Goal: Task Accomplishment & Management: Complete application form

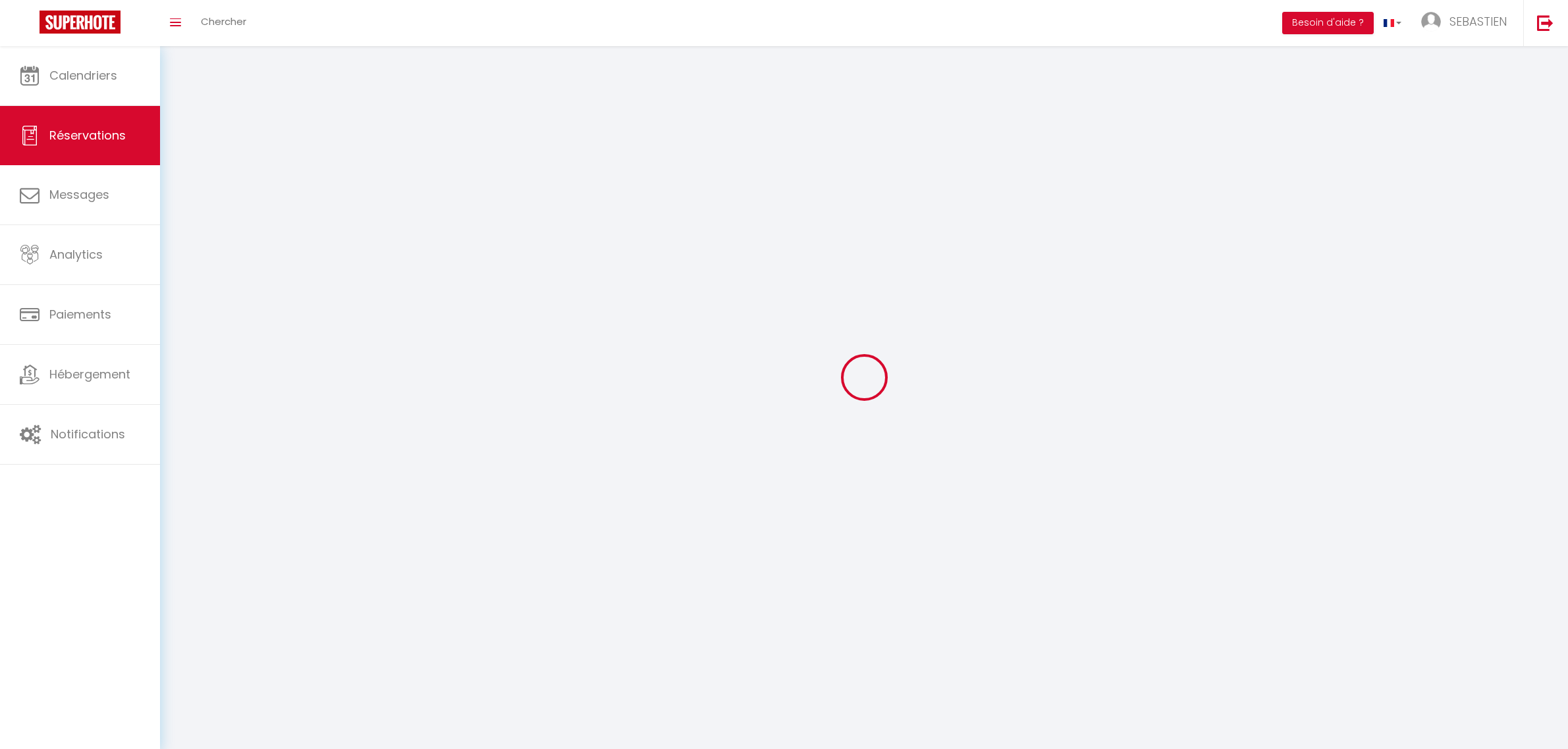
select select
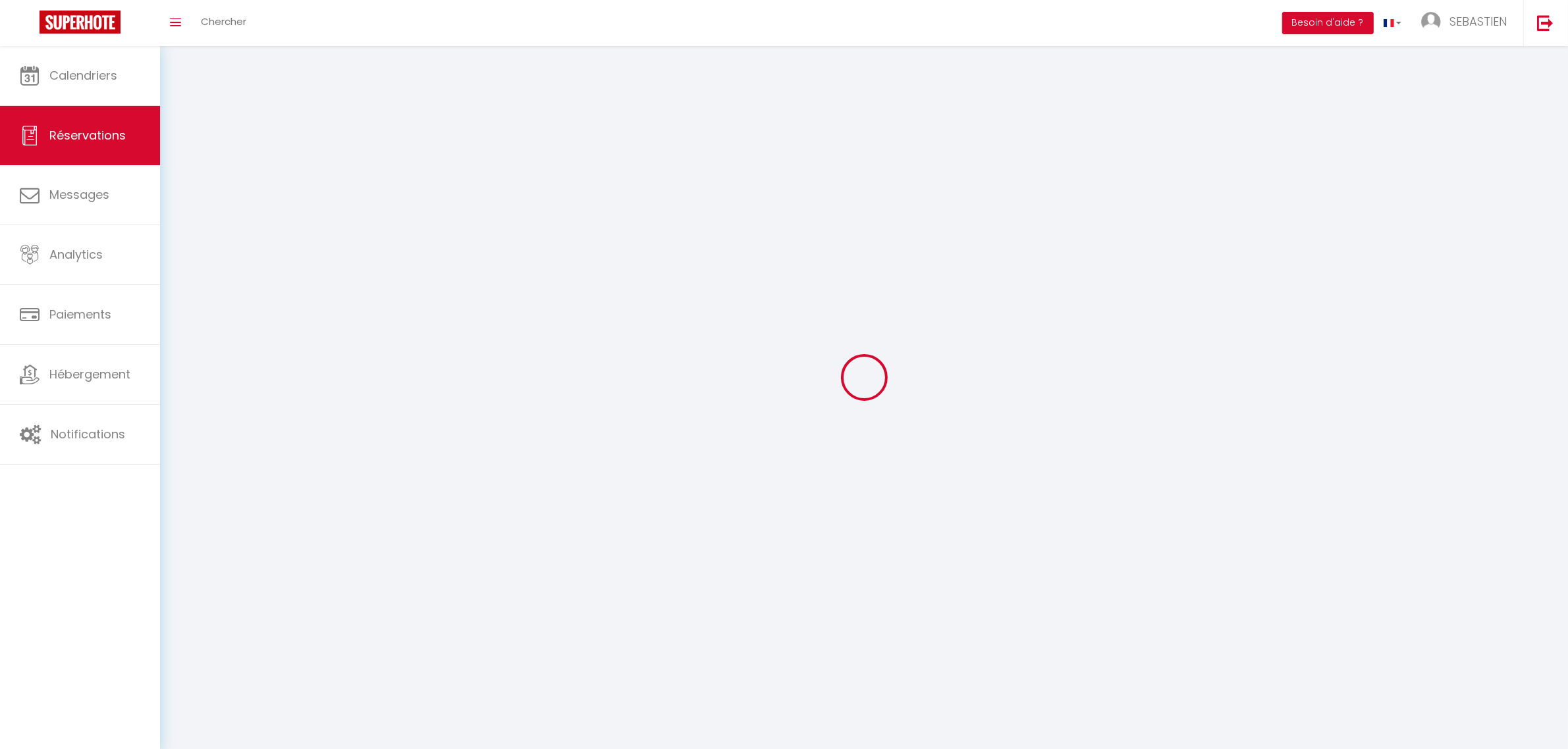
select select
checkbox input "false"
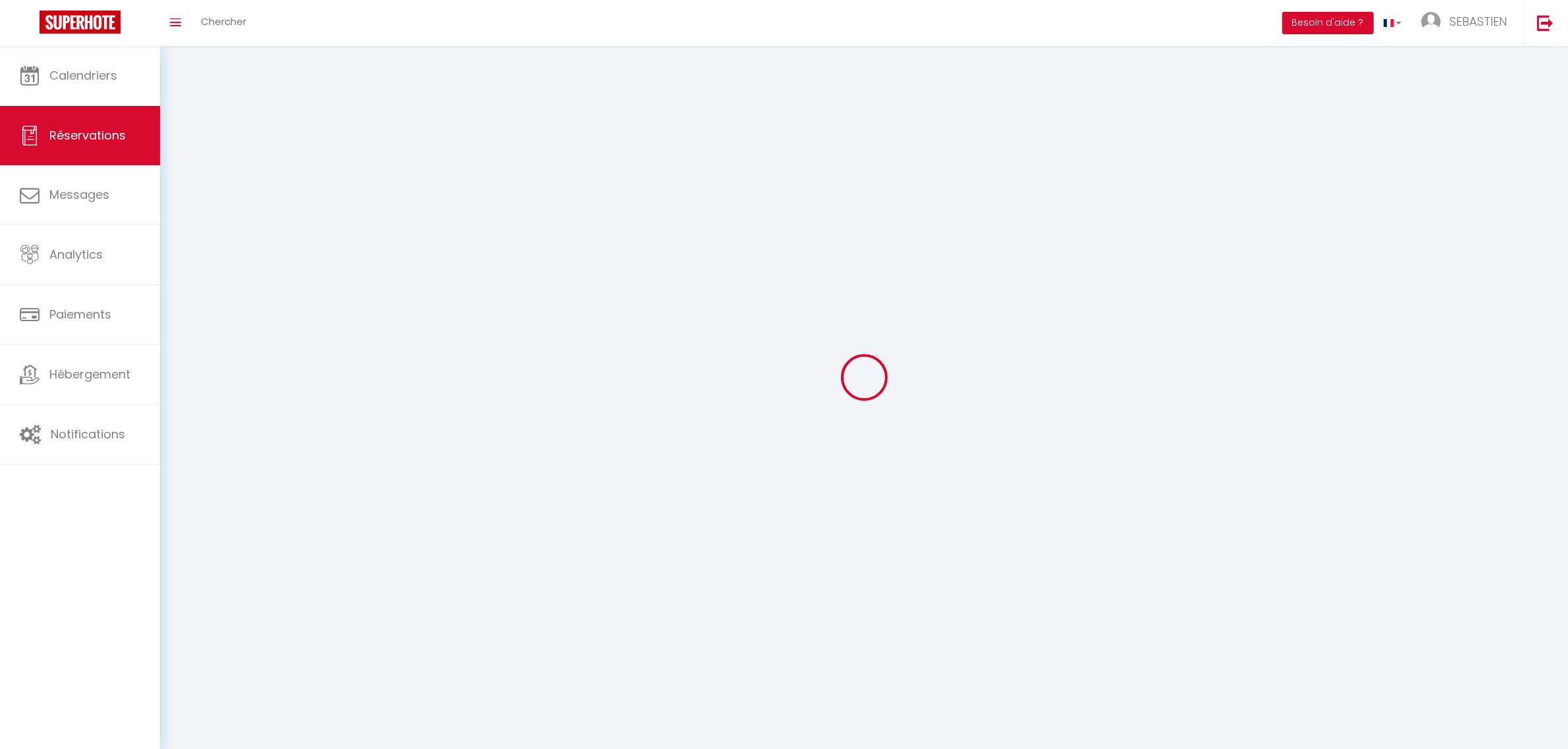
select select
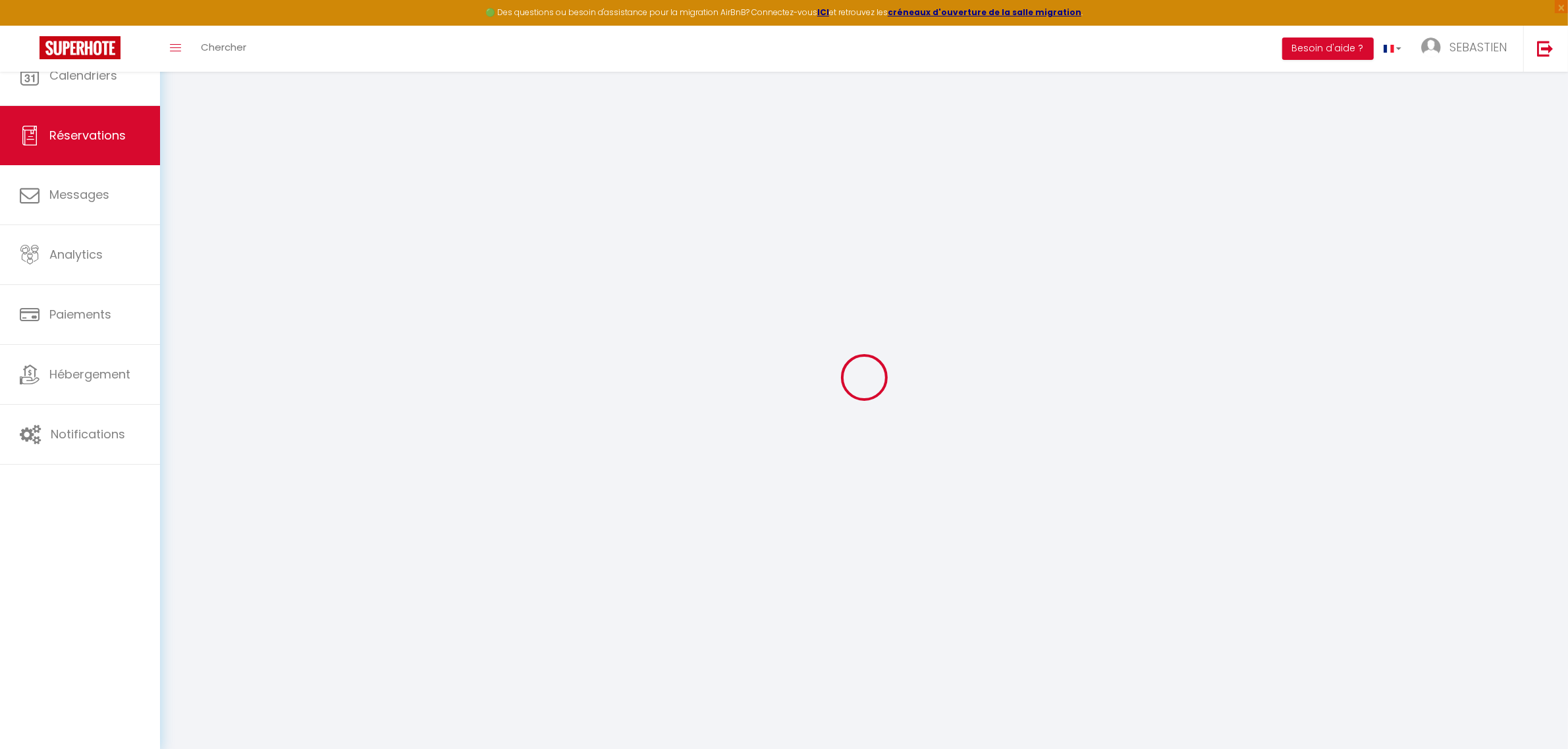
select select
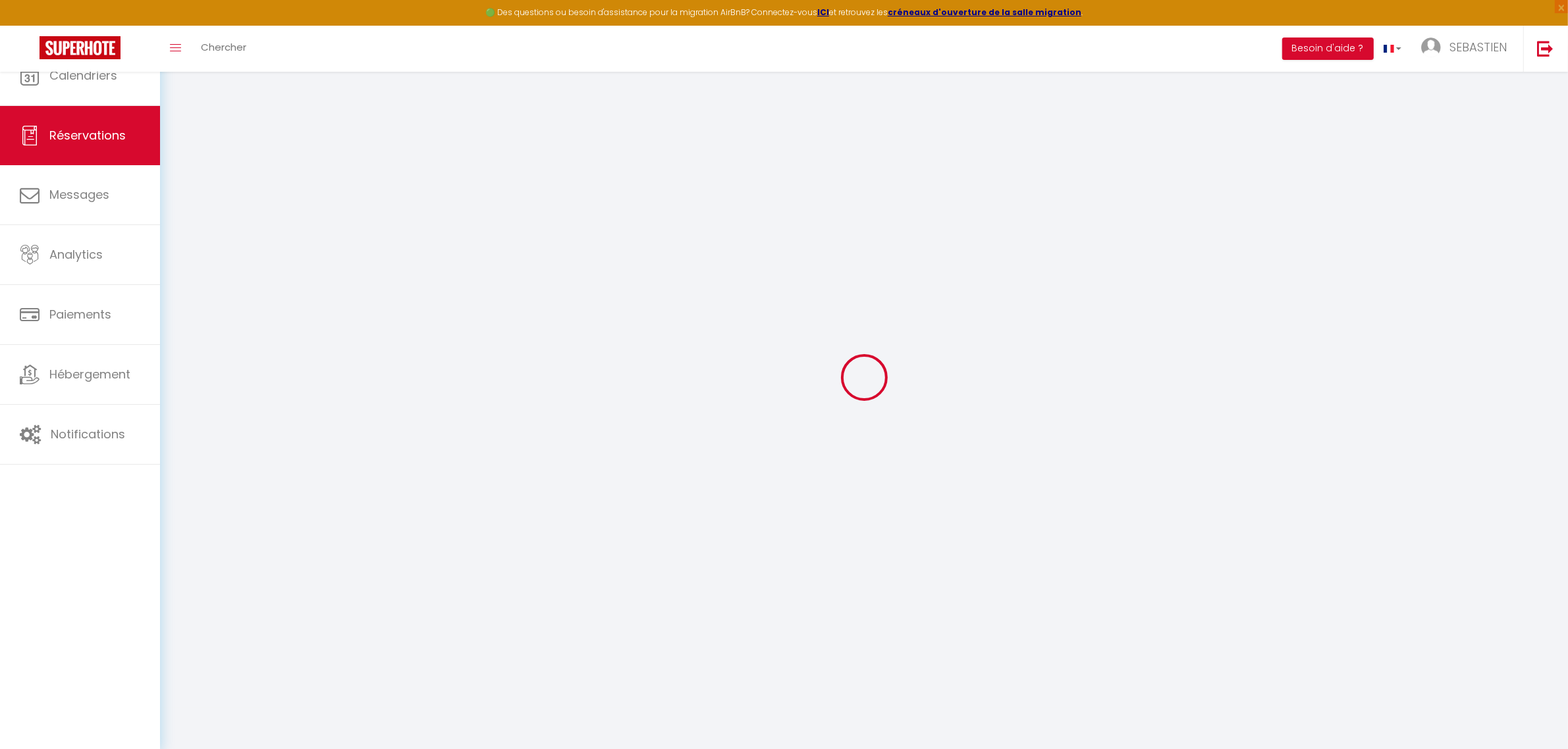
select select
checkbox input "false"
select select
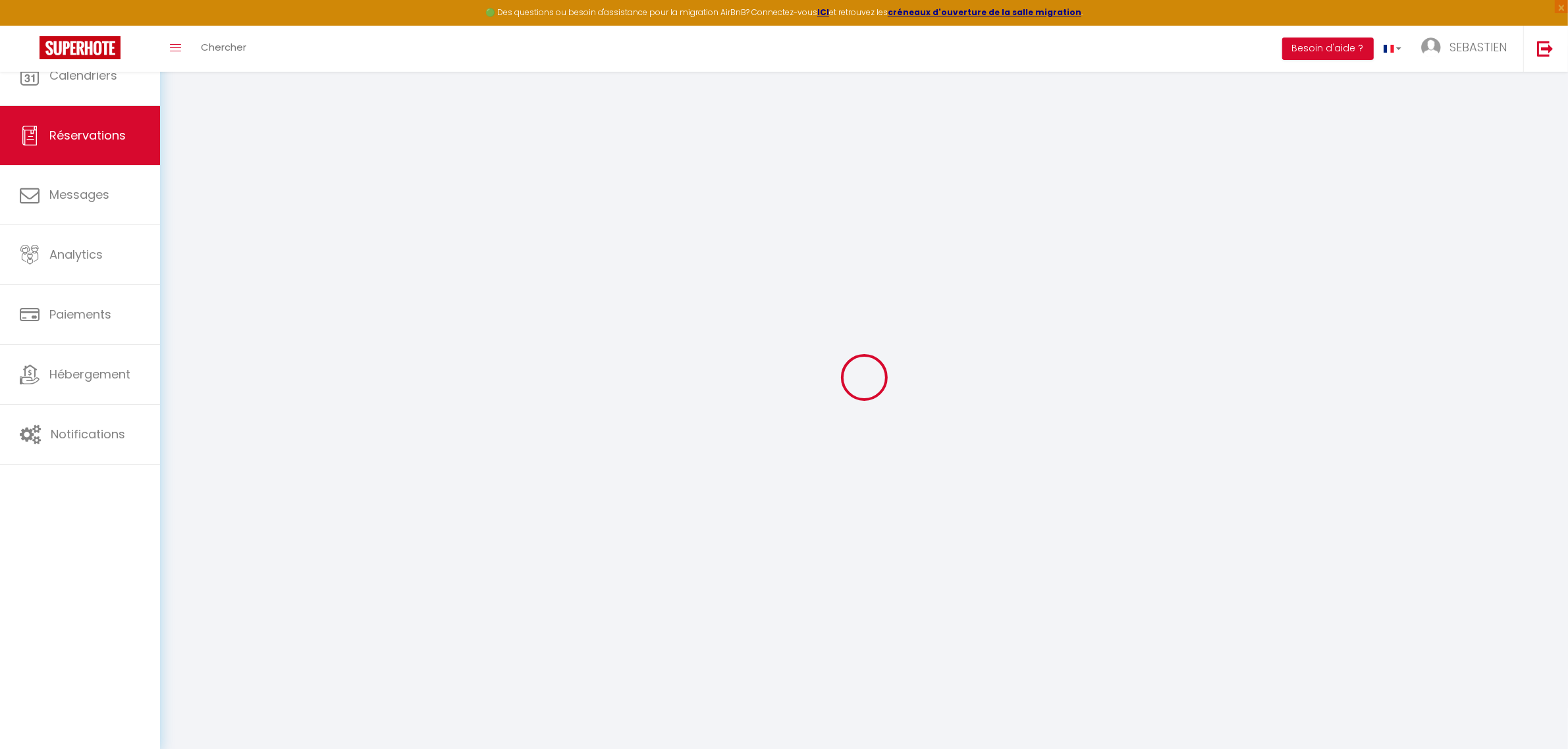
select select
checkbox input "false"
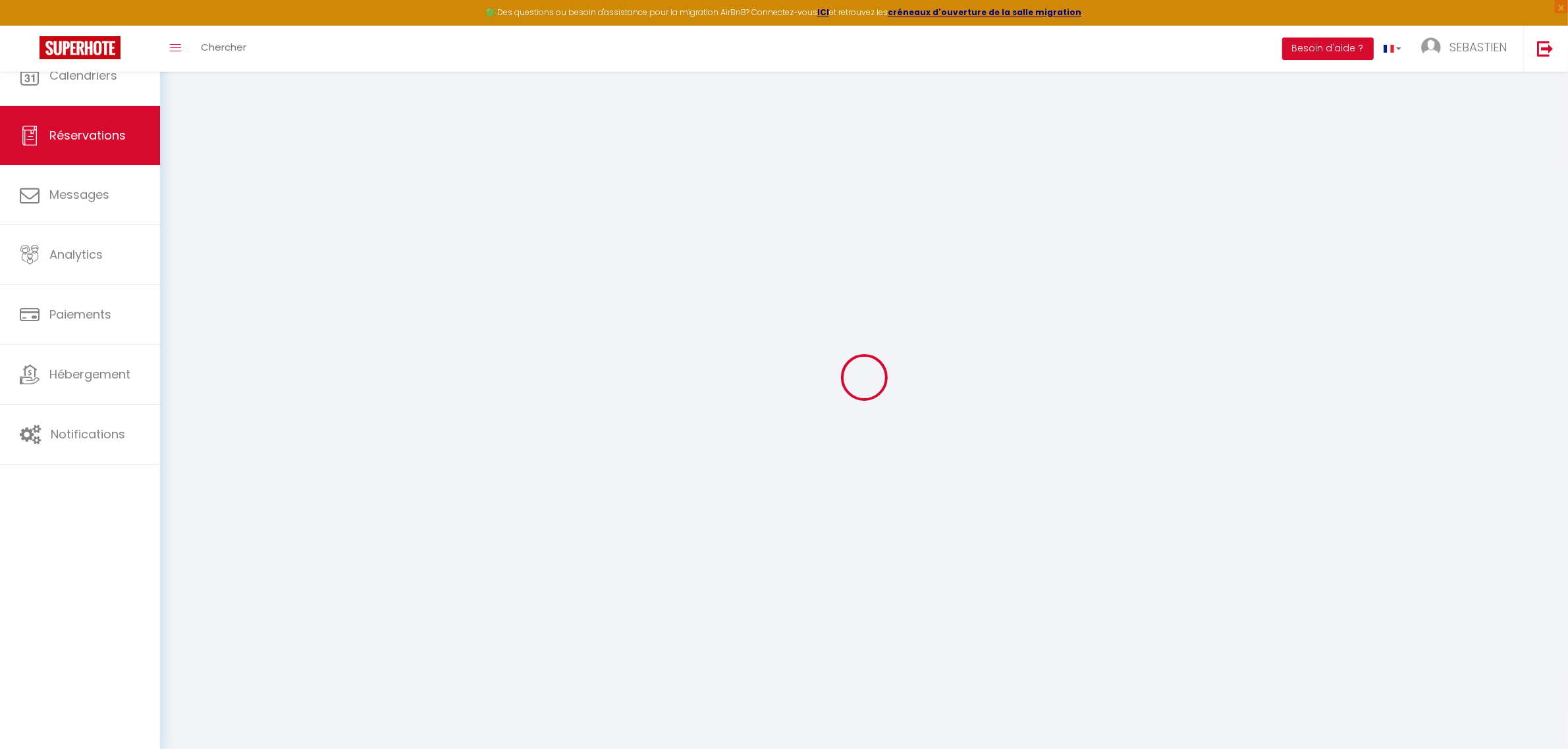
select select
checkbox input "false"
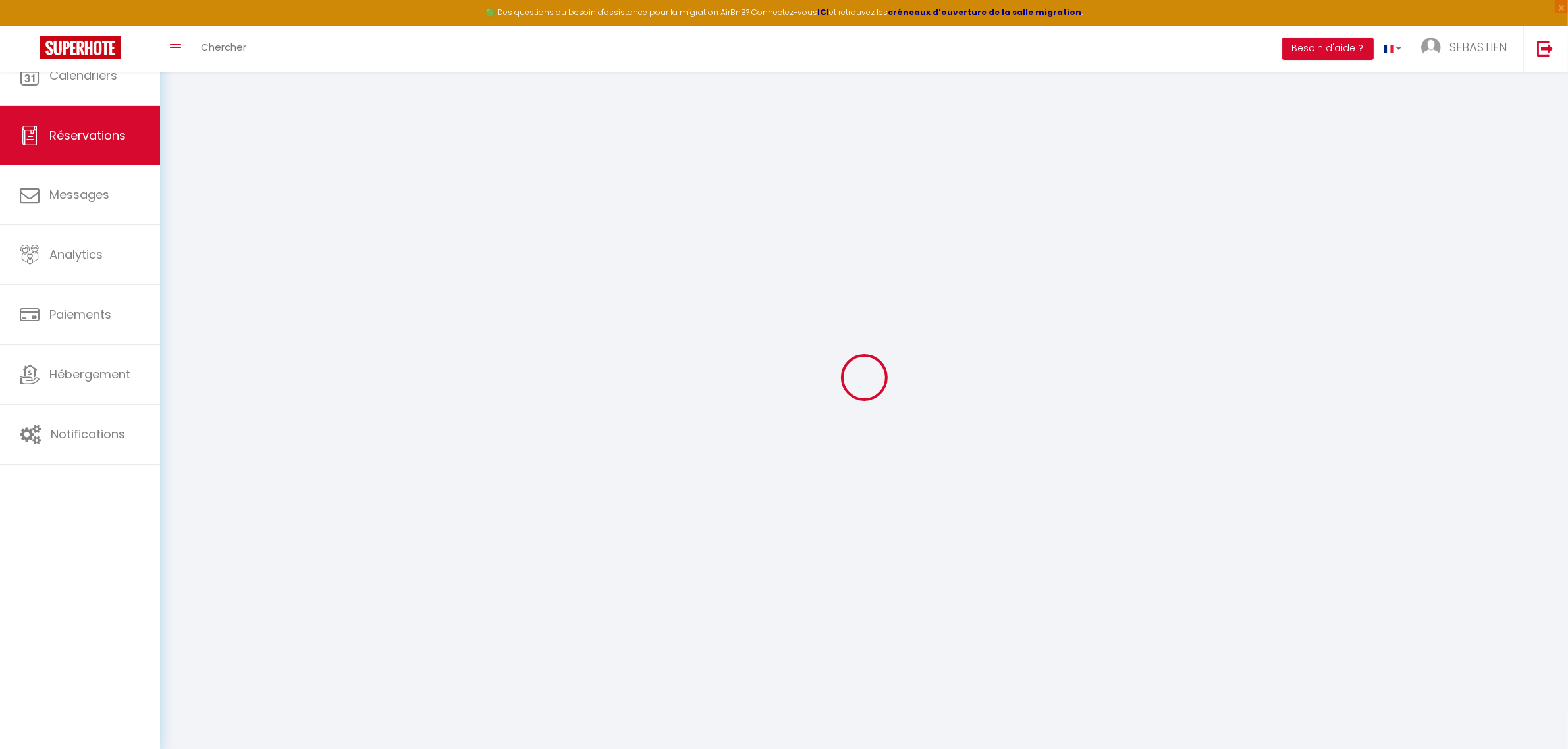
select select
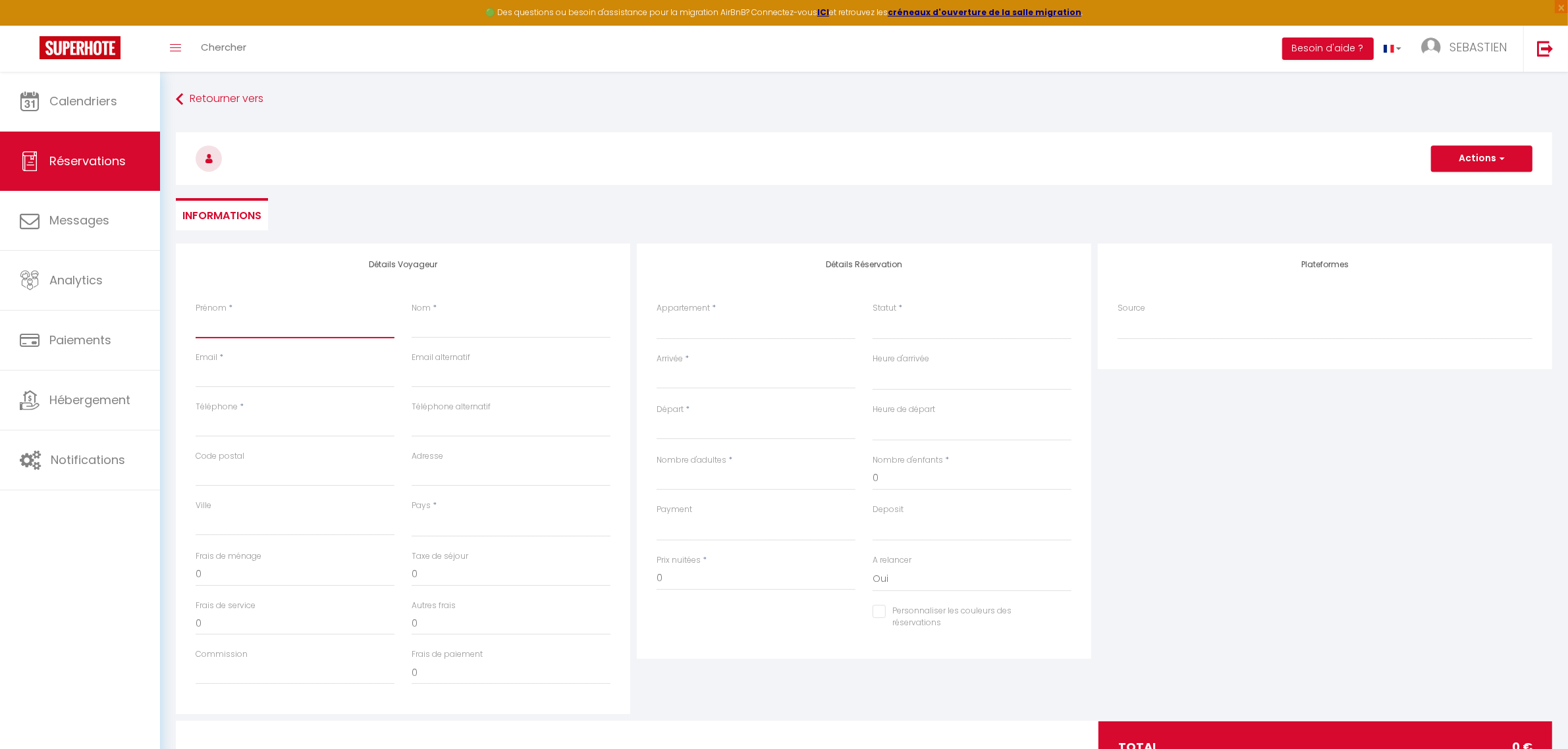
click at [287, 327] on input "Prénom" at bounding box center [294, 327] width 199 height 24
type input "D"
select select
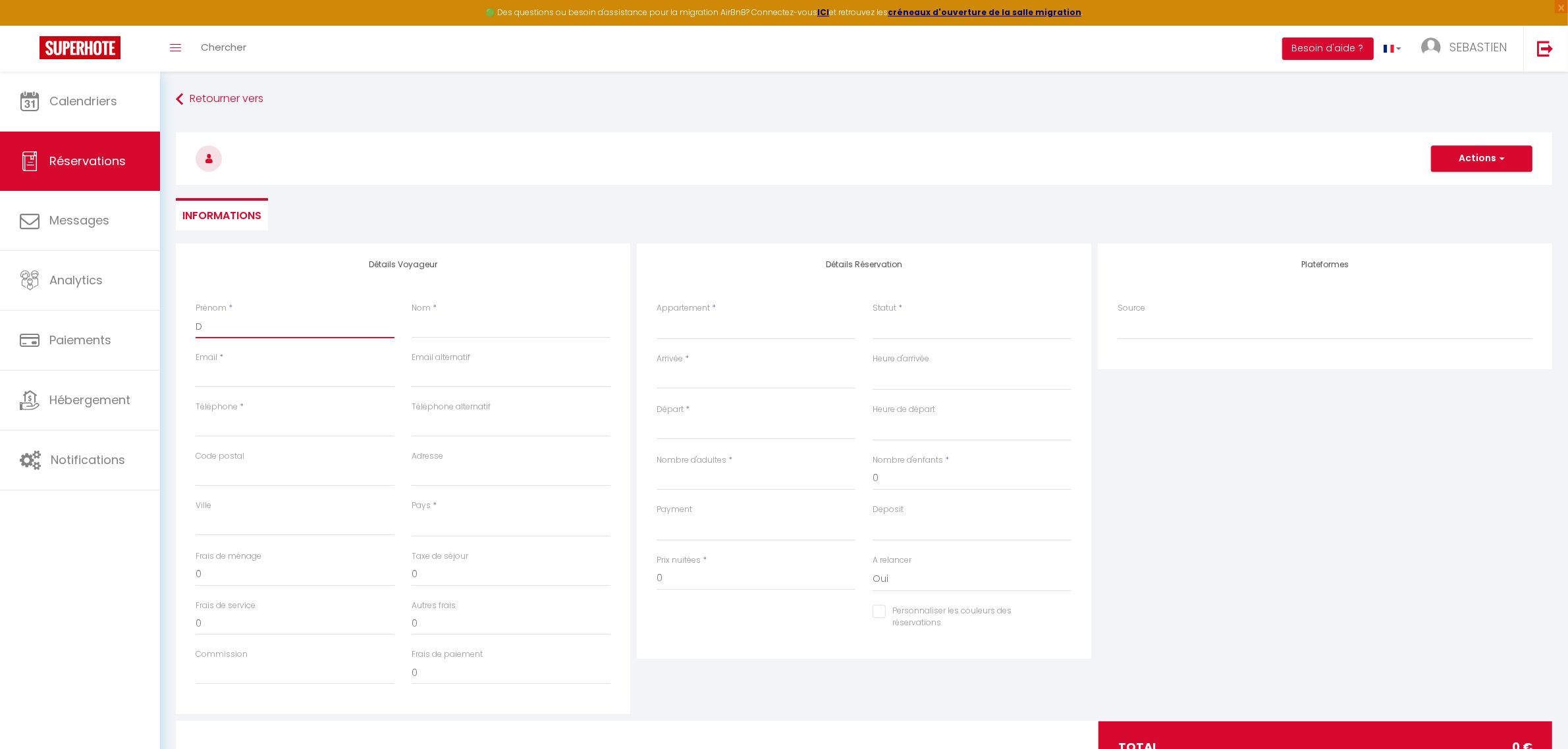
select select
checkbox input "false"
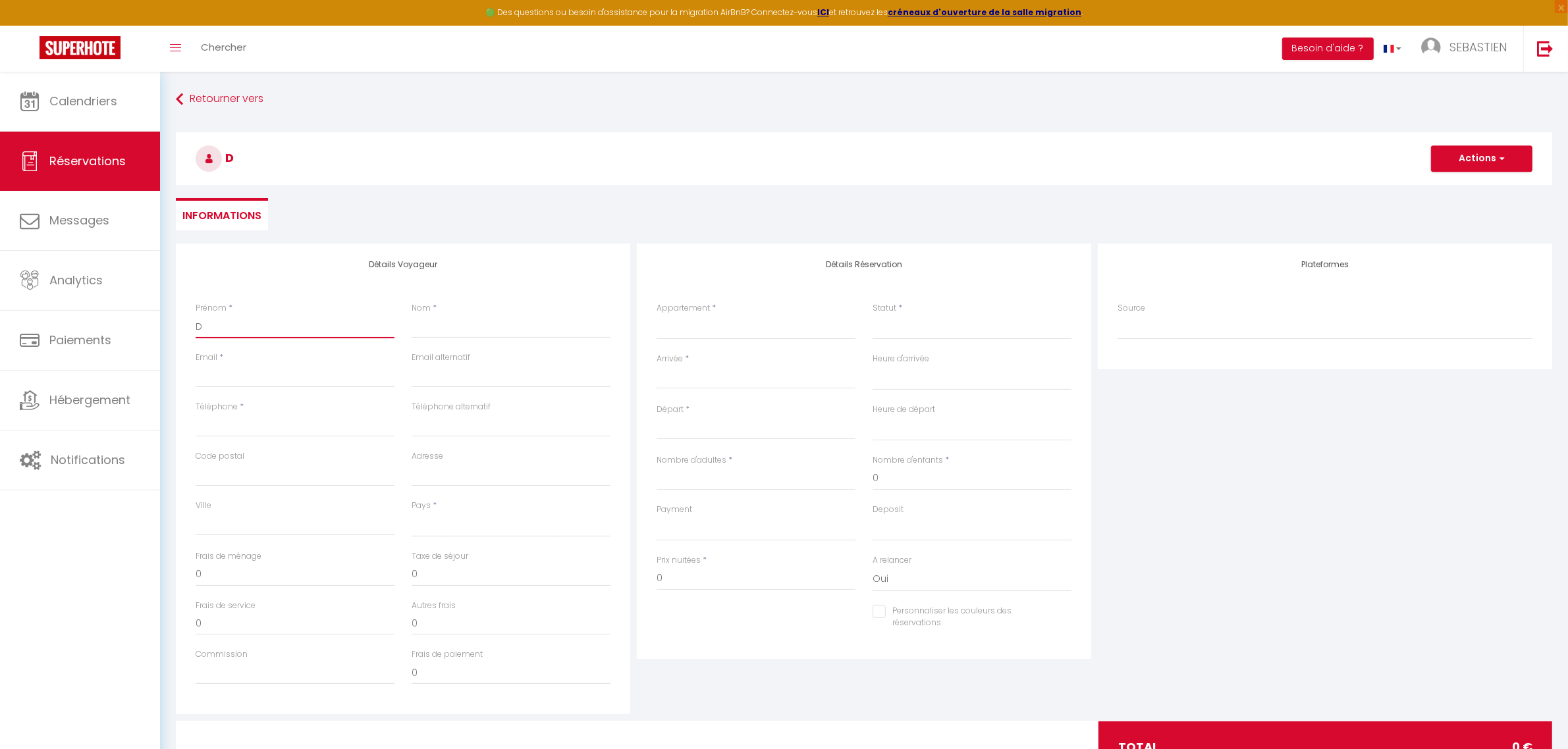
type input "DI"
select select
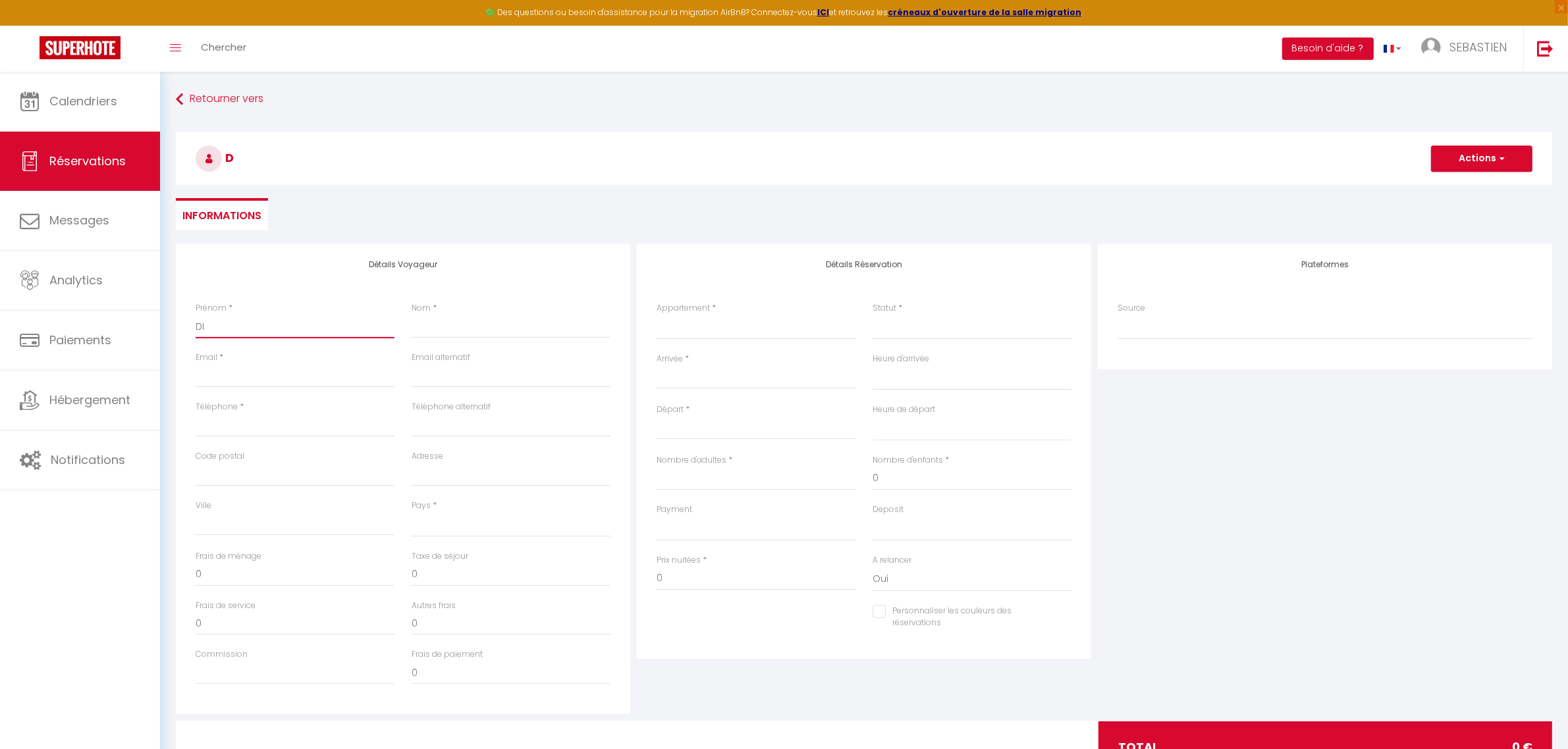
select select
checkbox input "false"
type input "DIA"
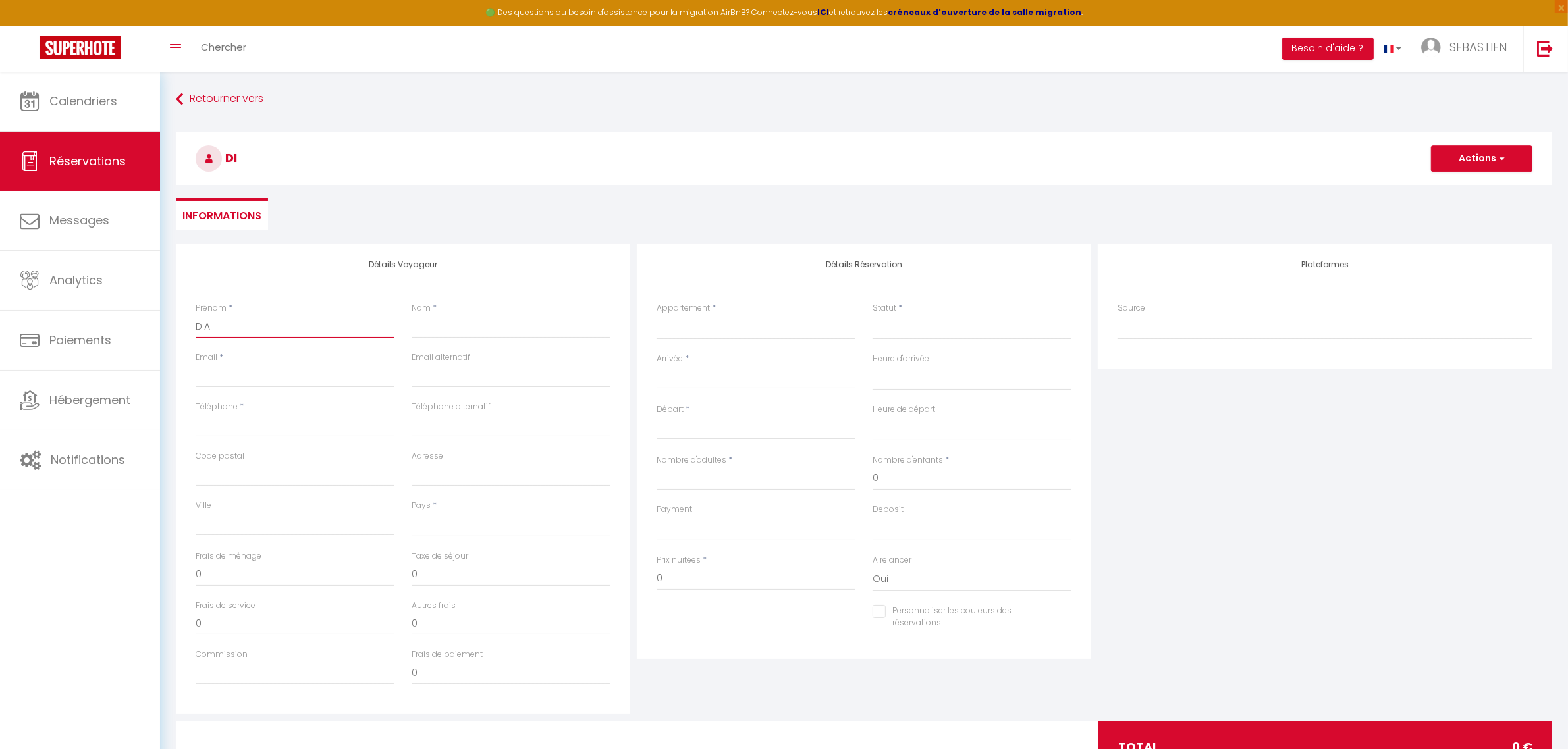
select select
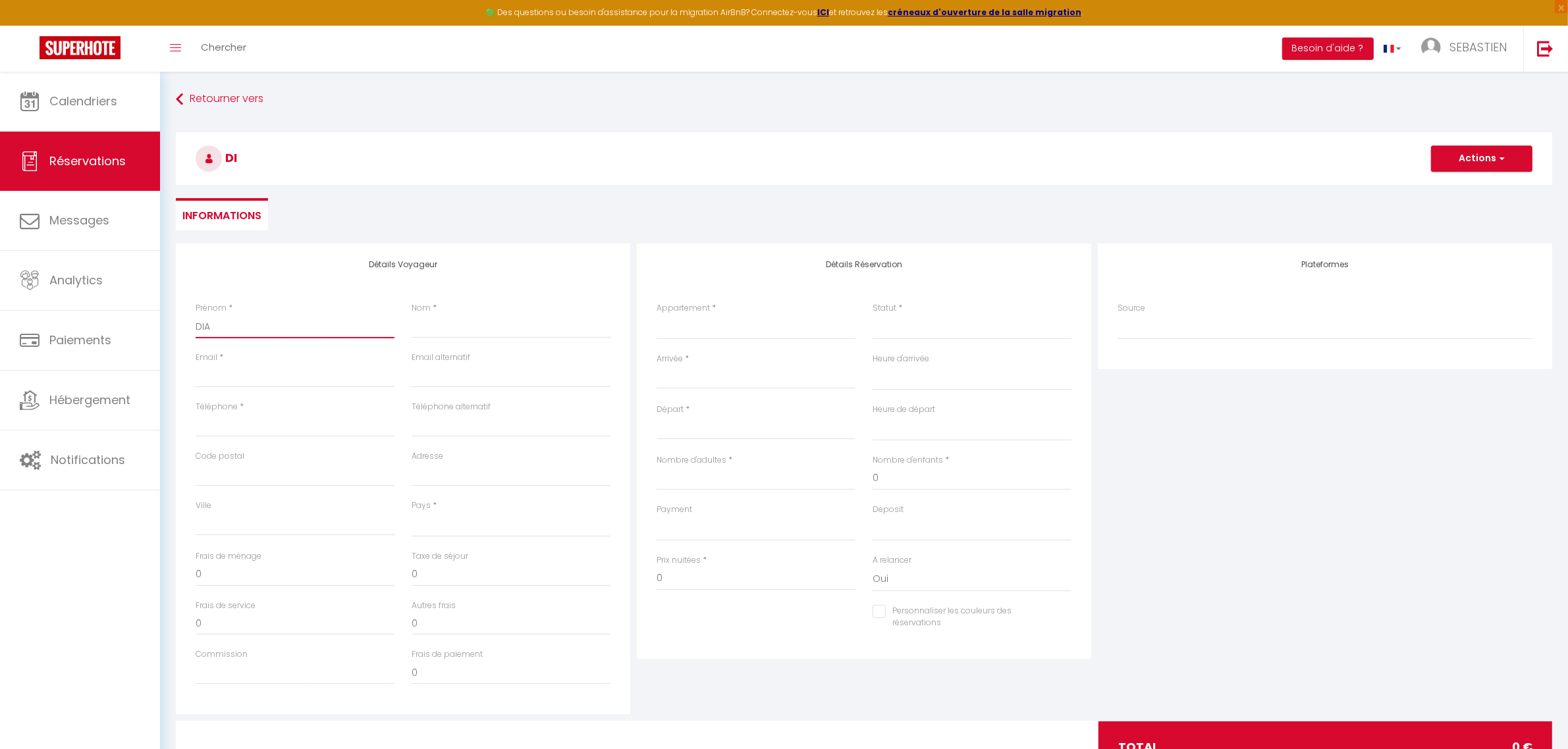
select select
checkbox input "false"
type input "DIAW"
select select
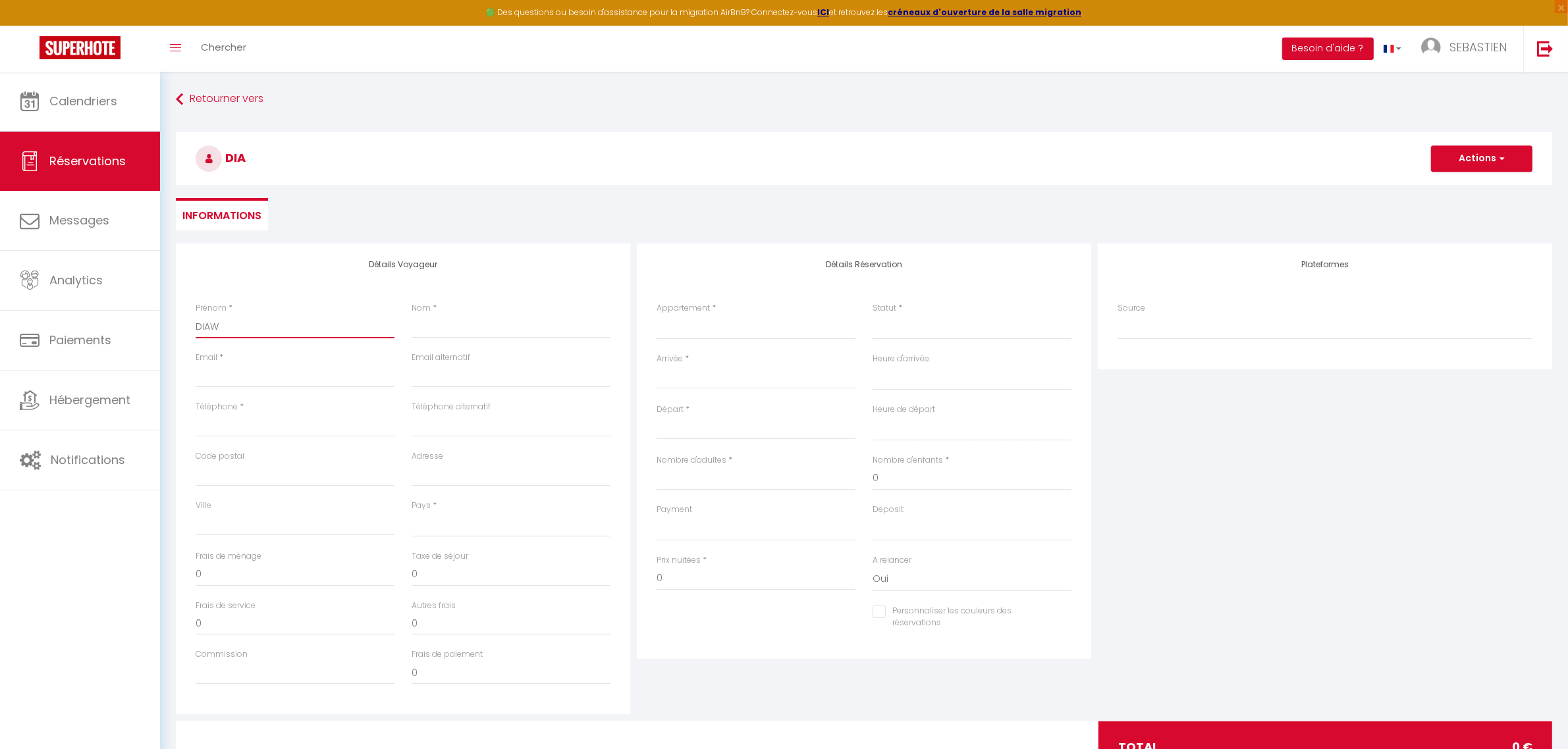
select select
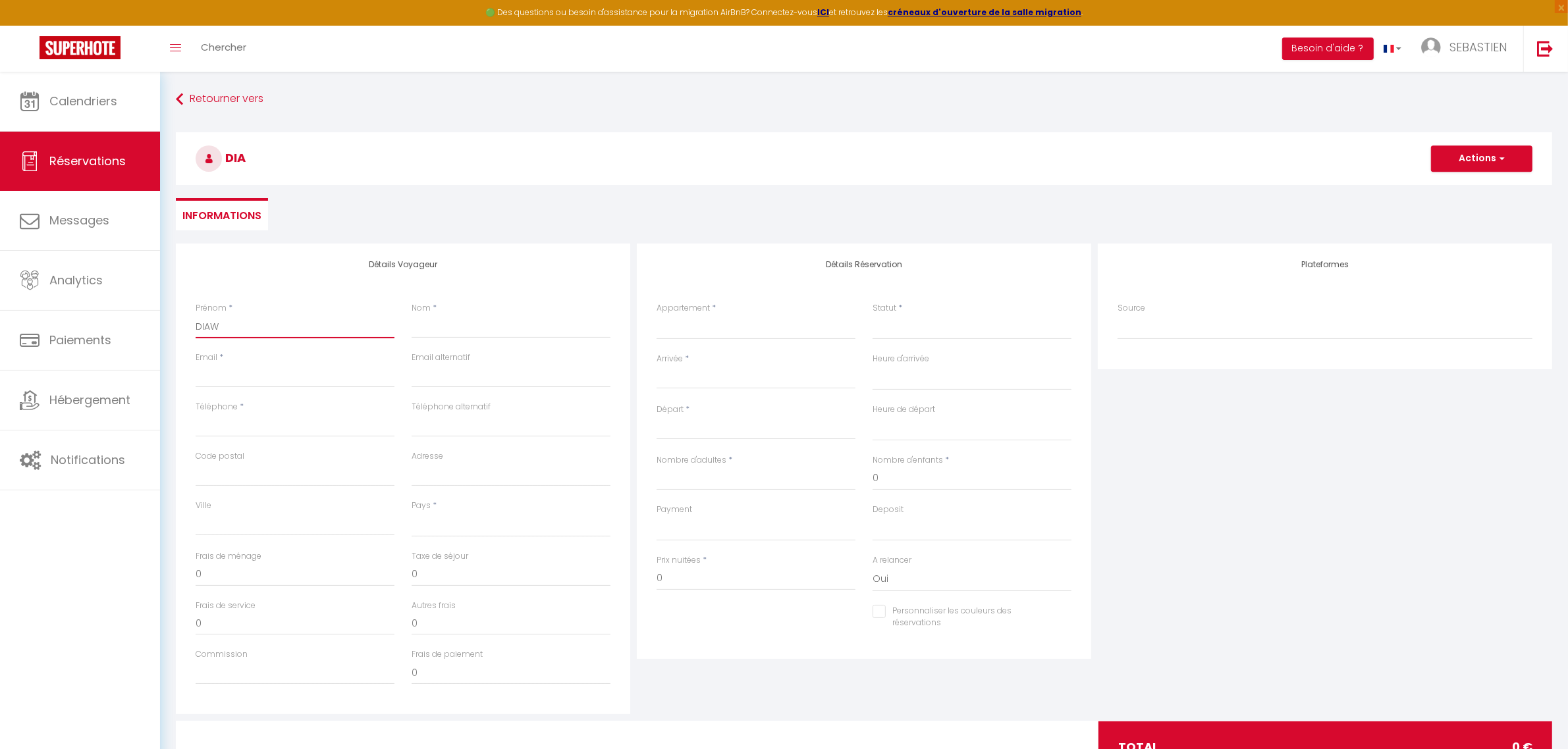
select select
checkbox input "false"
type input "DIAWA"
select select
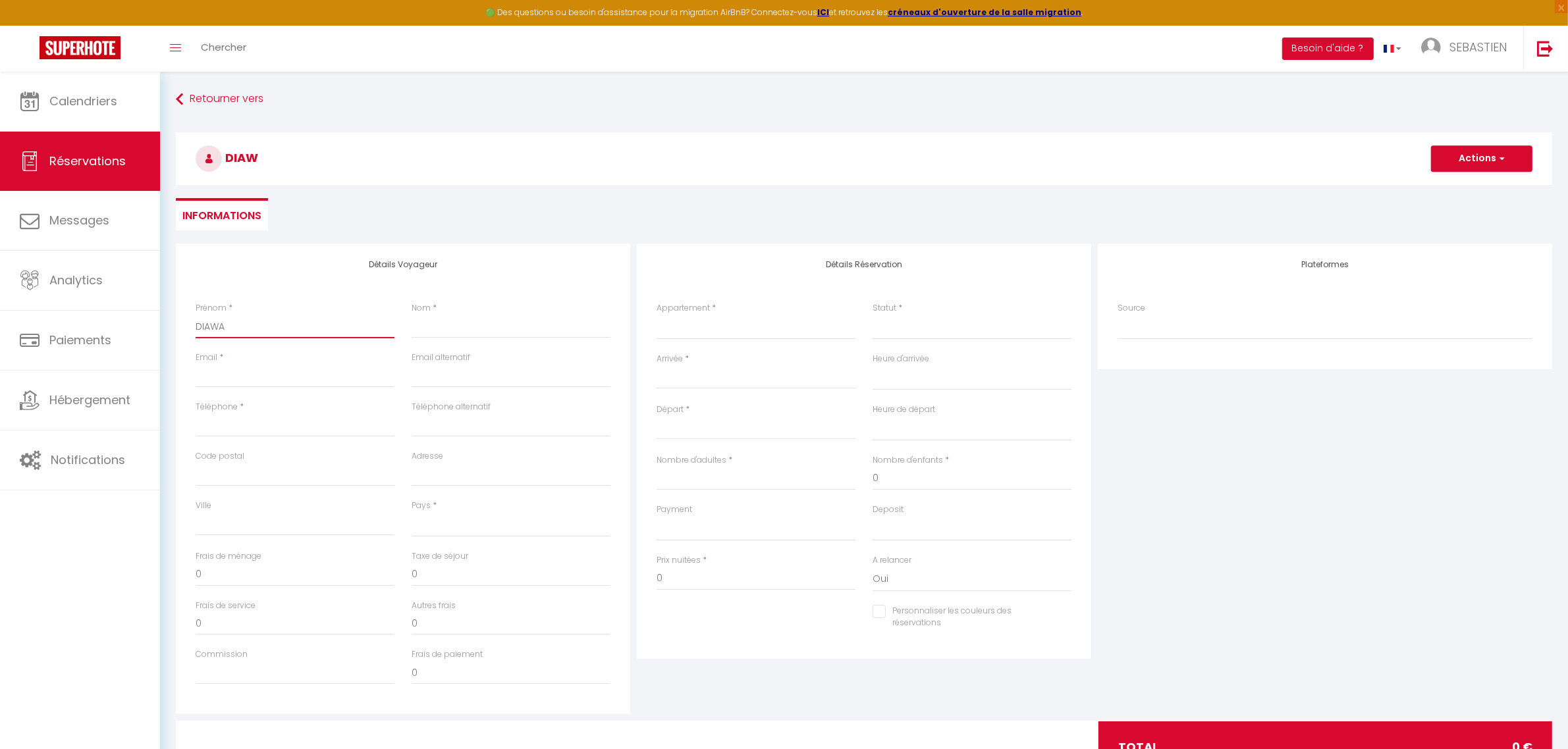
select select
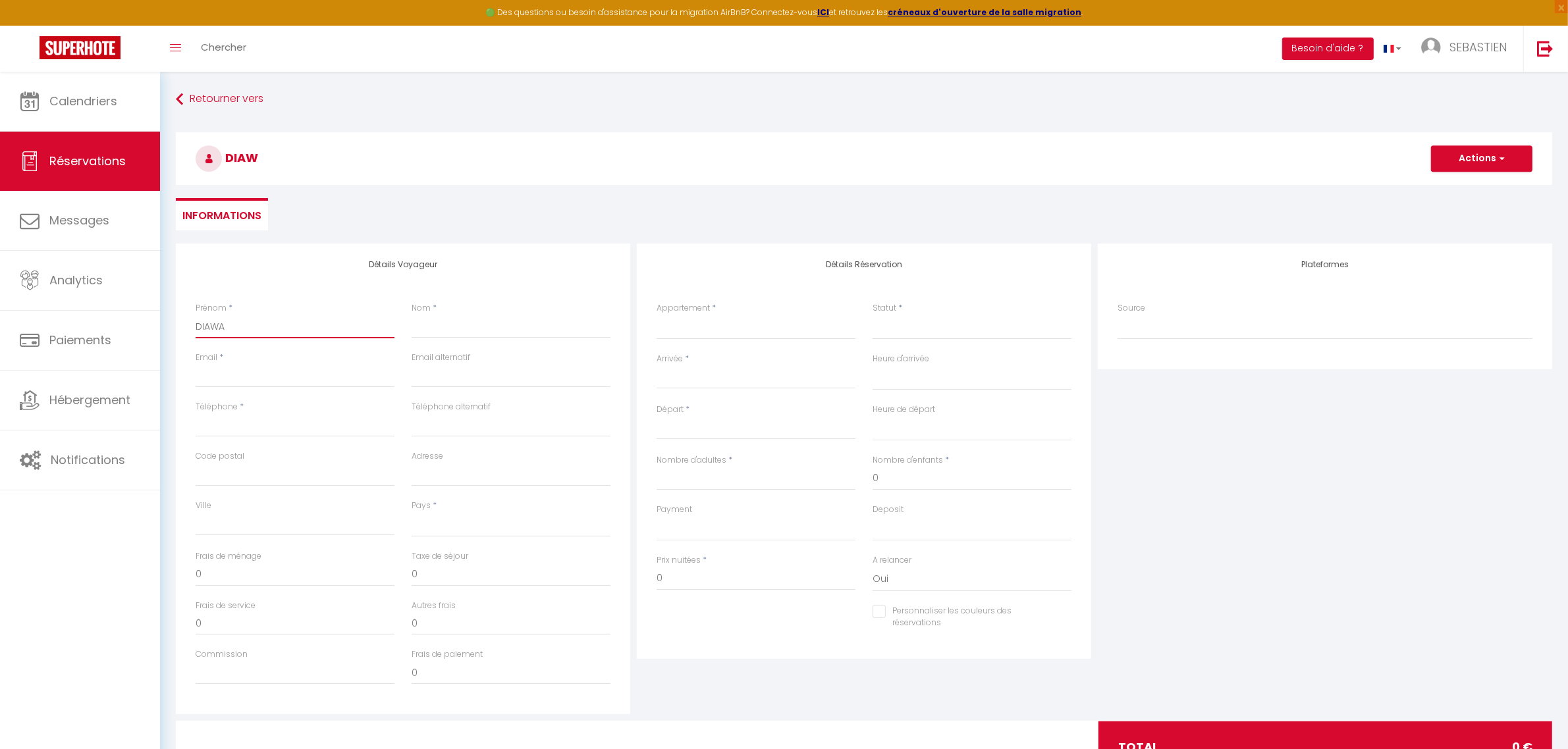
checkbox input "false"
type input "DIAWAR"
select select
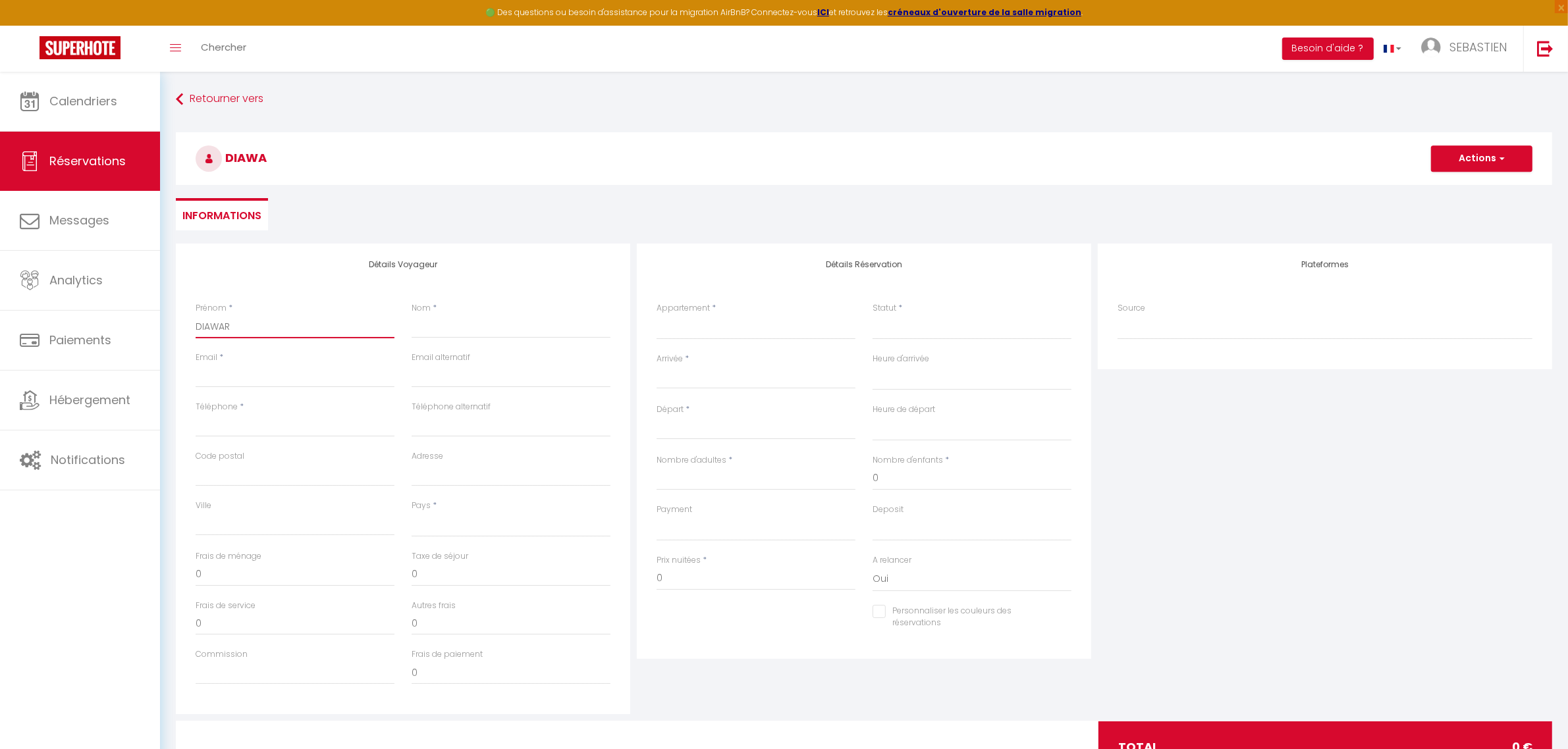
select select
checkbox input "false"
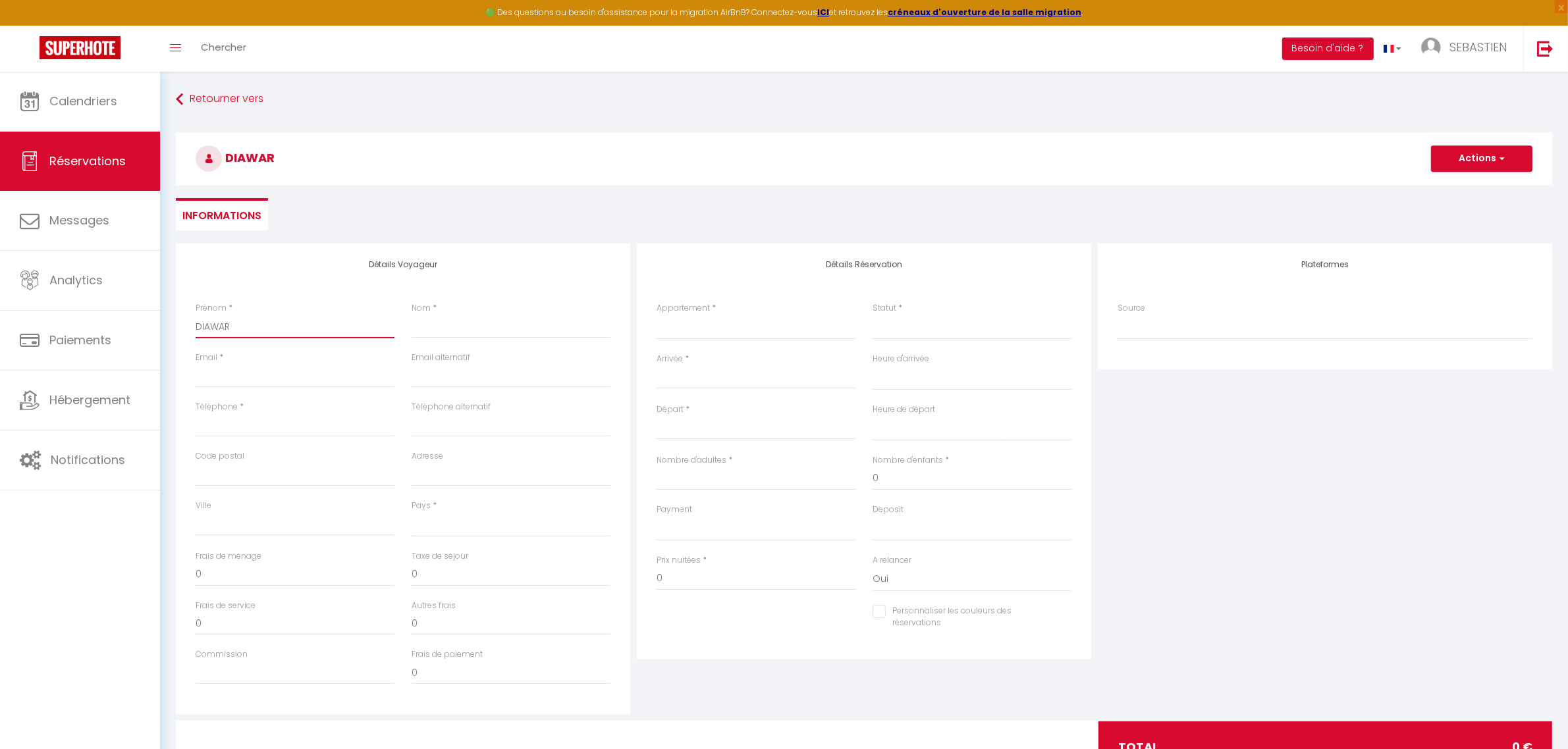
type input "DIAWARA"
select select
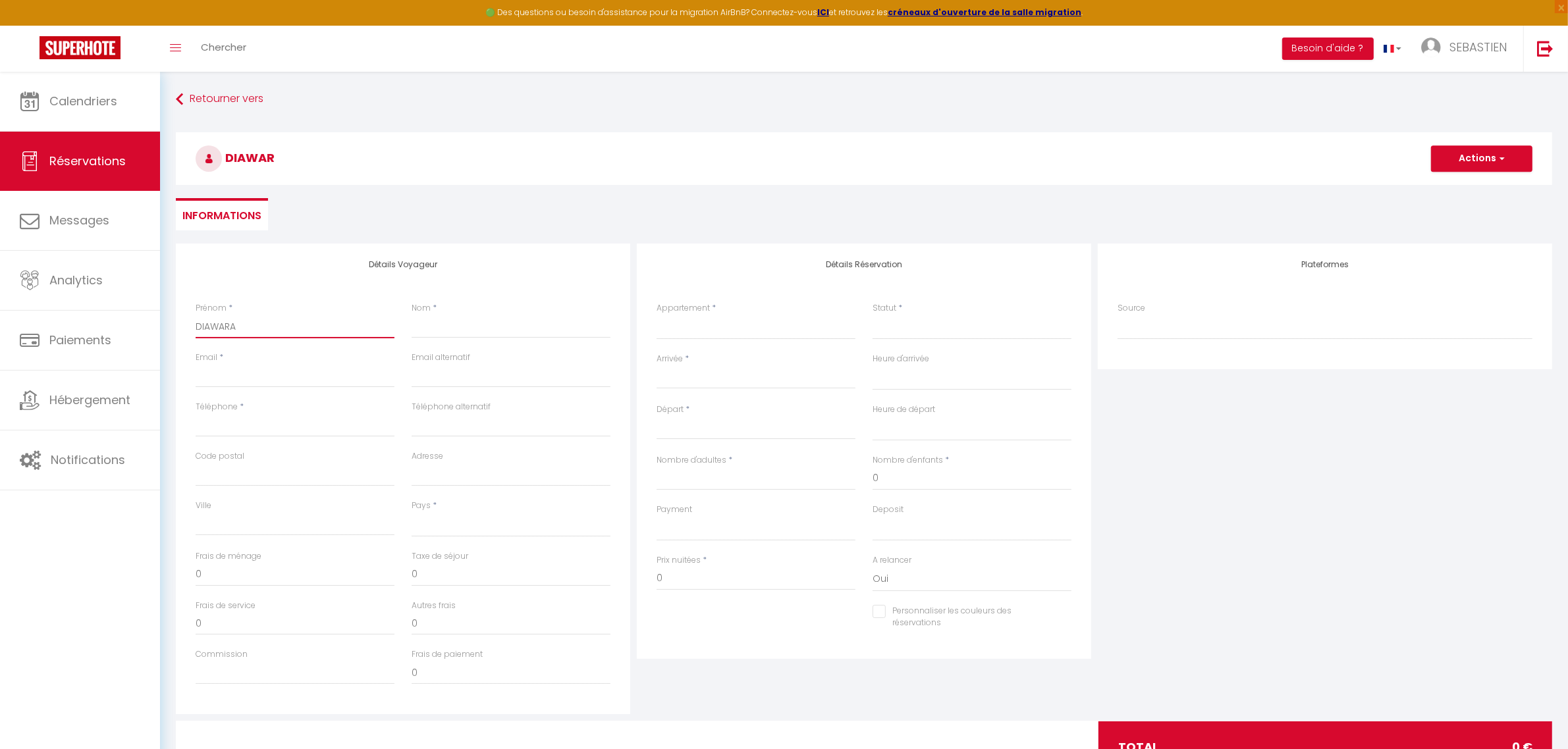
select select
checkbox input "false"
type input "DIAWARA"
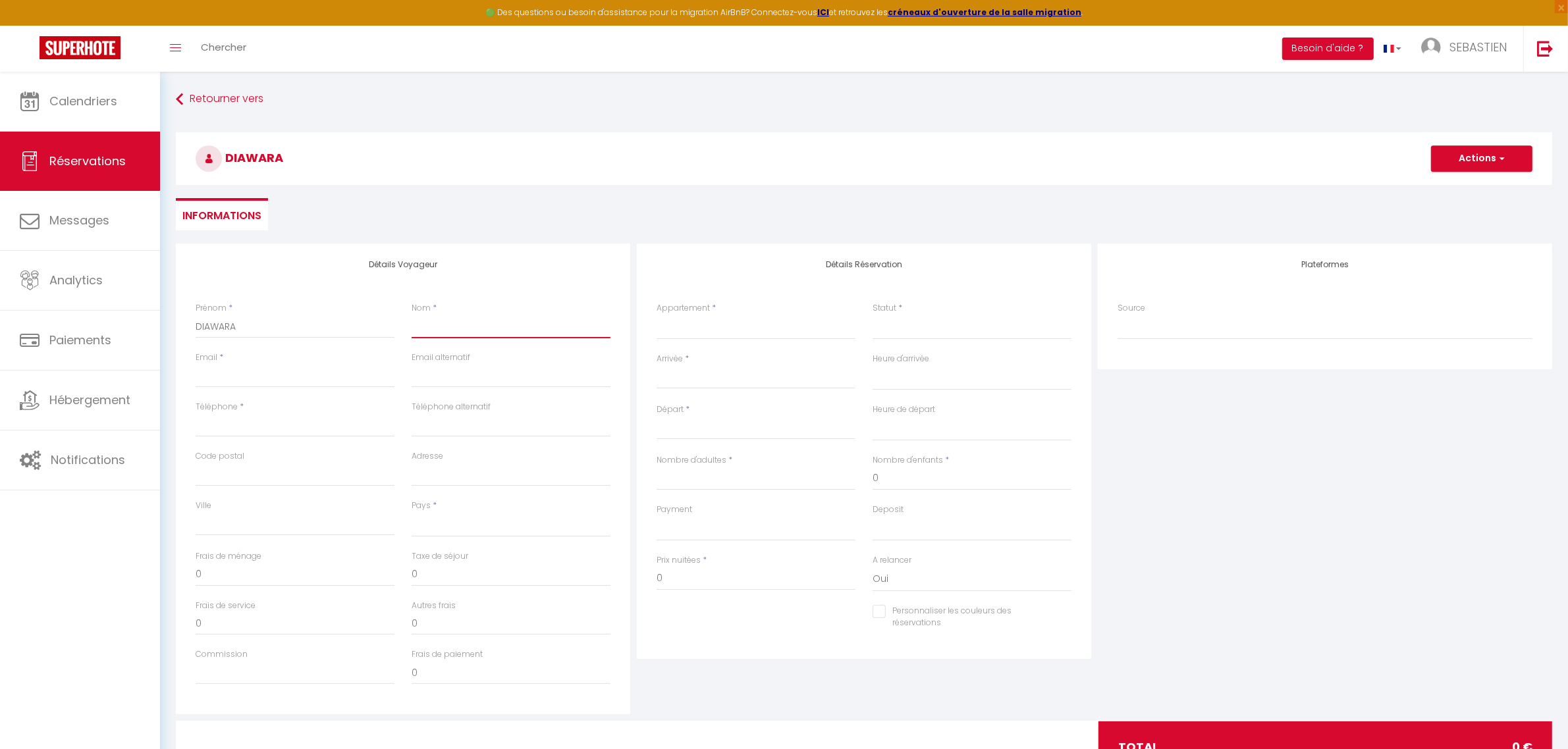
type input "D"
select select
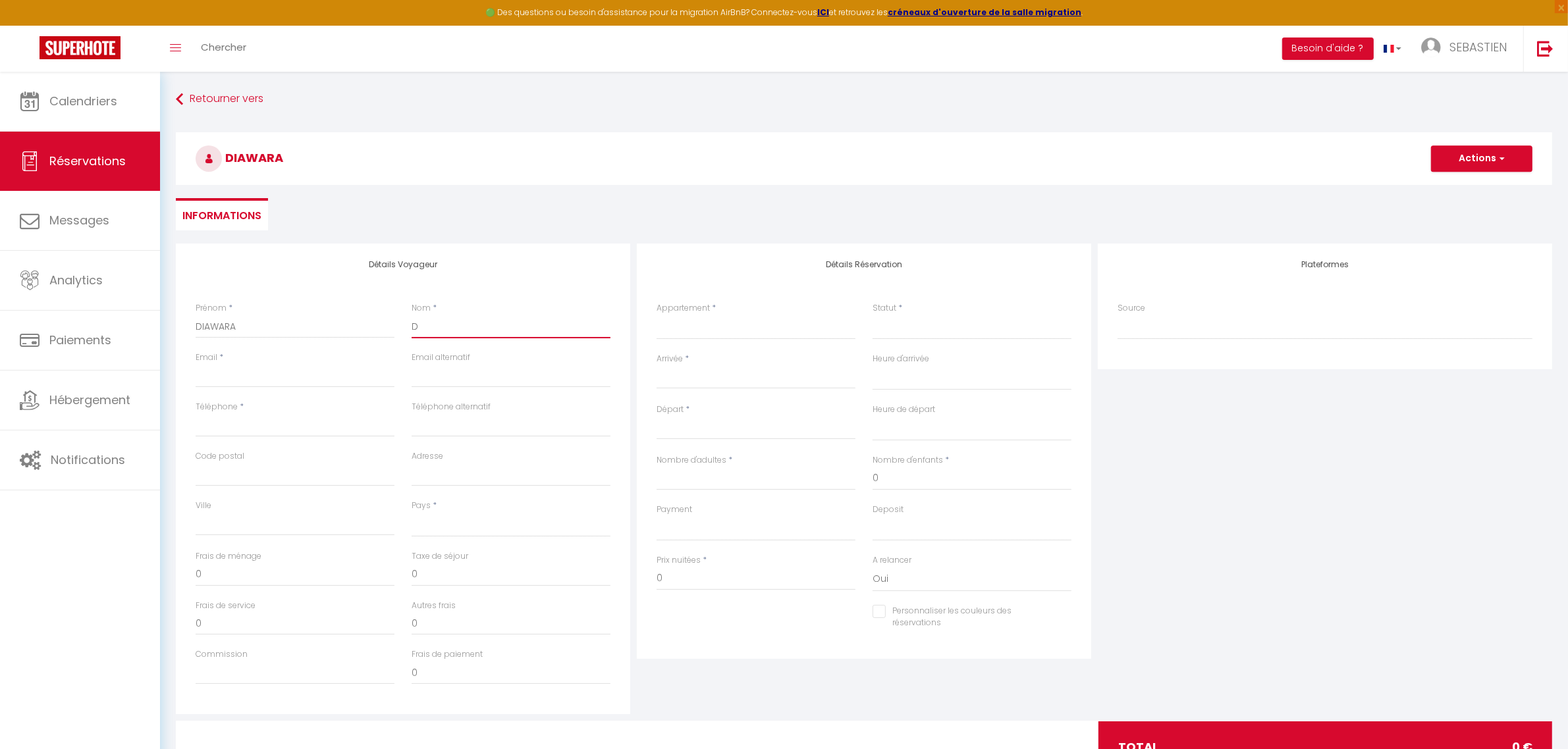
select select
checkbox input "false"
type input "DI"
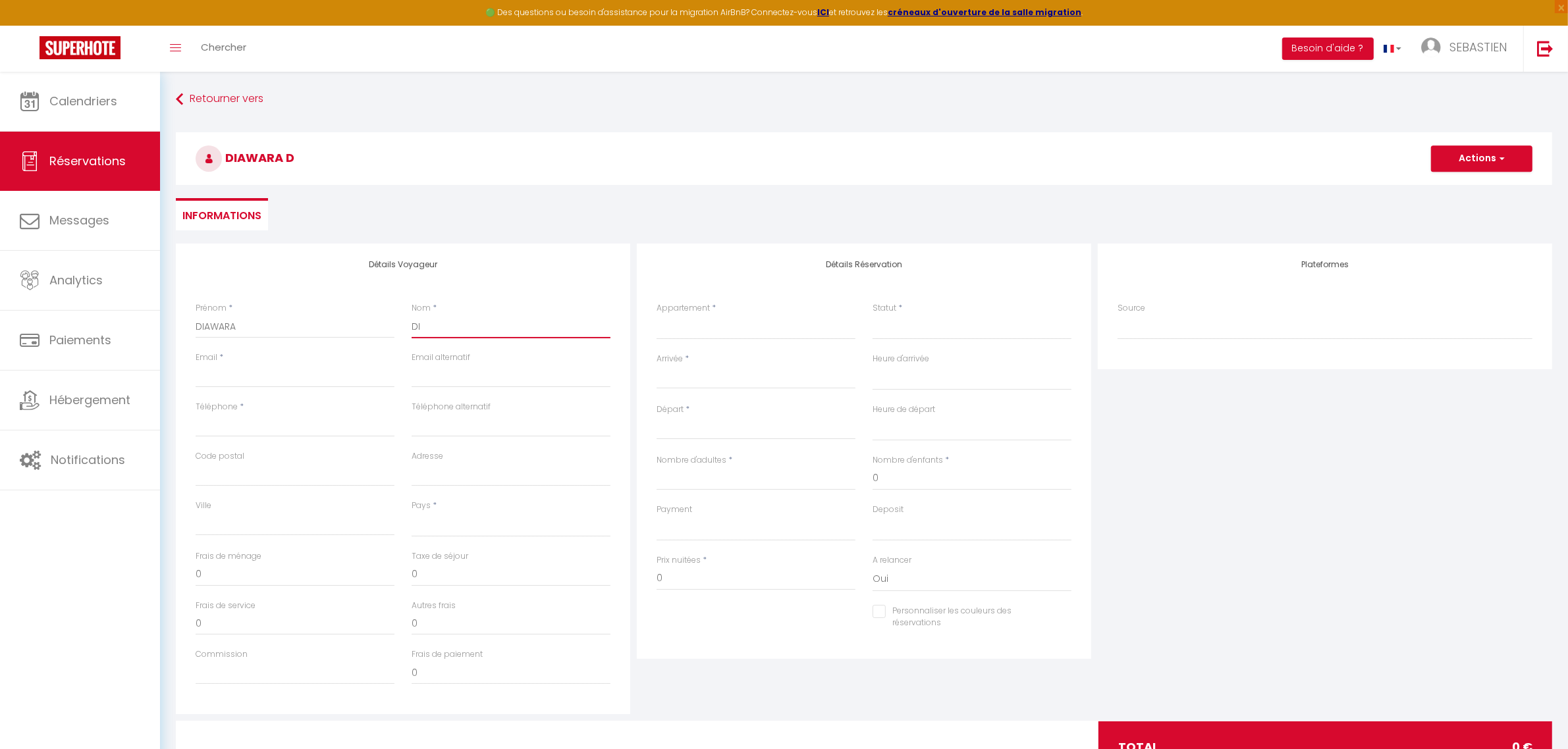
select select
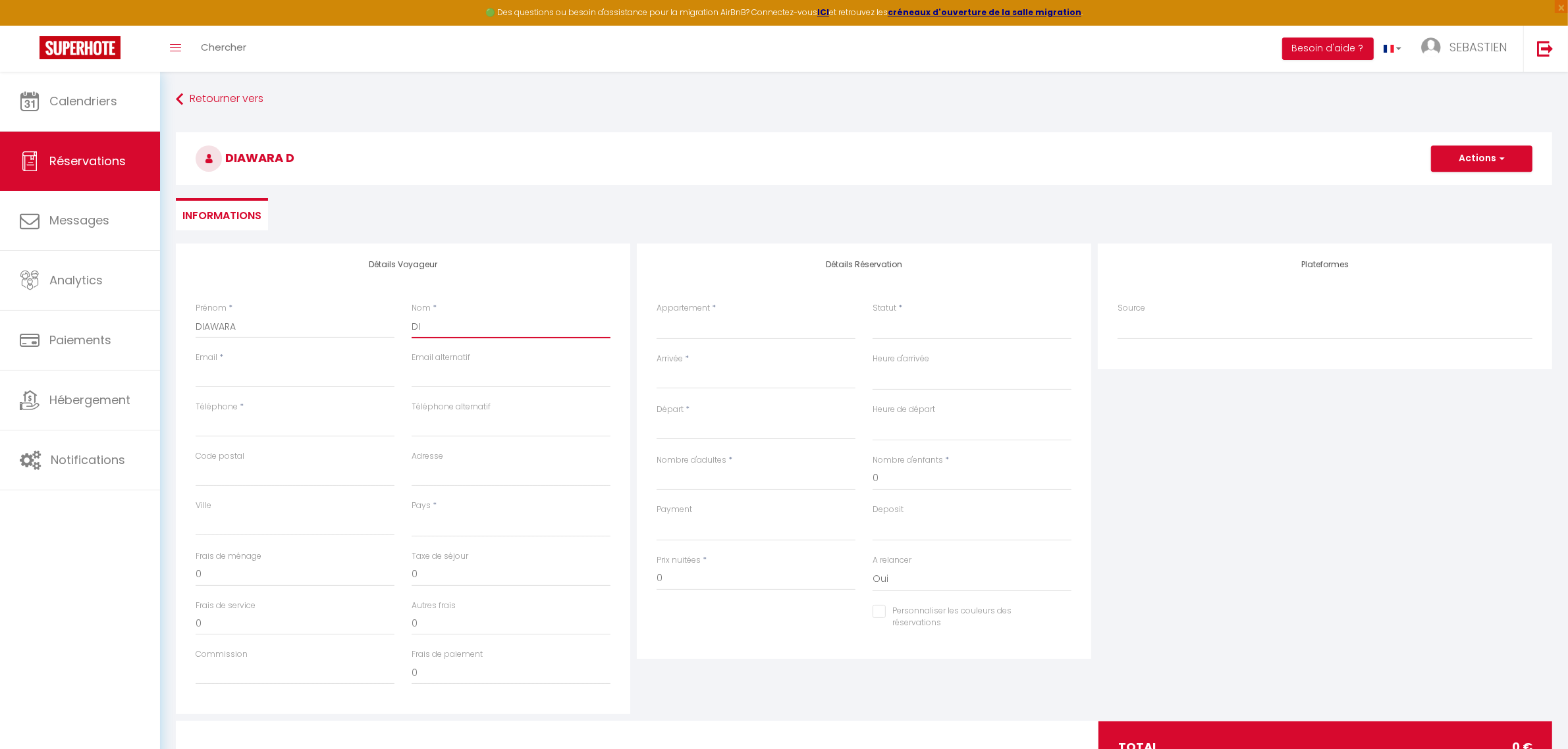
select select
checkbox input "false"
type input "DIA"
select select
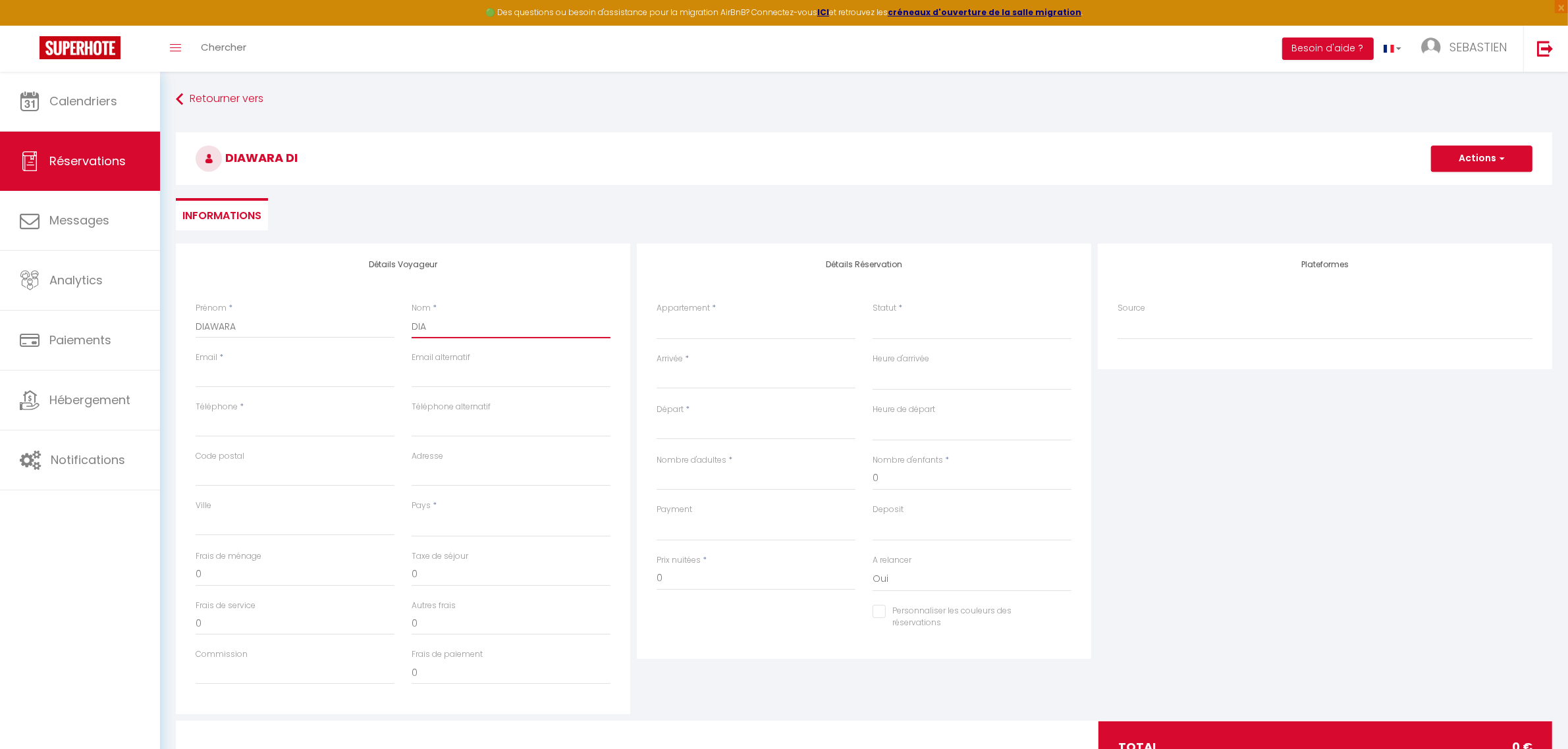
select select
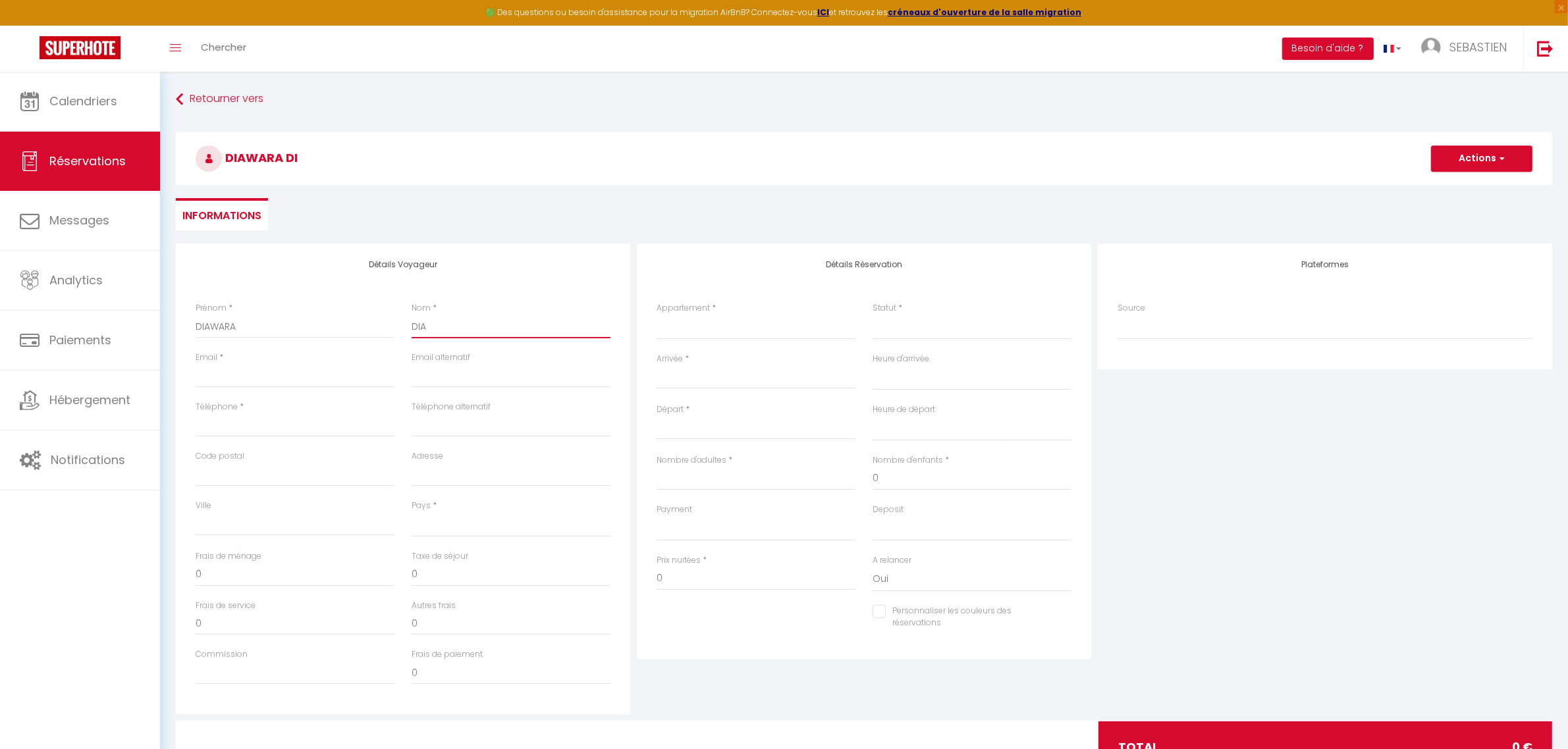
select select
checkbox input "false"
type input "DIAW"
select select
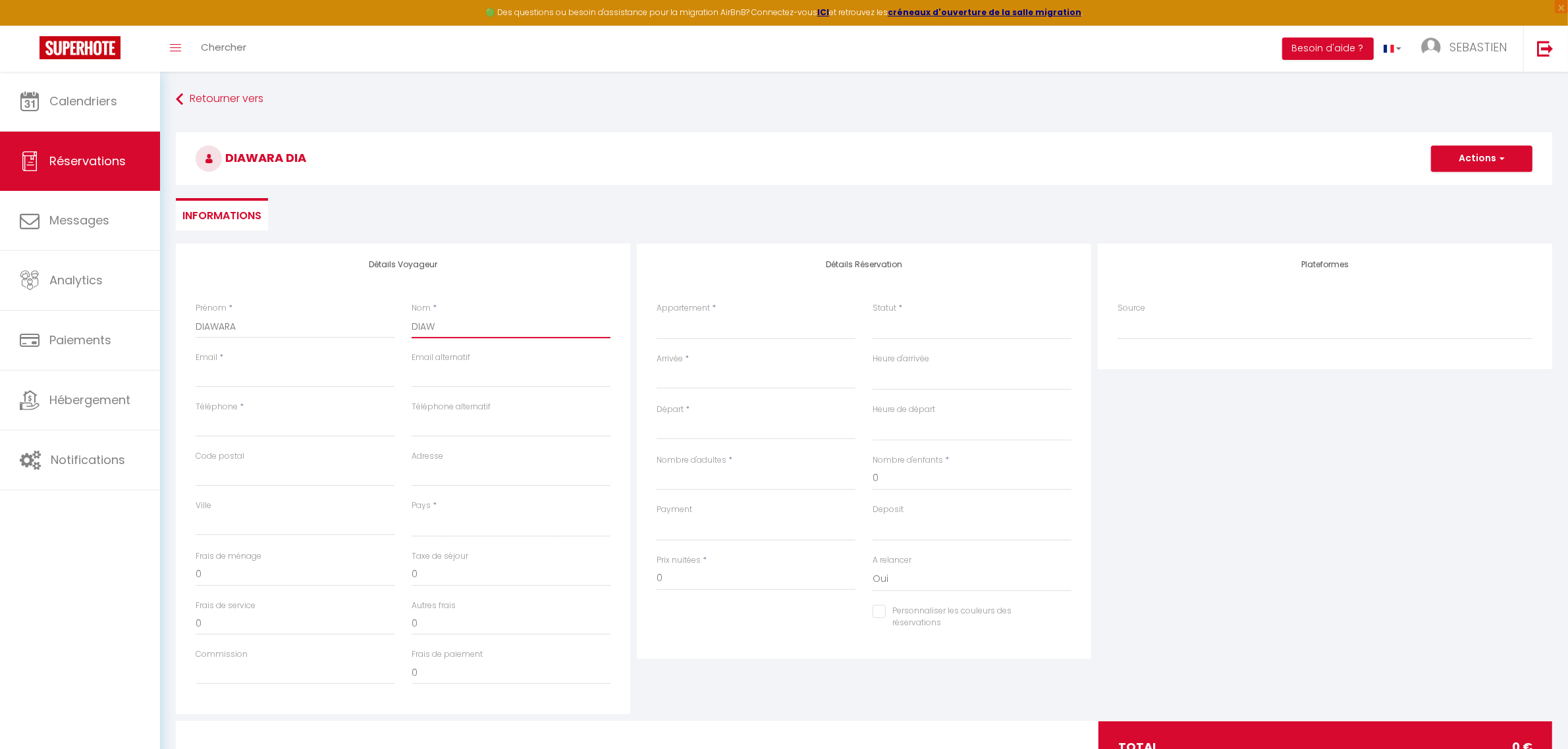
select select
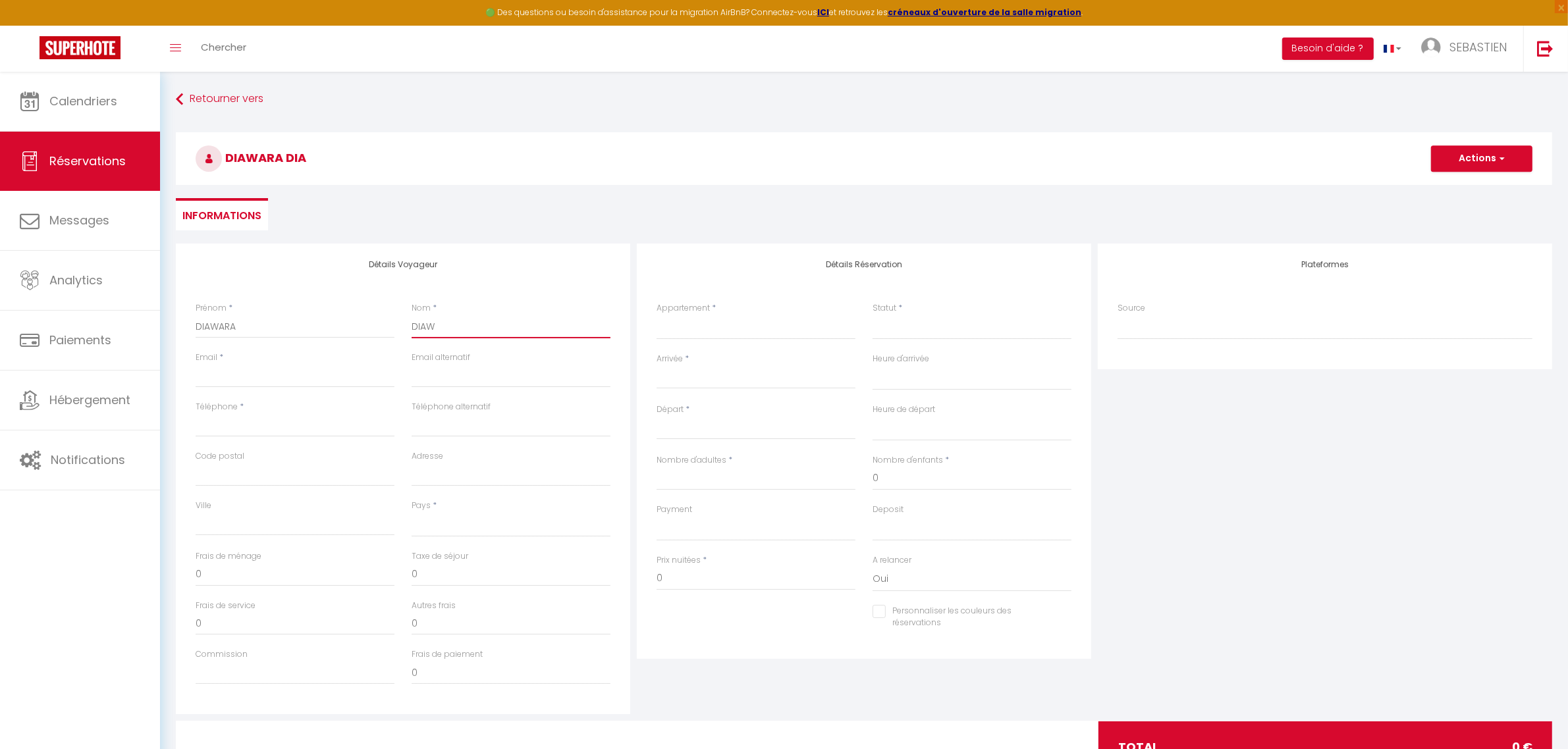
checkbox input "false"
type input "DIAWA"
select select
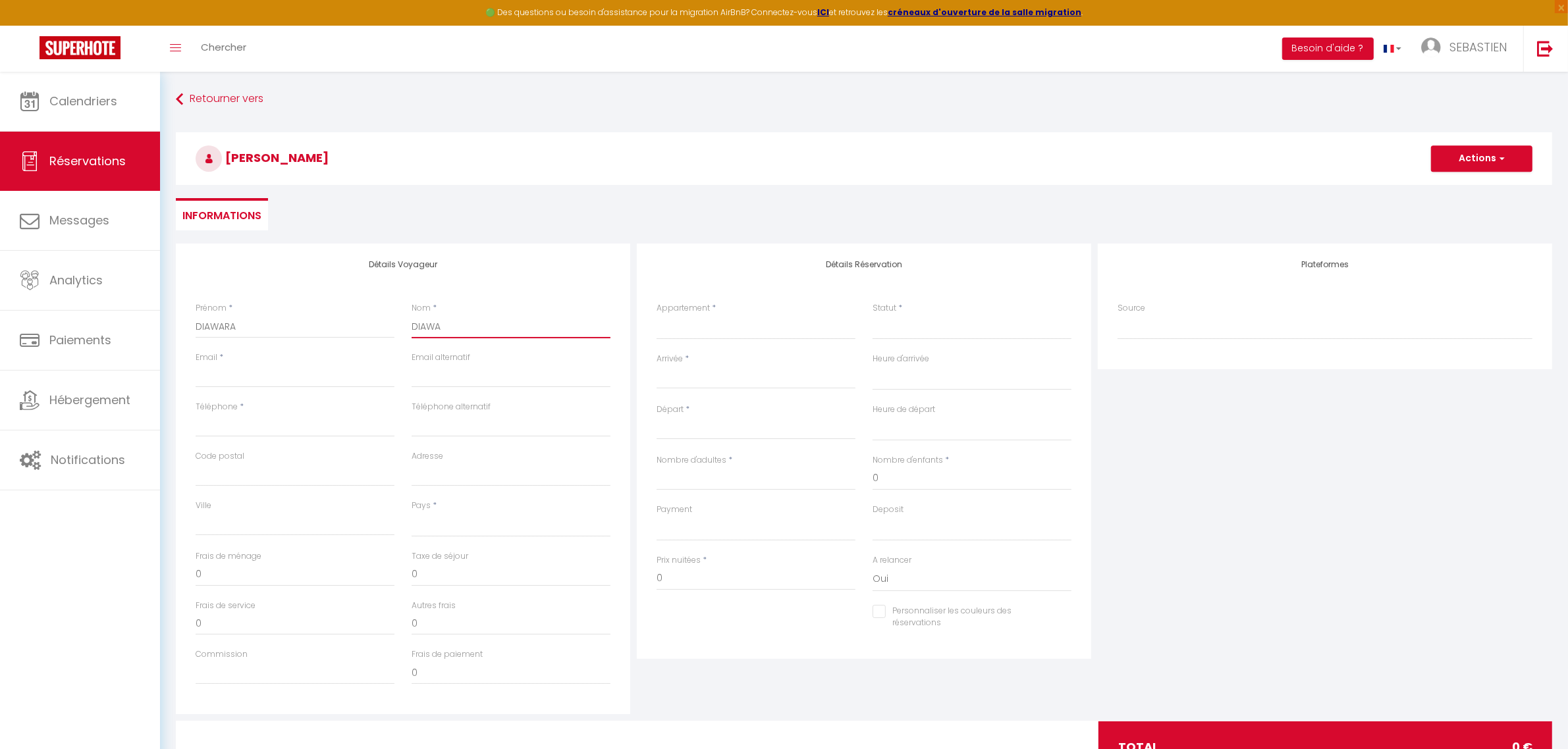
select select
checkbox input "false"
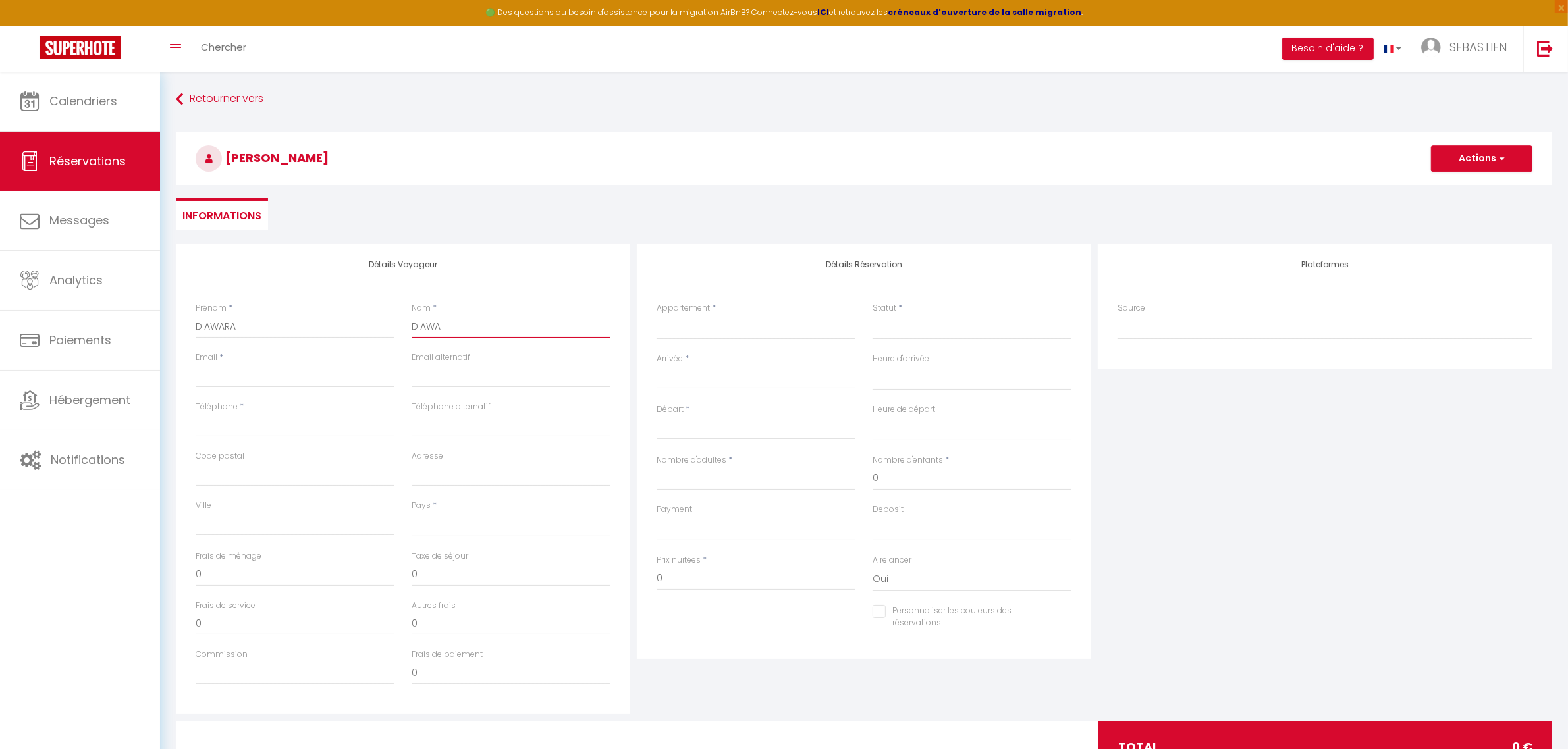
type input "DIAWAR"
select select
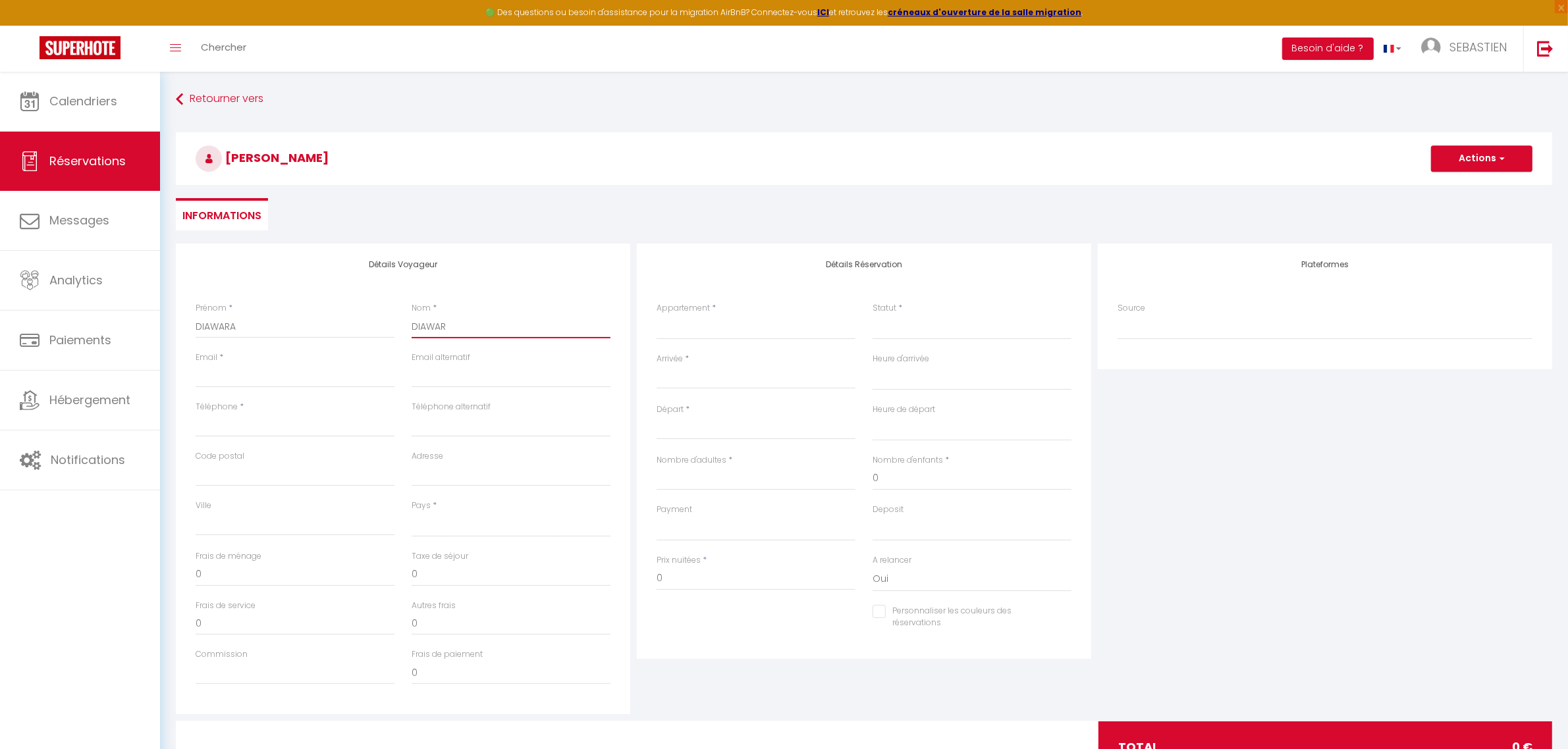
select select
checkbox input "false"
type input "DIAWARA"
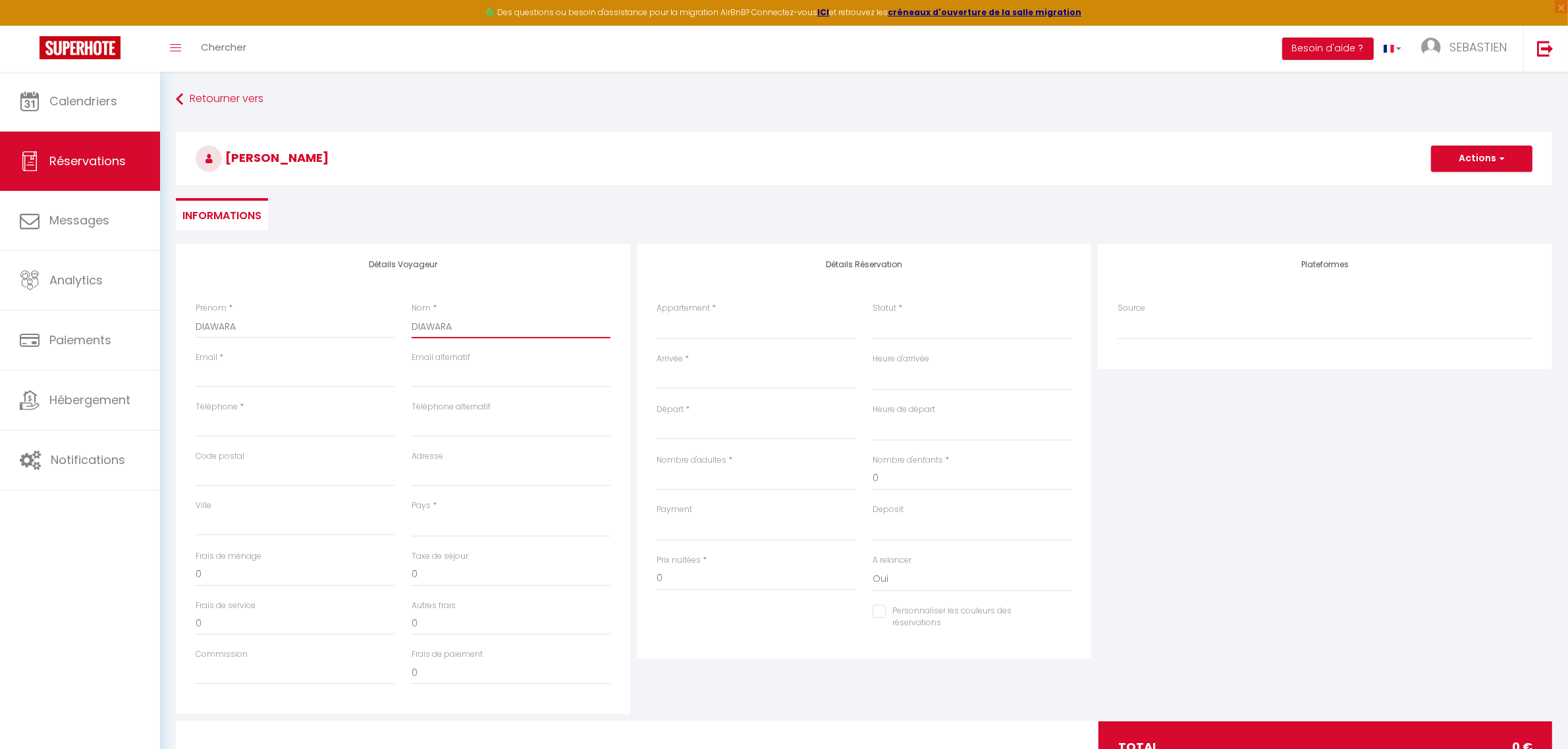
select select
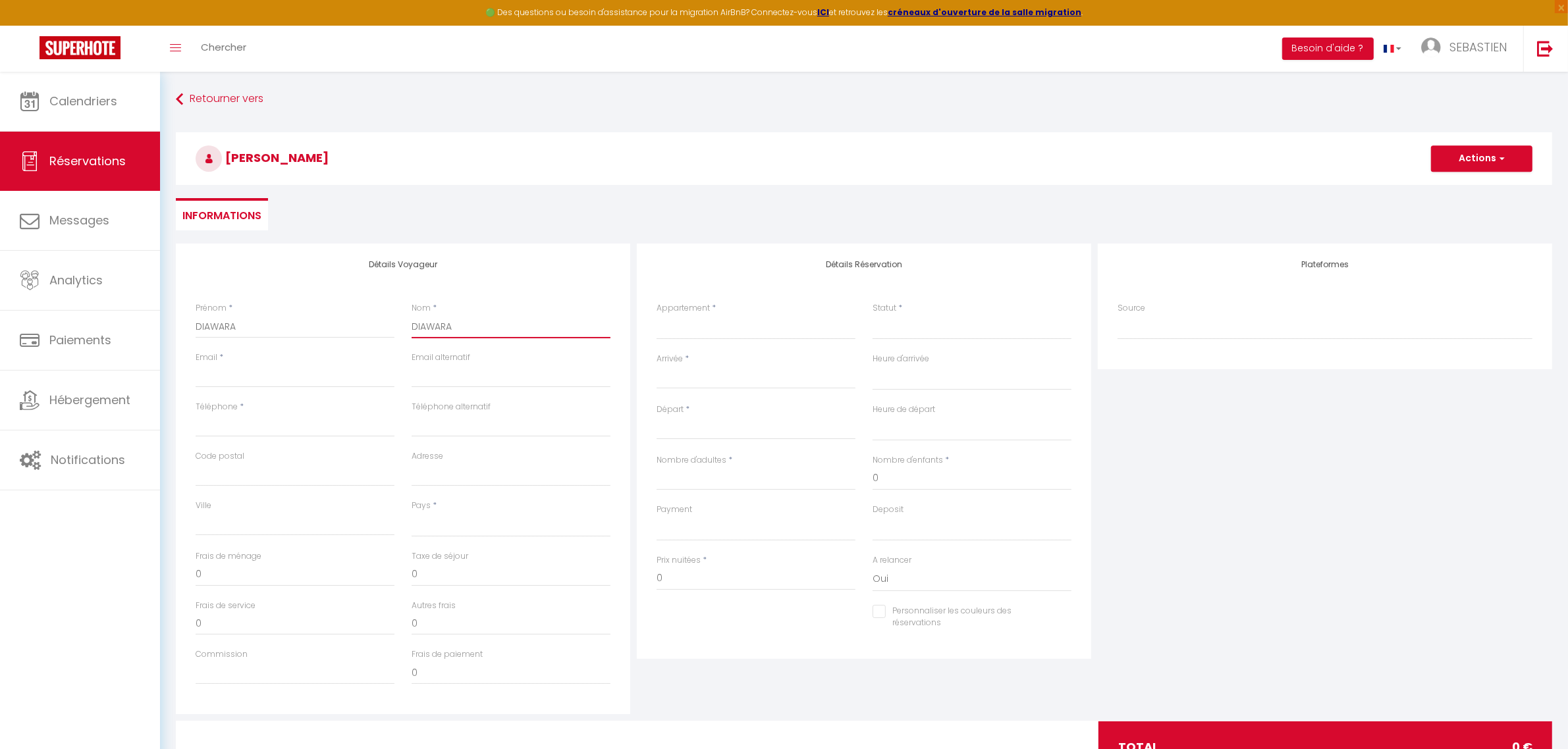
select select
checkbox input "false"
type input "DIAWARA"
drag, startPoint x: 244, startPoint y: 323, endPoint x: 163, endPoint y: 328, distance: 81.2
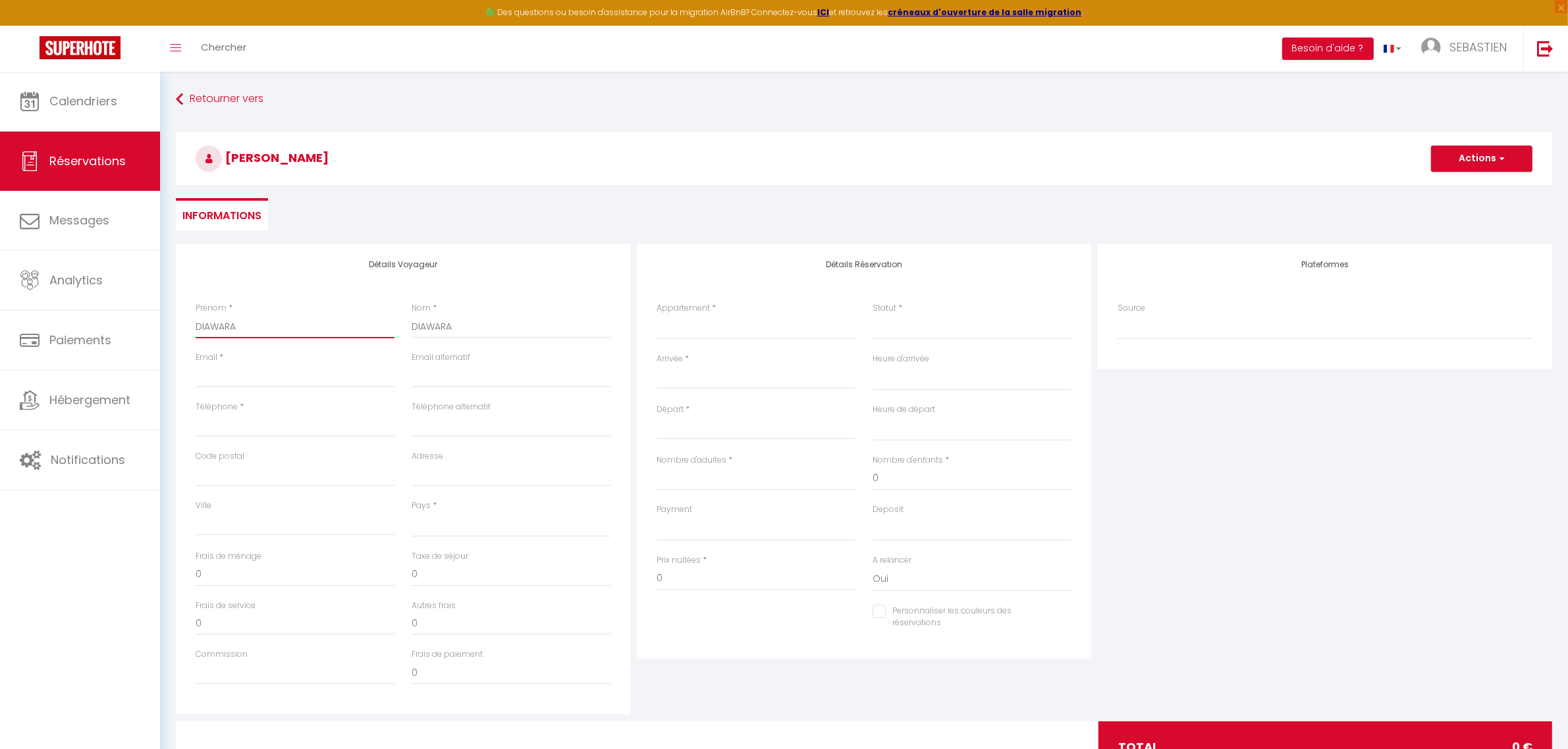
click at [168, 328] on div "Détails Voyageur Prénom * DIAWARA Nom * DIAWARA Email * Email alternatif Téléph…" at bounding box center [863, 517] width 1394 height 547
type input "S"
select select
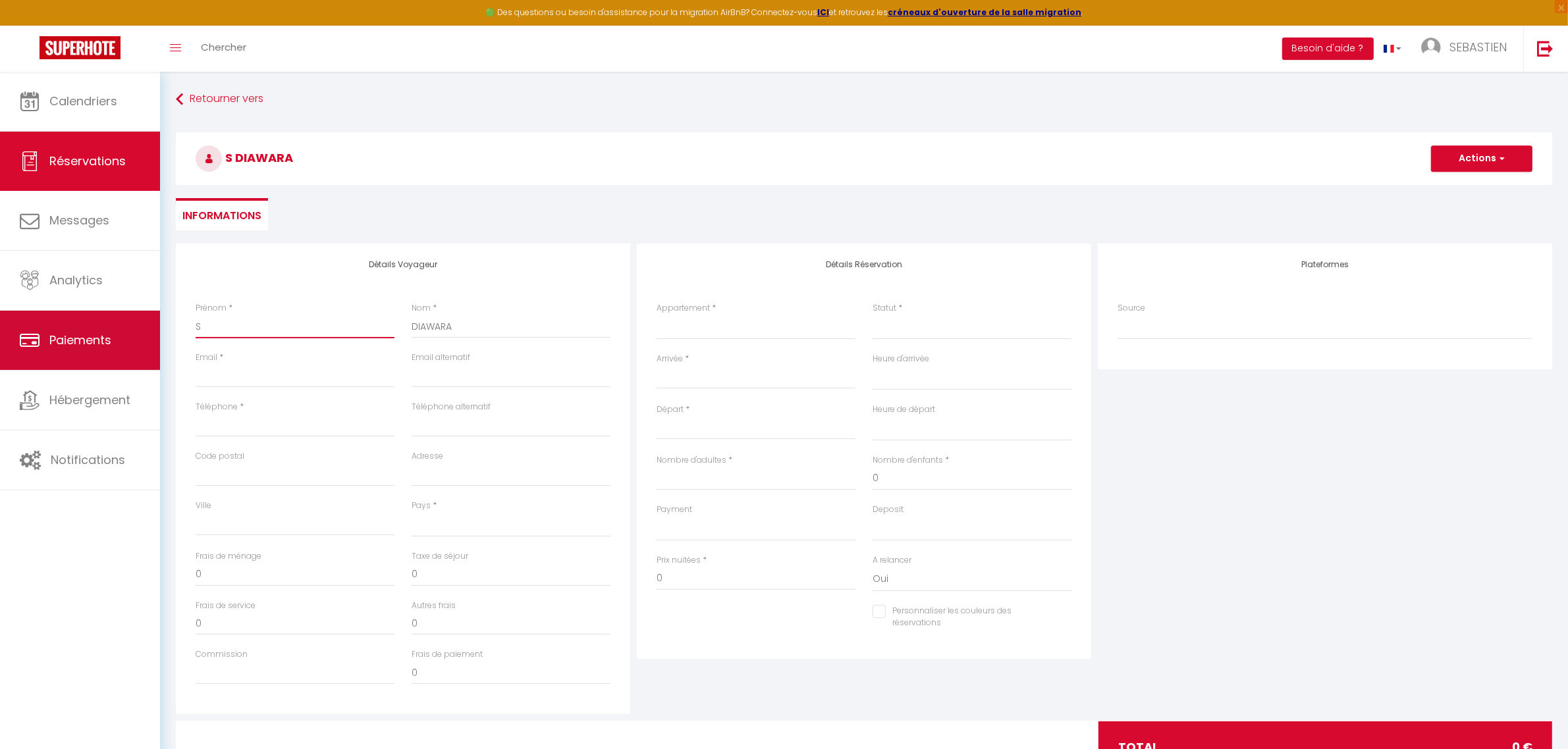
select select
checkbox input "false"
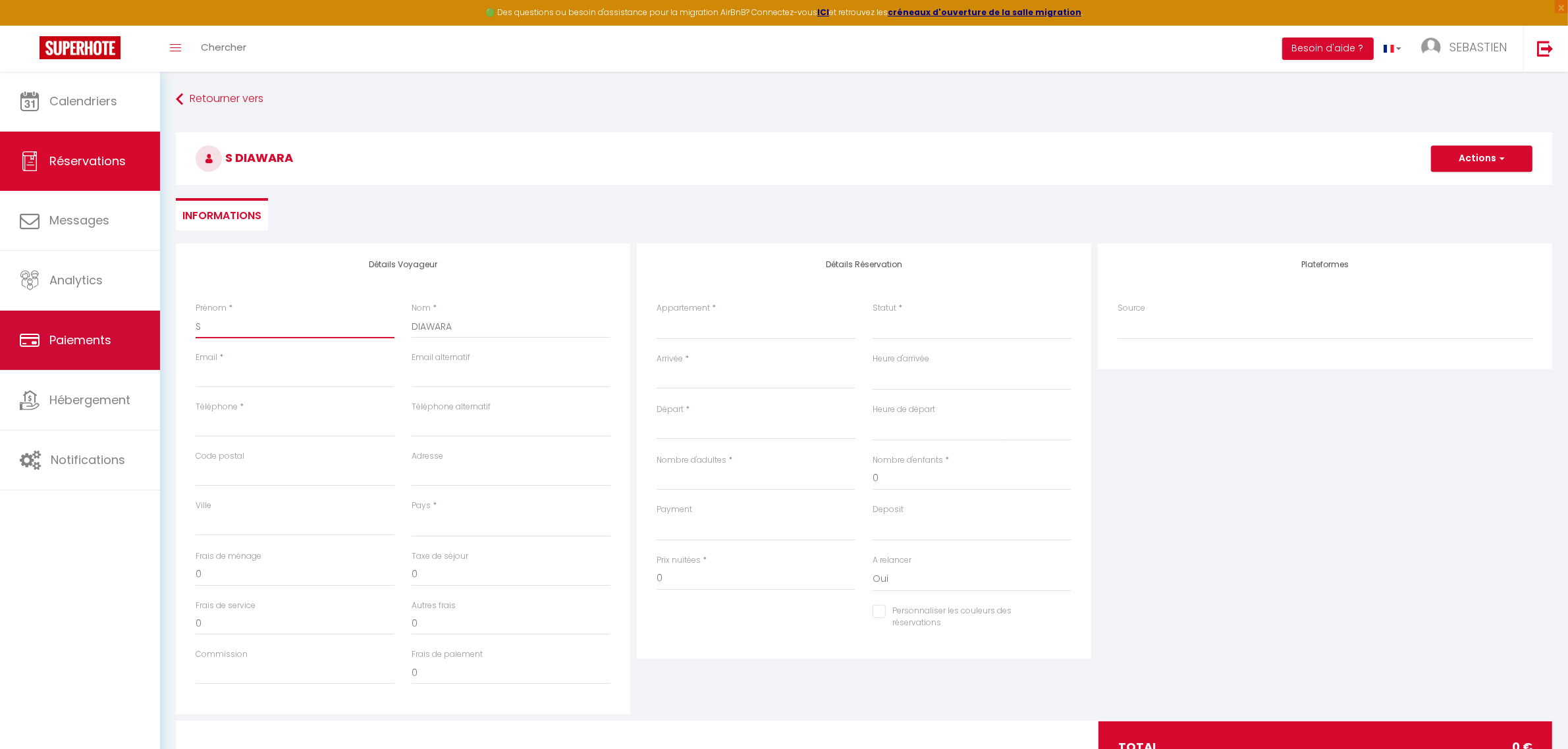
type input "SI"
select select
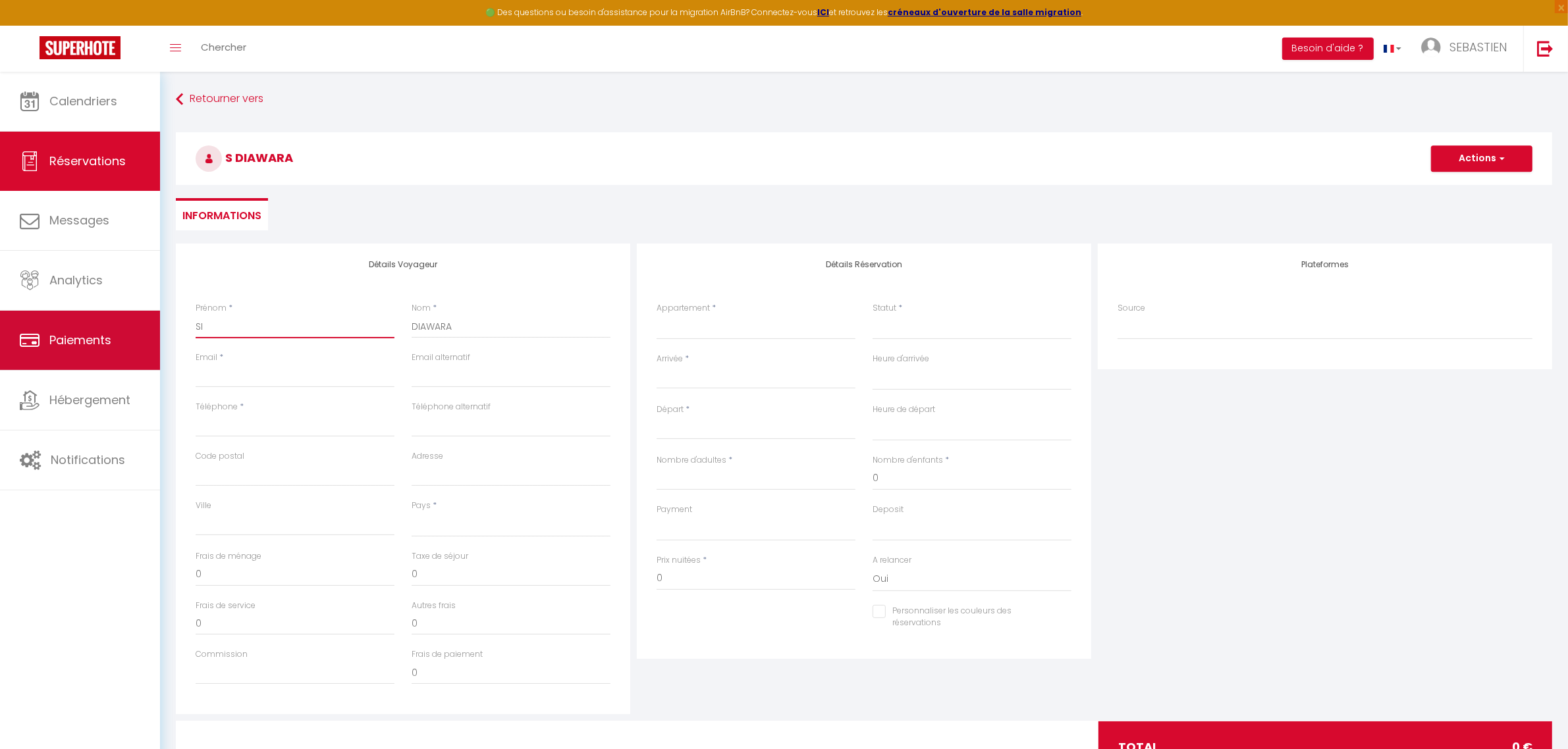
select select
checkbox input "false"
type input "SIK"
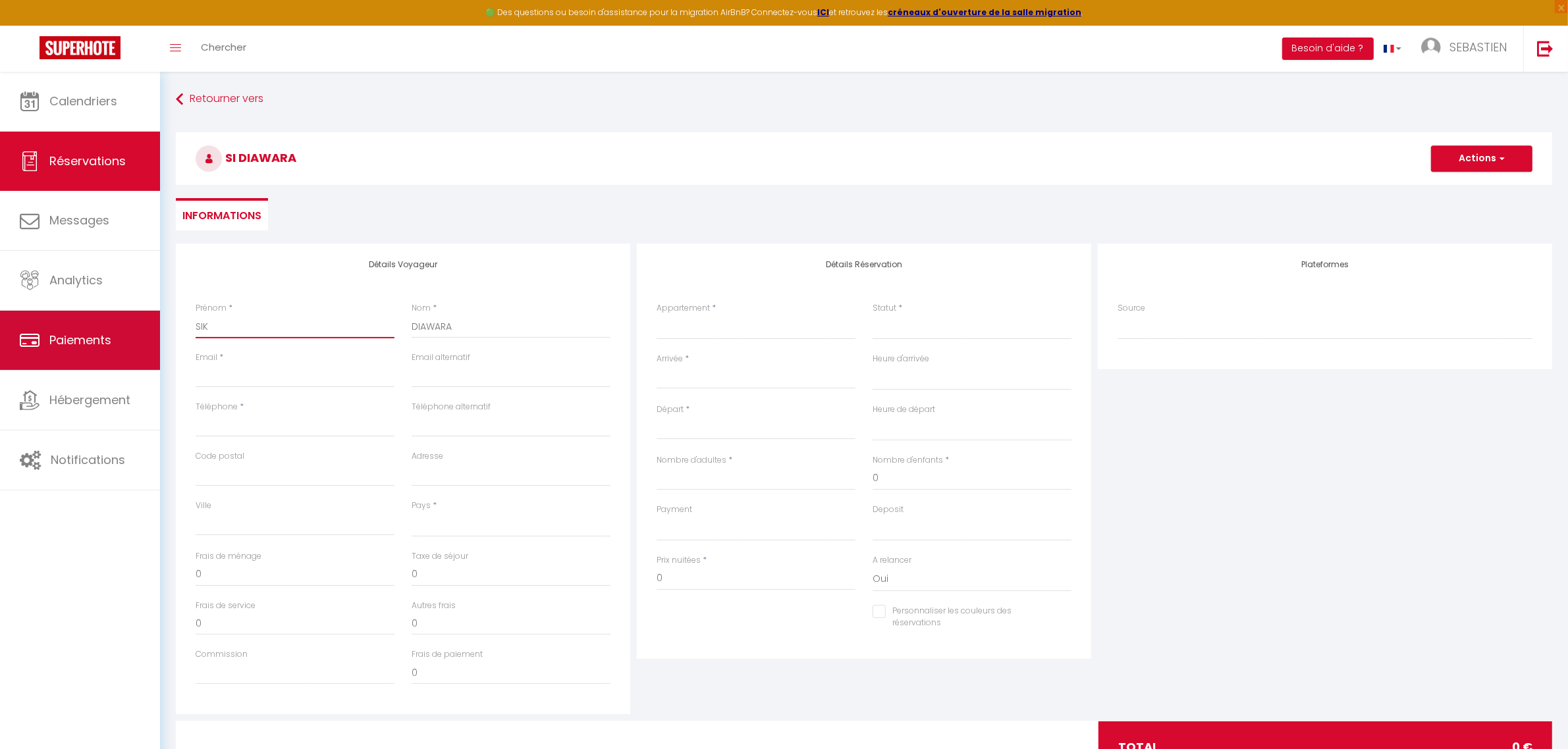
select select
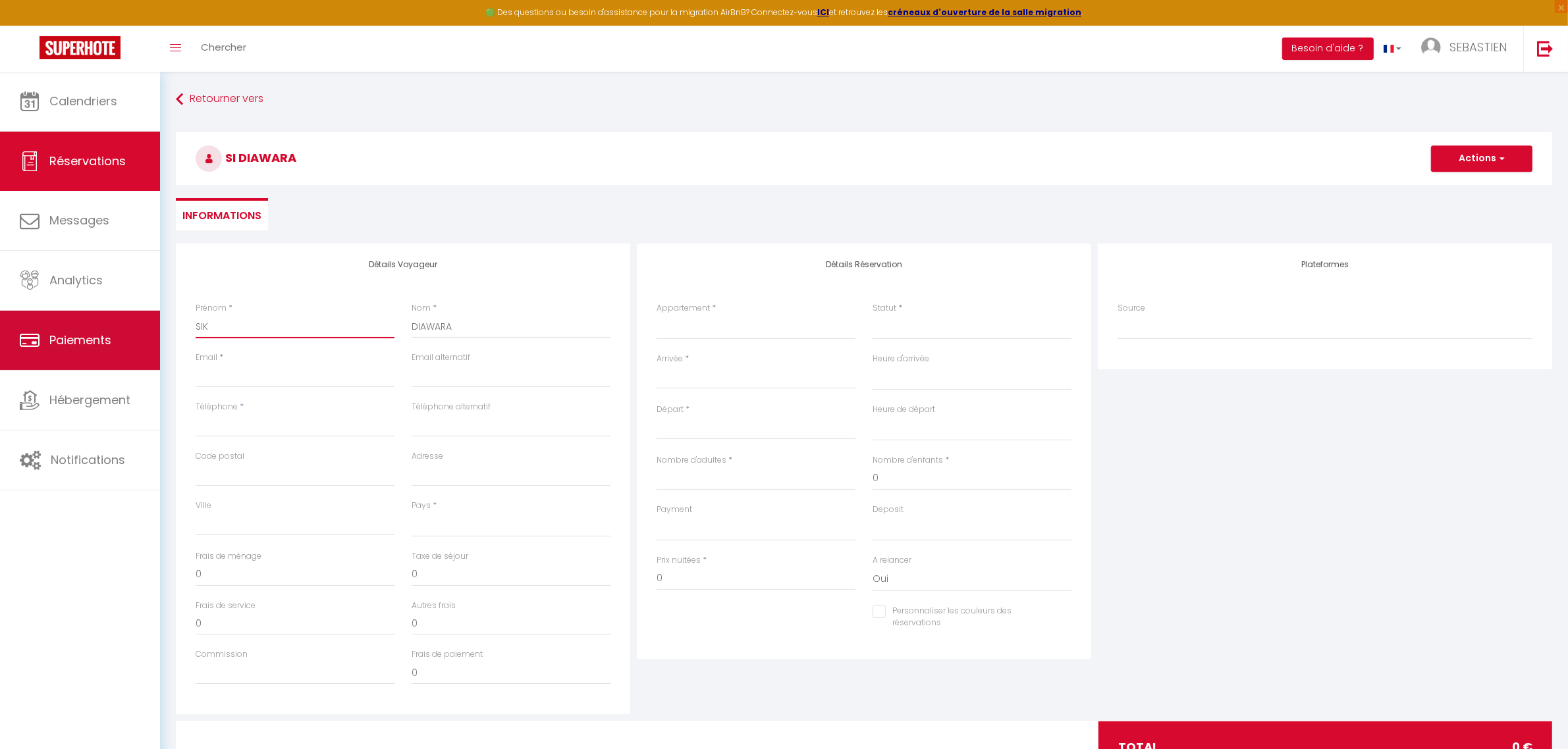
select select
checkbox input "false"
type input "[DEMOGRAPHIC_DATA]"
select select
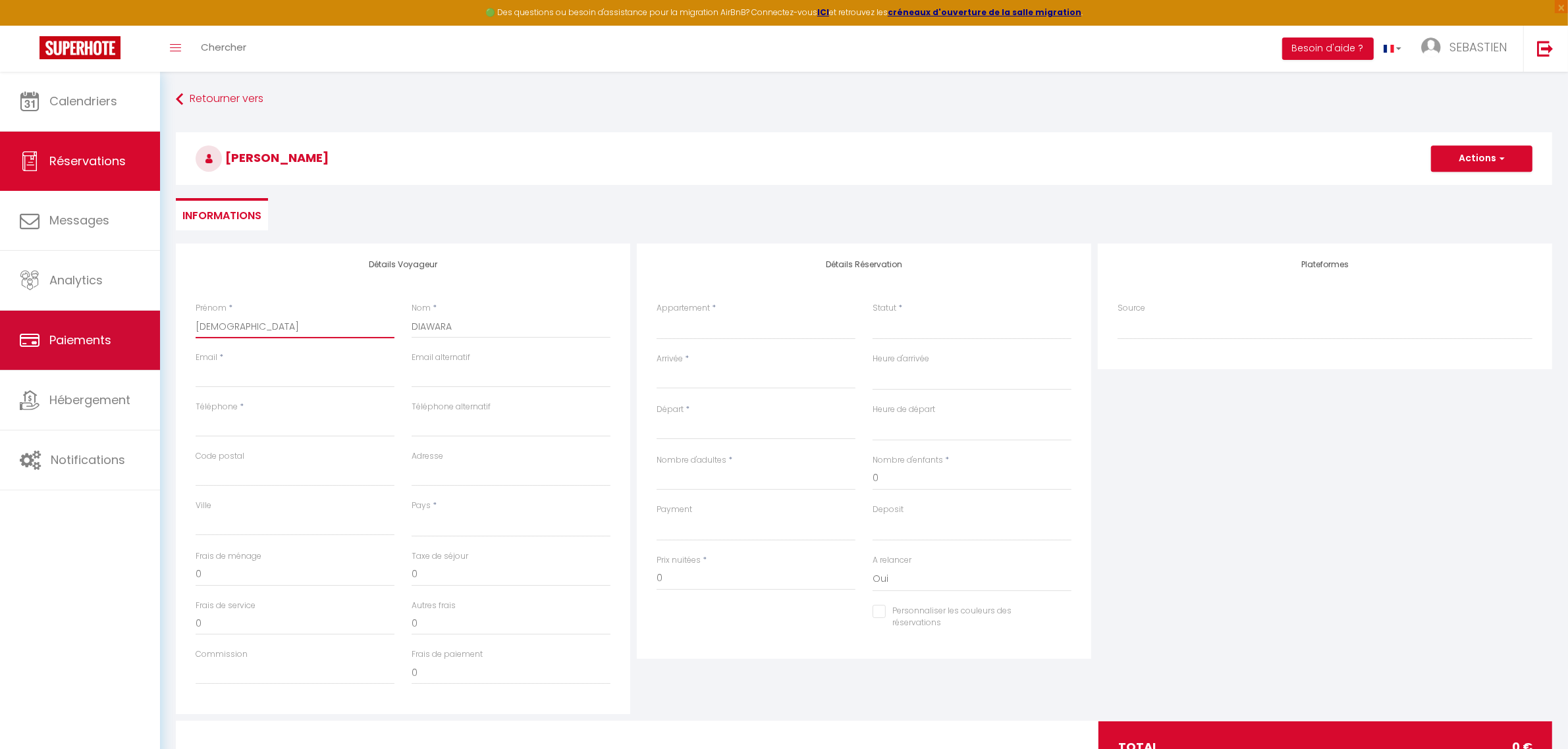
select select
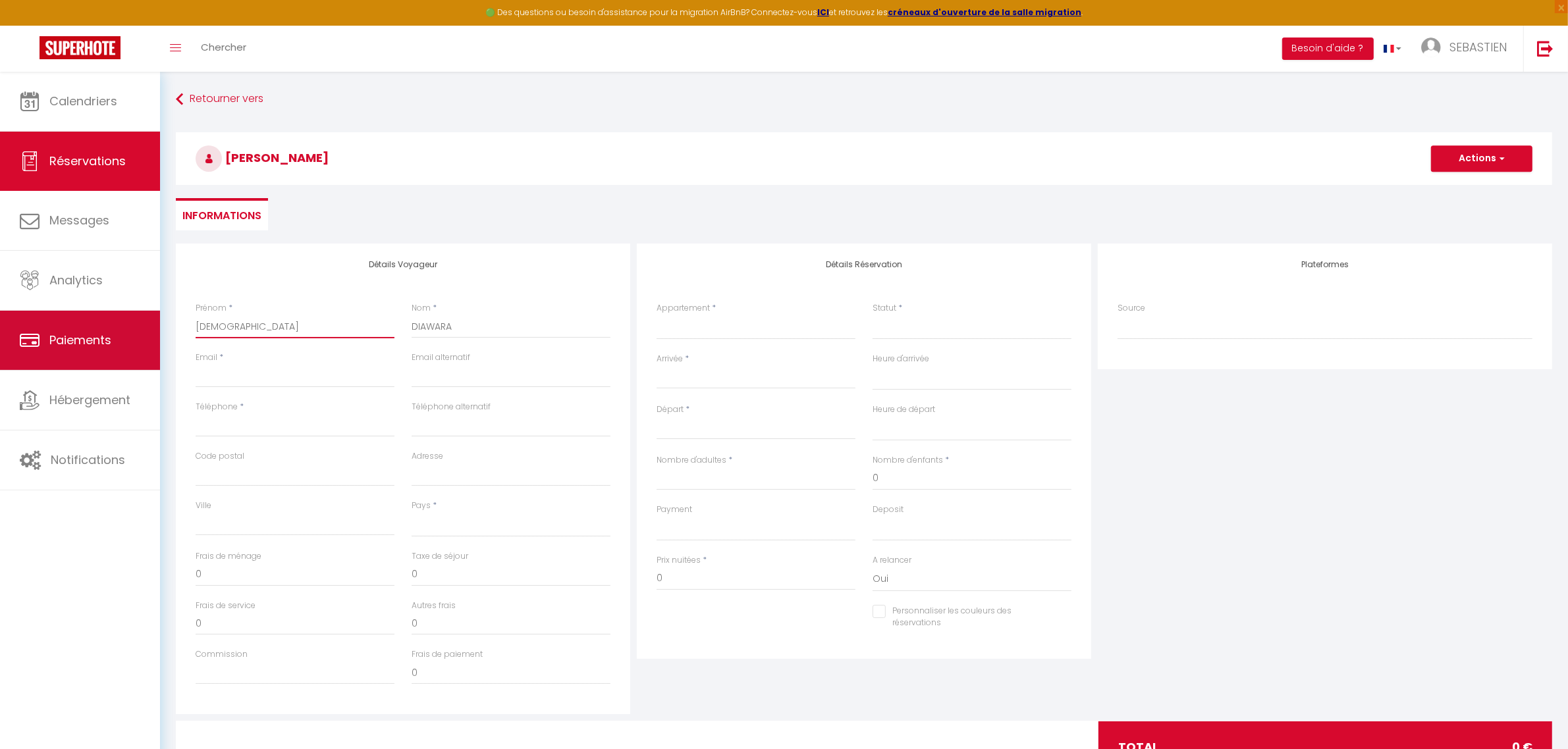
select select
checkbox input "false"
type input "[DEMOGRAPHIC_DATA]"
select select
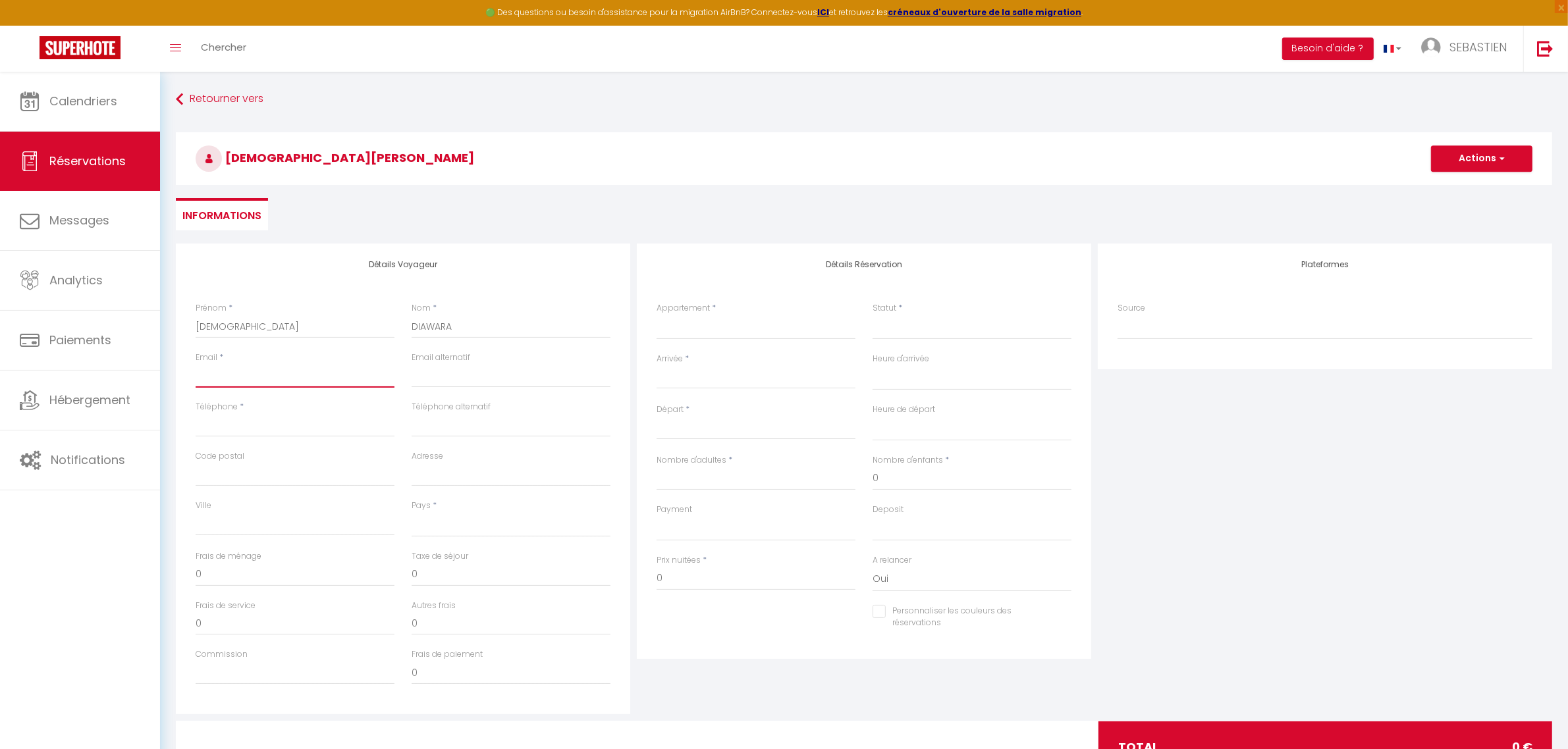
click at [297, 376] on input "Email client" at bounding box center [294, 376] width 199 height 24
paste input "[EMAIL_ADDRESS][DOMAIN_NAME]"
click at [283, 417] on input "Téléphone" at bounding box center [294, 425] width 199 height 24
click at [465, 478] on input "Adresse" at bounding box center [510, 475] width 199 height 24
click at [304, 522] on input "Ville" at bounding box center [294, 524] width 199 height 24
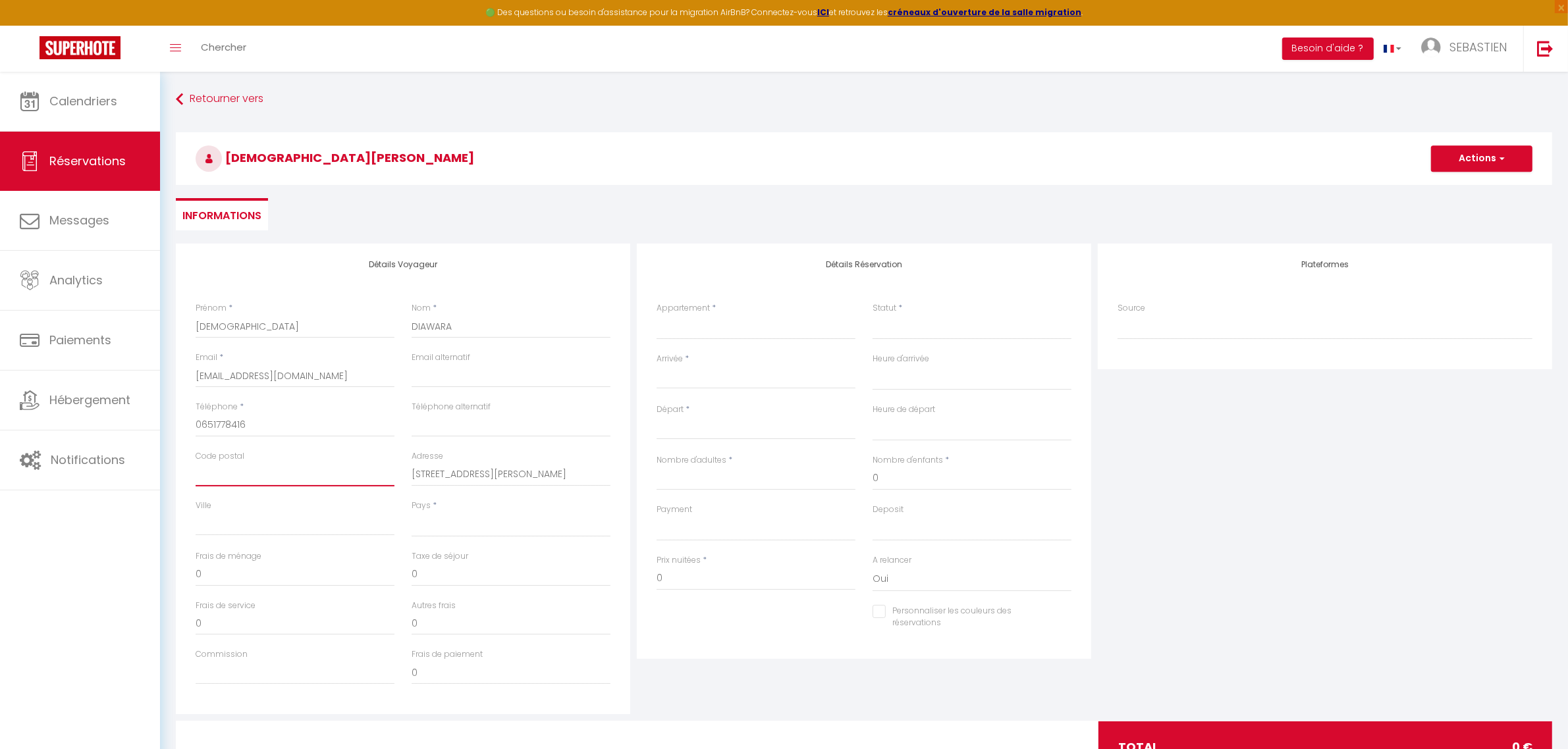
click at [251, 475] on input "Code postal" at bounding box center [294, 475] width 199 height 24
click at [232, 522] on input "Ville" at bounding box center [294, 524] width 199 height 24
click at [435, 524] on select "[GEOGRAPHIC_DATA] [GEOGRAPHIC_DATA] [GEOGRAPHIC_DATA] [GEOGRAPHIC_DATA] [GEOGRA…" at bounding box center [510, 525] width 199 height 25
click at [411, 512] on select "[GEOGRAPHIC_DATA] [GEOGRAPHIC_DATA] [GEOGRAPHIC_DATA] [GEOGRAPHIC_DATA] [GEOGRA…" at bounding box center [510, 525] width 199 height 25
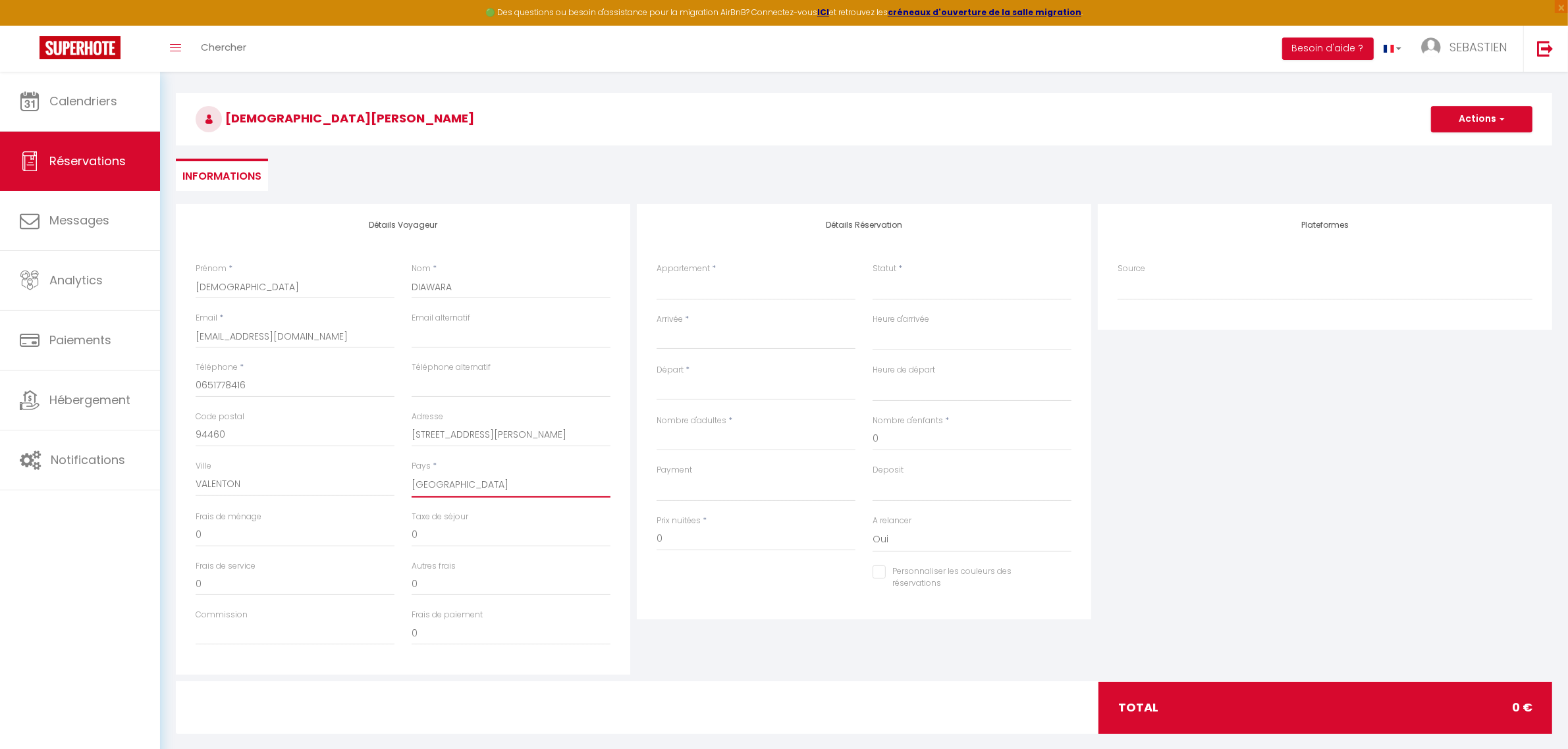
scroll to position [71, 0]
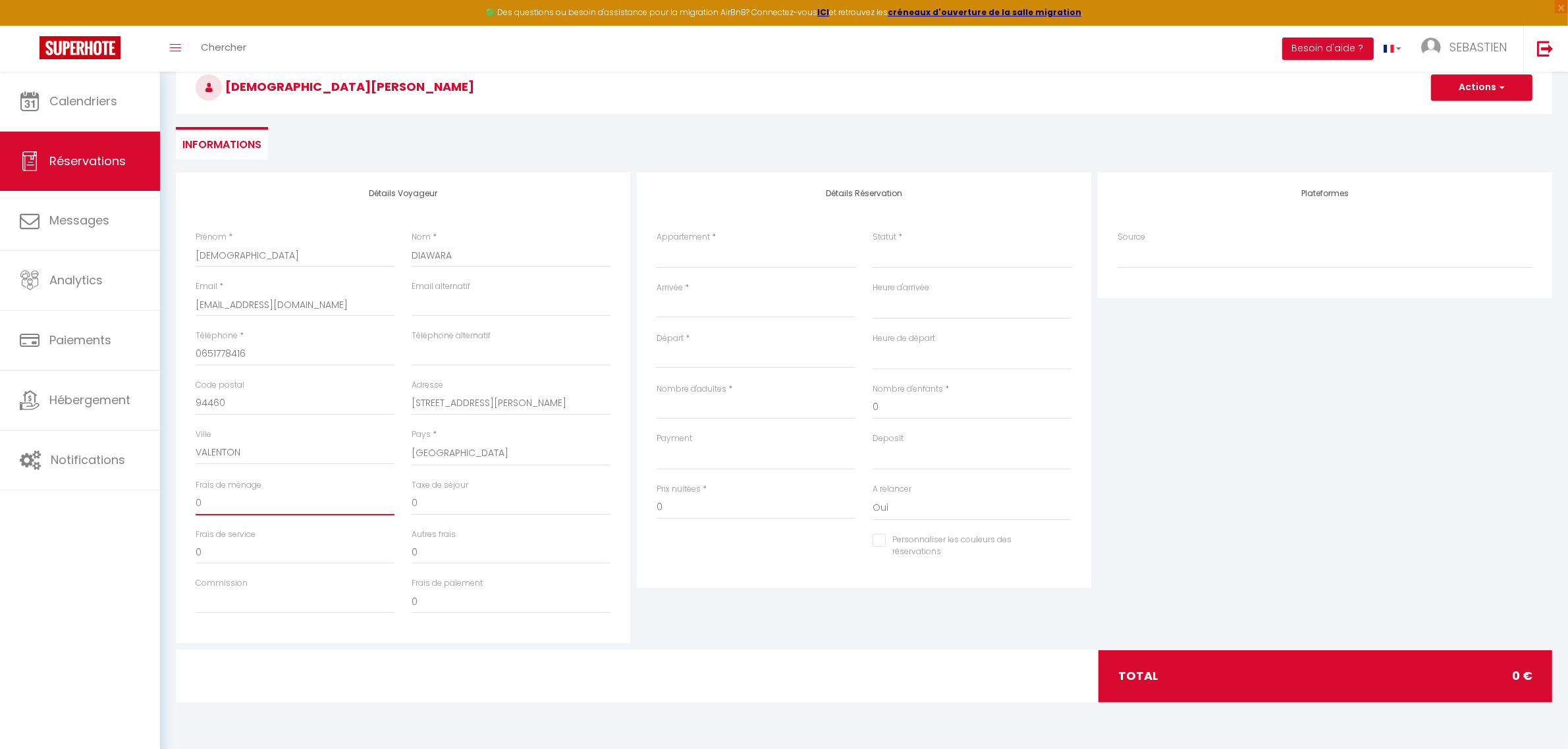
click at [219, 494] on input "0" at bounding box center [294, 504] width 199 height 24
click at [443, 502] on input "0" at bounding box center [510, 504] width 199 height 24
click at [728, 251] on select "#4 · Cocon sous les toits By UnSejourANancy Fr #3 · Sainte Marie By UnSejourANa…" at bounding box center [755, 256] width 199 height 25
click at [656, 243] on select "#4 · Cocon sous les toits By UnSejourANancy Fr #3 · Sainte Marie By UnSejourANa…" at bounding box center [755, 256] width 199 height 25
click at [937, 257] on select "Confirmé Non Confirmé [PERSON_NAME] par le voyageur No Show Request" at bounding box center [971, 256] width 199 height 25
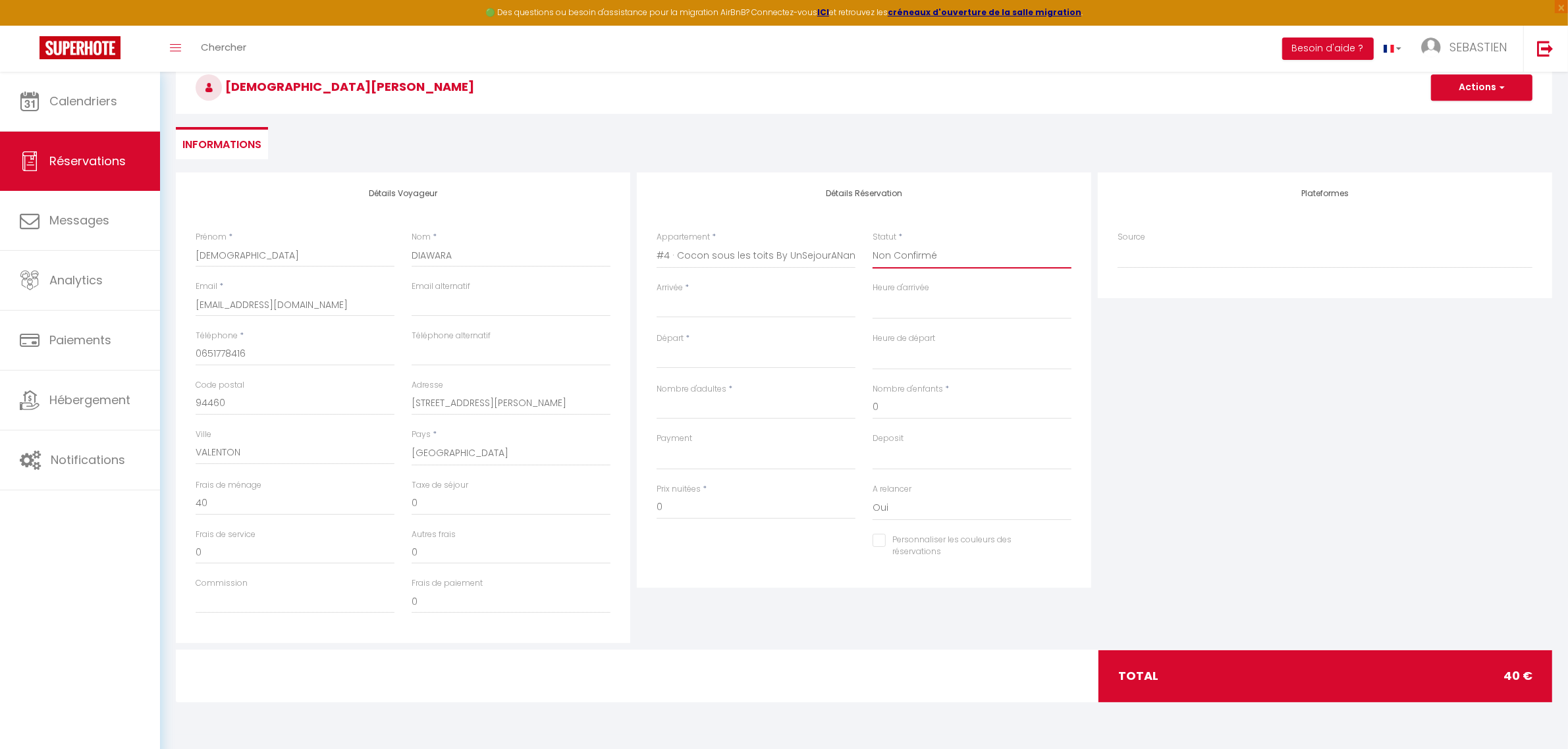
click at [873, 243] on select "Confirmé Non Confirmé [PERSON_NAME] par le voyageur No Show Request" at bounding box center [971, 256] width 199 height 25
click at [725, 301] on input "Arrivée" at bounding box center [755, 307] width 199 height 17
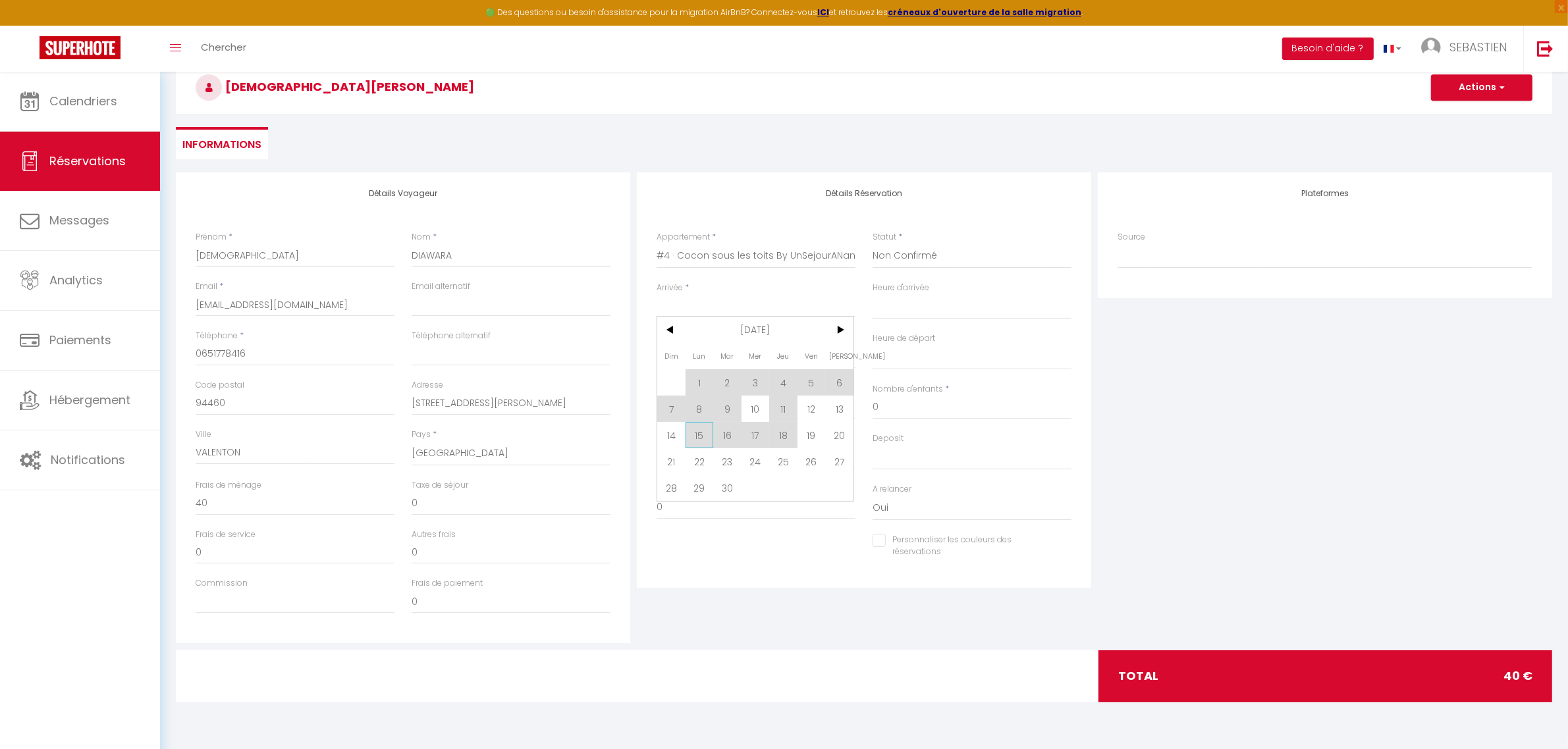
click at [696, 439] on span "15" at bounding box center [699, 435] width 28 height 26
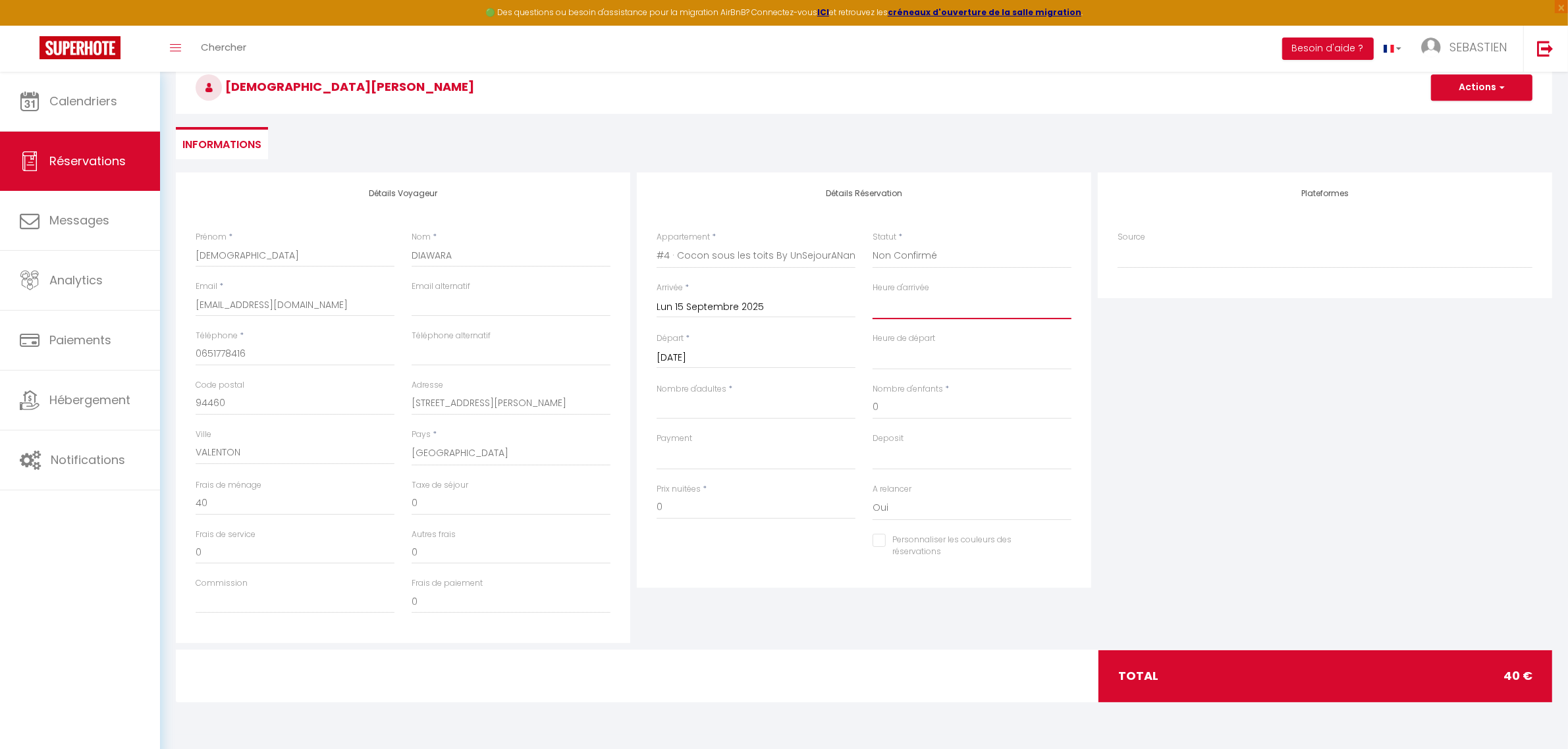
click at [900, 307] on select "00:00 00:30 01:00 01:30 02:00 02:30 03:00 03:30 04:00 04:30 05:00 05:30 06:00 0…" at bounding box center [971, 307] width 199 height 25
click at [873, 294] on select "00:00 00:30 01:00 01:30 02:00 02:30 03:00 03:30 04:00 04:30 05:00 05:30 06:00 0…" at bounding box center [971, 307] width 199 height 25
click at [794, 359] on input "[DATE]" at bounding box center [755, 358] width 199 height 17
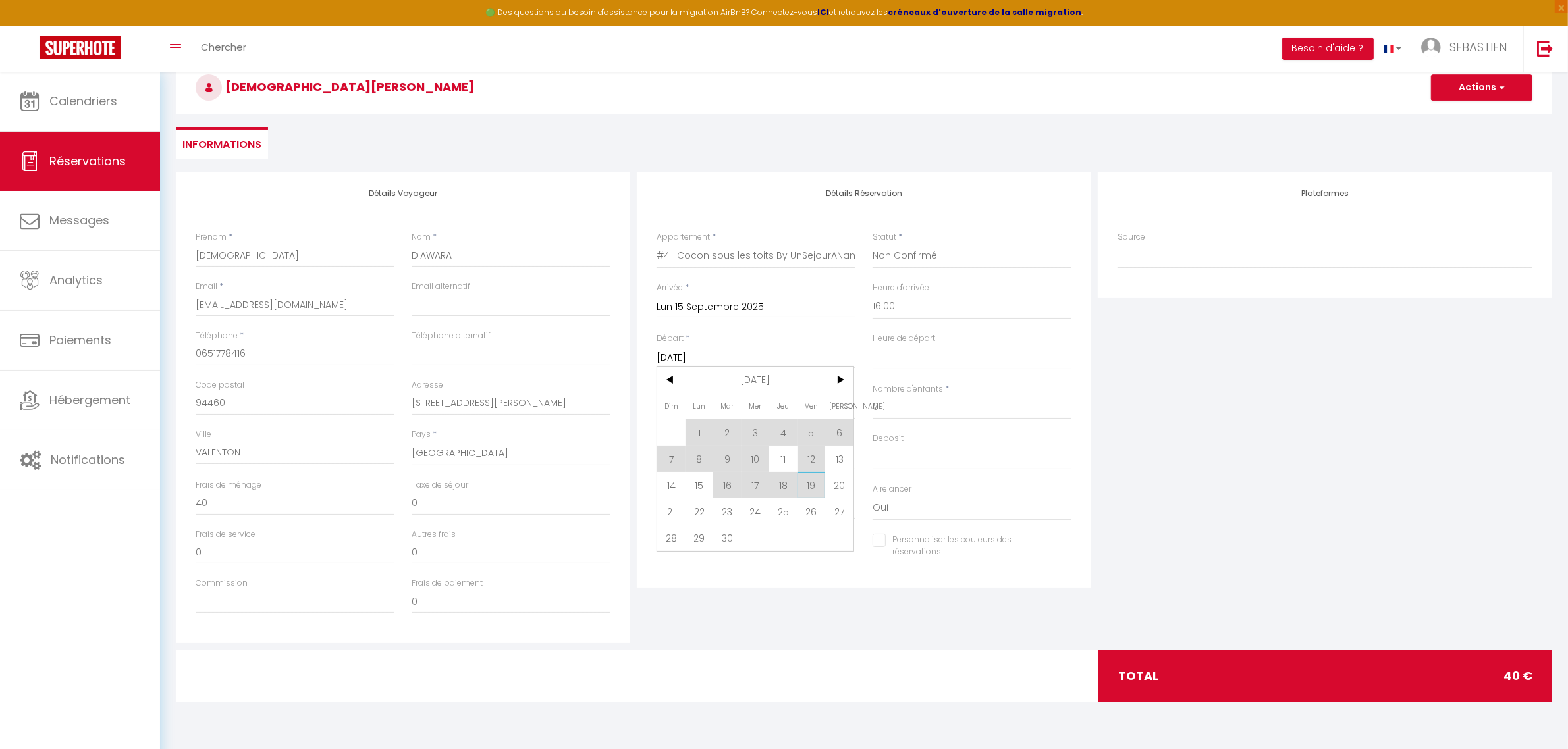
click at [811, 488] on span "19" at bounding box center [811, 485] width 28 height 26
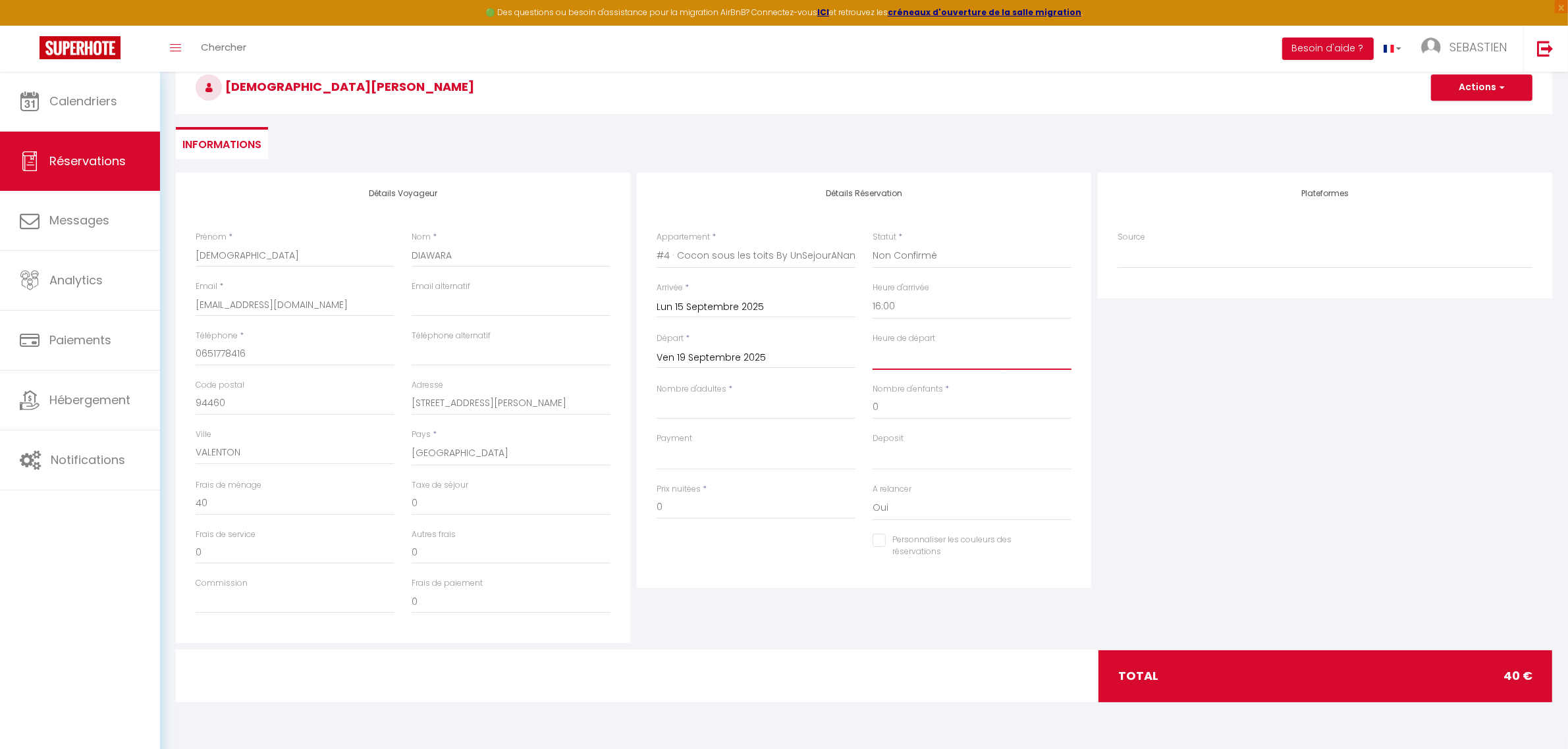
click at [946, 360] on select "00:00 00:30 01:00 01:30 02:00 02:30 03:00 03:30 04:00 04:30 05:00 05:30 06:00 0…" at bounding box center [971, 358] width 199 height 25
click at [873, 345] on select "00:00 00:30 01:00 01:30 02:00 02:30 03:00 03:30 04:00 04:30 05:00 05:30 06:00 0…" at bounding box center [971, 358] width 199 height 25
click at [746, 411] on input "Nombre d'adultes" at bounding box center [755, 408] width 199 height 24
drag, startPoint x: 1274, startPoint y: 466, endPoint x: 1169, endPoint y: 481, distance: 106.1
click at [1274, 468] on div "Plateformes Source Direct [DOMAIN_NAME] [DOMAIN_NAME] Chalet montagne Expedia G…" at bounding box center [1325, 408] width 461 height 471
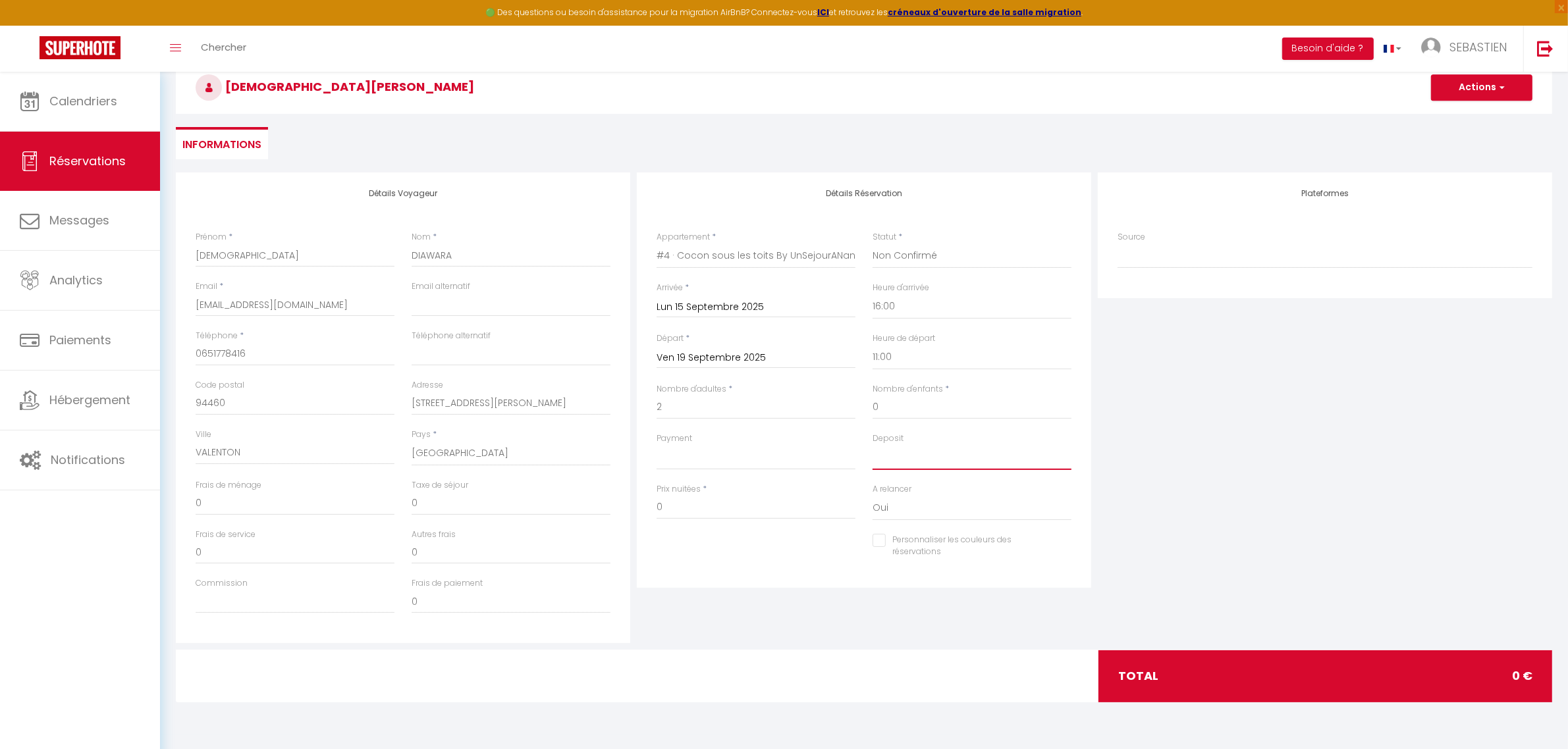
click at [941, 453] on select "OK KO" at bounding box center [971, 458] width 199 height 25
drag, startPoint x: 1202, startPoint y: 439, endPoint x: 1190, endPoint y: 433, distance: 13.4
click at [1203, 439] on div "Plateformes Source Direct [DOMAIN_NAME] [DOMAIN_NAME] Chalet montagne Expedia G…" at bounding box center [1325, 408] width 461 height 471
click at [761, 459] on select "OK KO" at bounding box center [755, 458] width 199 height 25
drag, startPoint x: 1212, startPoint y: 476, endPoint x: 1195, endPoint y: 480, distance: 17.5
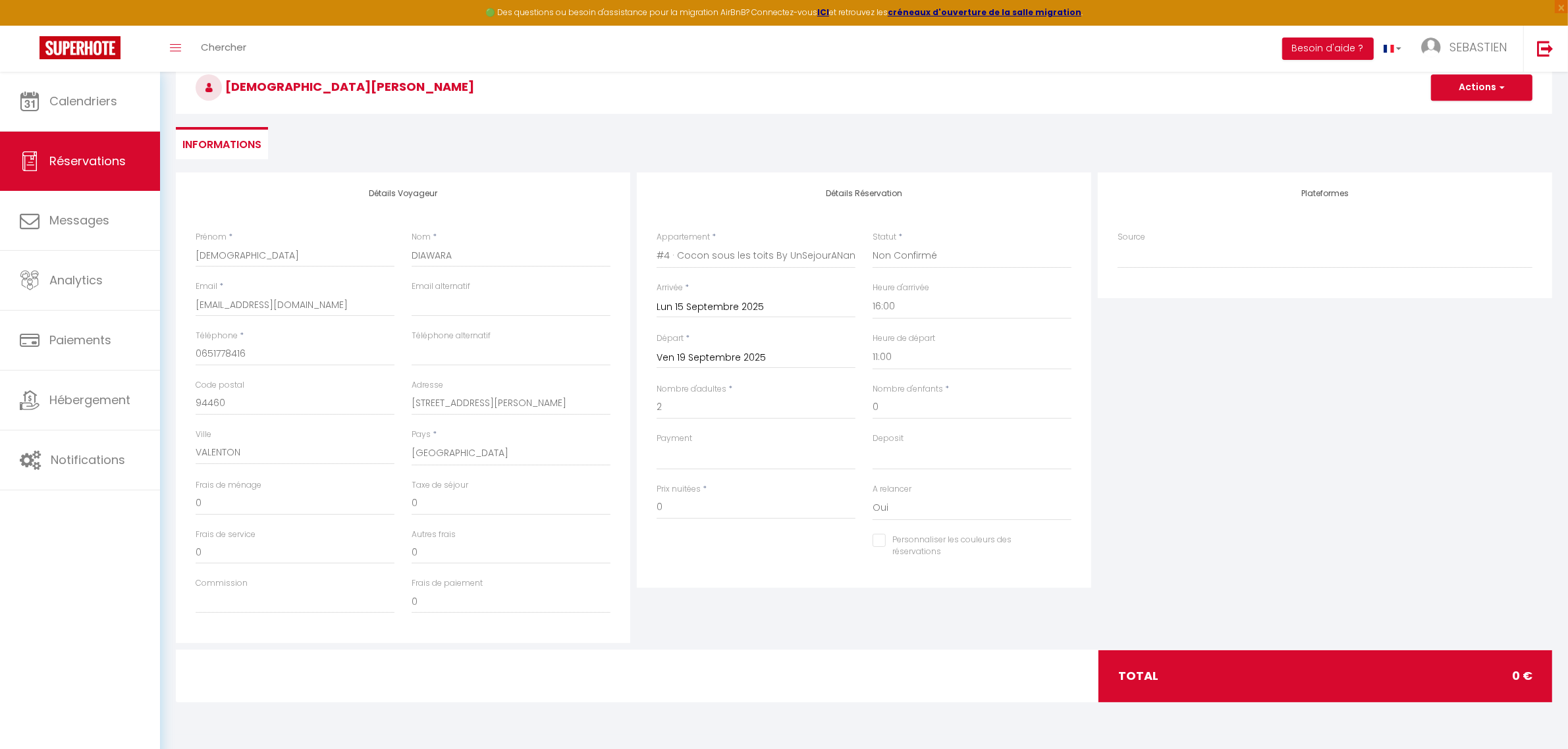
click at [1212, 476] on div "Plateformes Source Direct [DOMAIN_NAME] [DOMAIN_NAME] Chalet montagne Expedia G…" at bounding box center [1325, 408] width 461 height 471
click at [232, 505] on input "0" at bounding box center [294, 504] width 199 height 24
drag, startPoint x: 222, startPoint y: 502, endPoint x: 194, endPoint y: 504, distance: 28.1
click at [194, 504] on div "Frais de ménage 0" at bounding box center [295, 504] width 216 height 49
click at [430, 495] on input "0" at bounding box center [510, 504] width 199 height 24
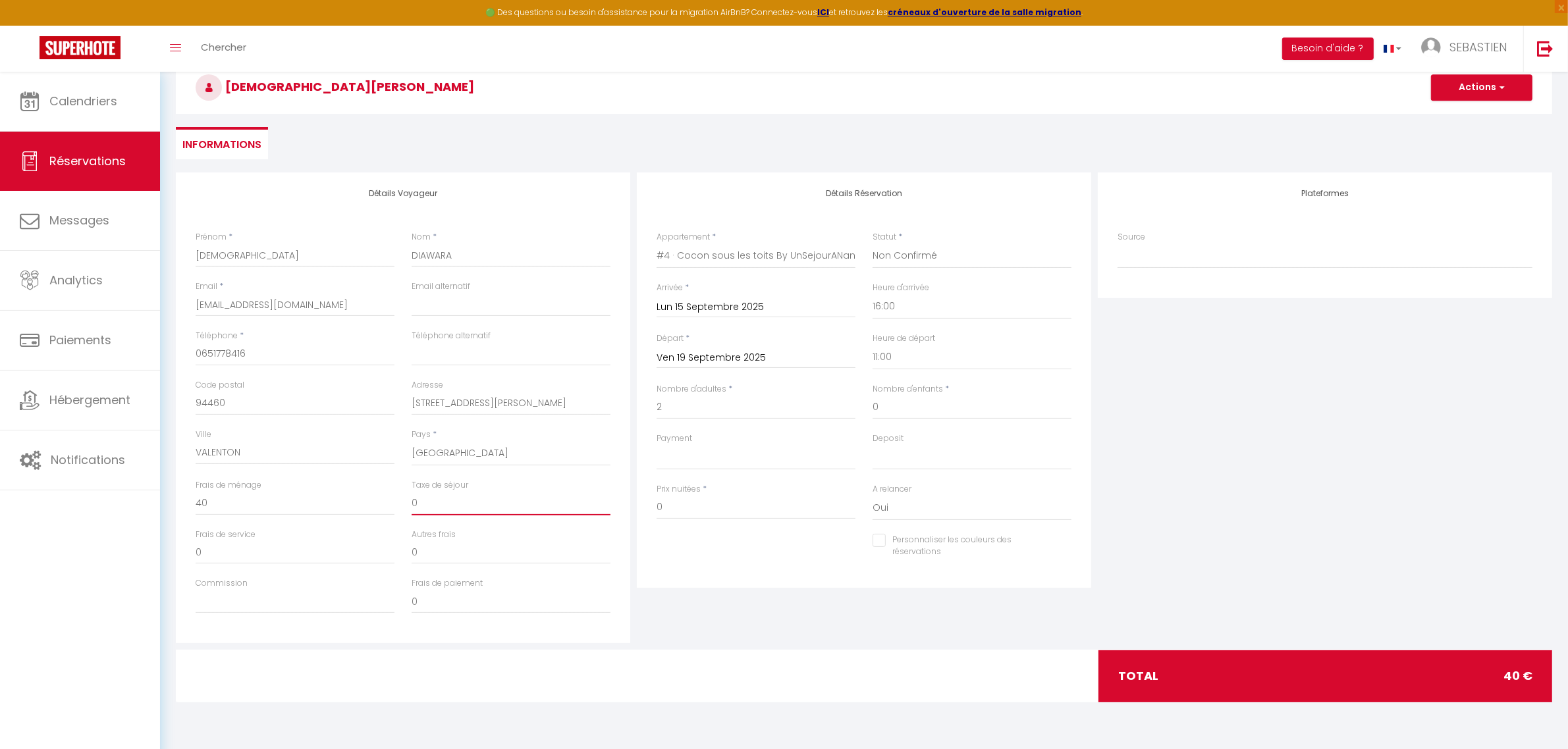
drag, startPoint x: 430, startPoint y: 495, endPoint x: 356, endPoint y: 495, distance: 74.0
click at [356, 495] on div "Frais de ménage 40 Taxe de séjour 0" at bounding box center [403, 504] width 432 height 49
click at [413, 502] on input "112.48" at bounding box center [510, 504] width 199 height 24
click at [708, 616] on div "Détails Réservation Appartement * #4 · Cocon sous les toits By UnSejourANancy F…" at bounding box center [864, 408] width 461 height 471
drag, startPoint x: 704, startPoint y: 508, endPoint x: 653, endPoint y: 511, distance: 51.1
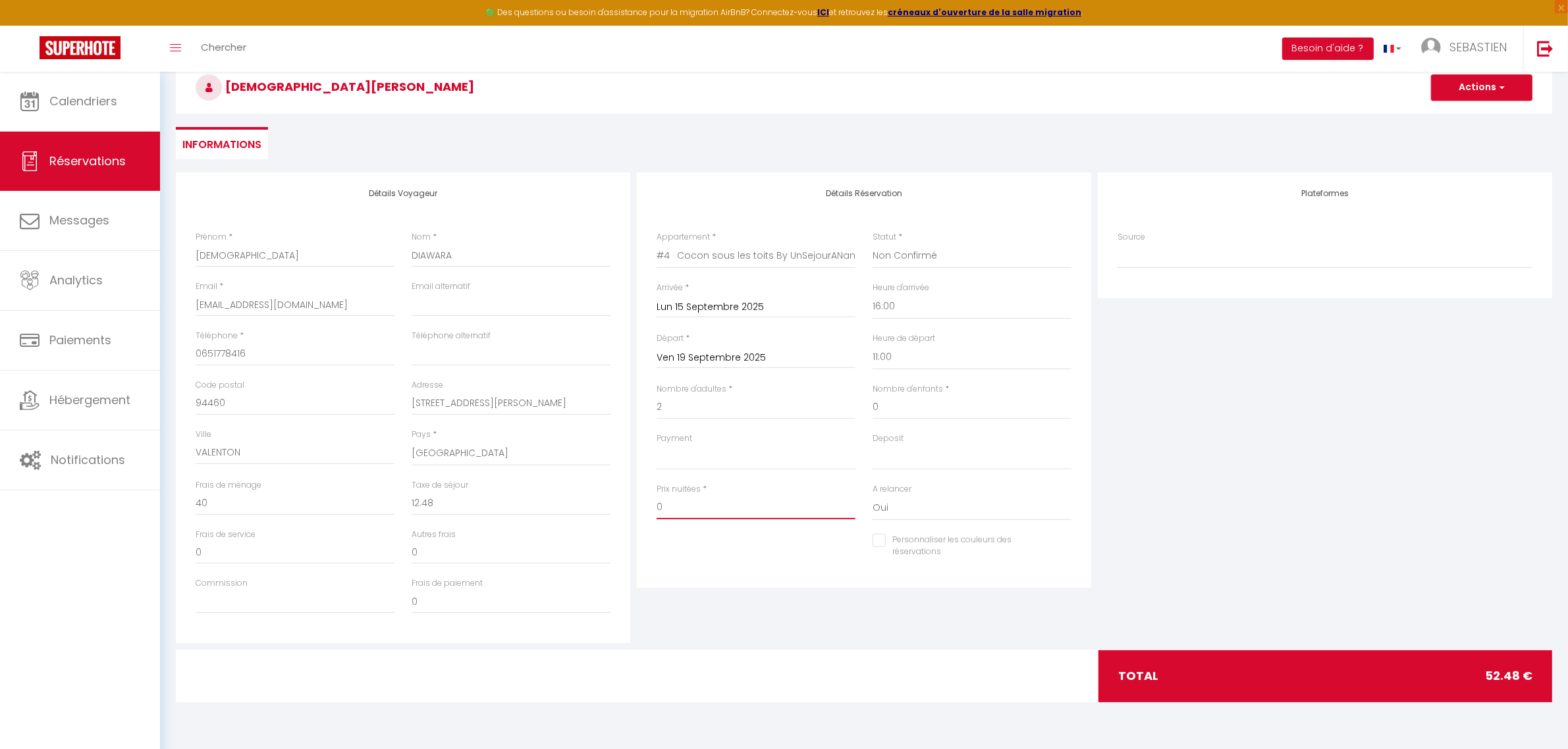
click at [653, 511] on div "Prix nuitées * 0" at bounding box center [756, 508] width 216 height 51
click at [1385, 417] on div "Plateformes Source Direct [DOMAIN_NAME] [DOMAIN_NAME] Chalet montagne Expedia G…" at bounding box center [1325, 408] width 461 height 471
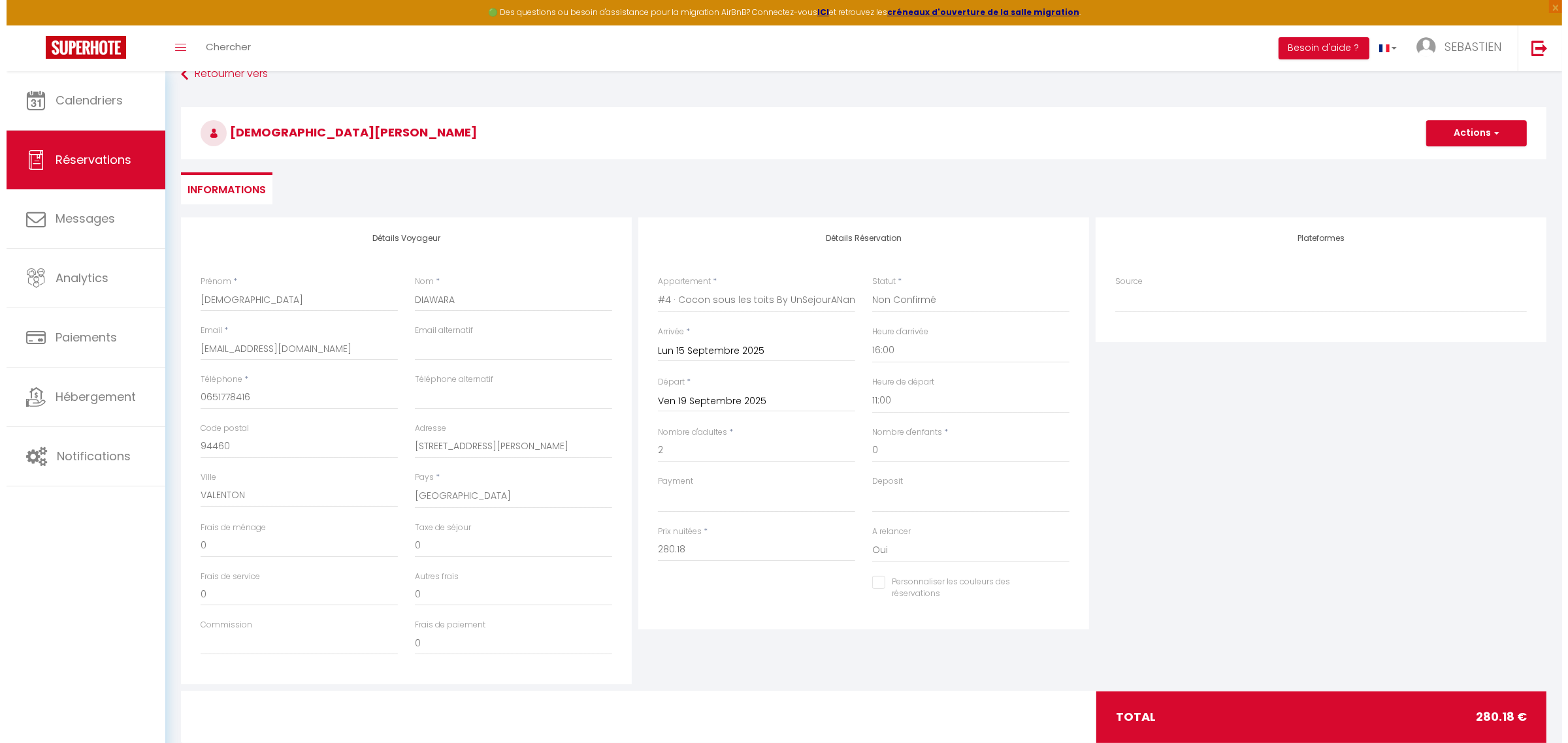
scroll to position [0, 0]
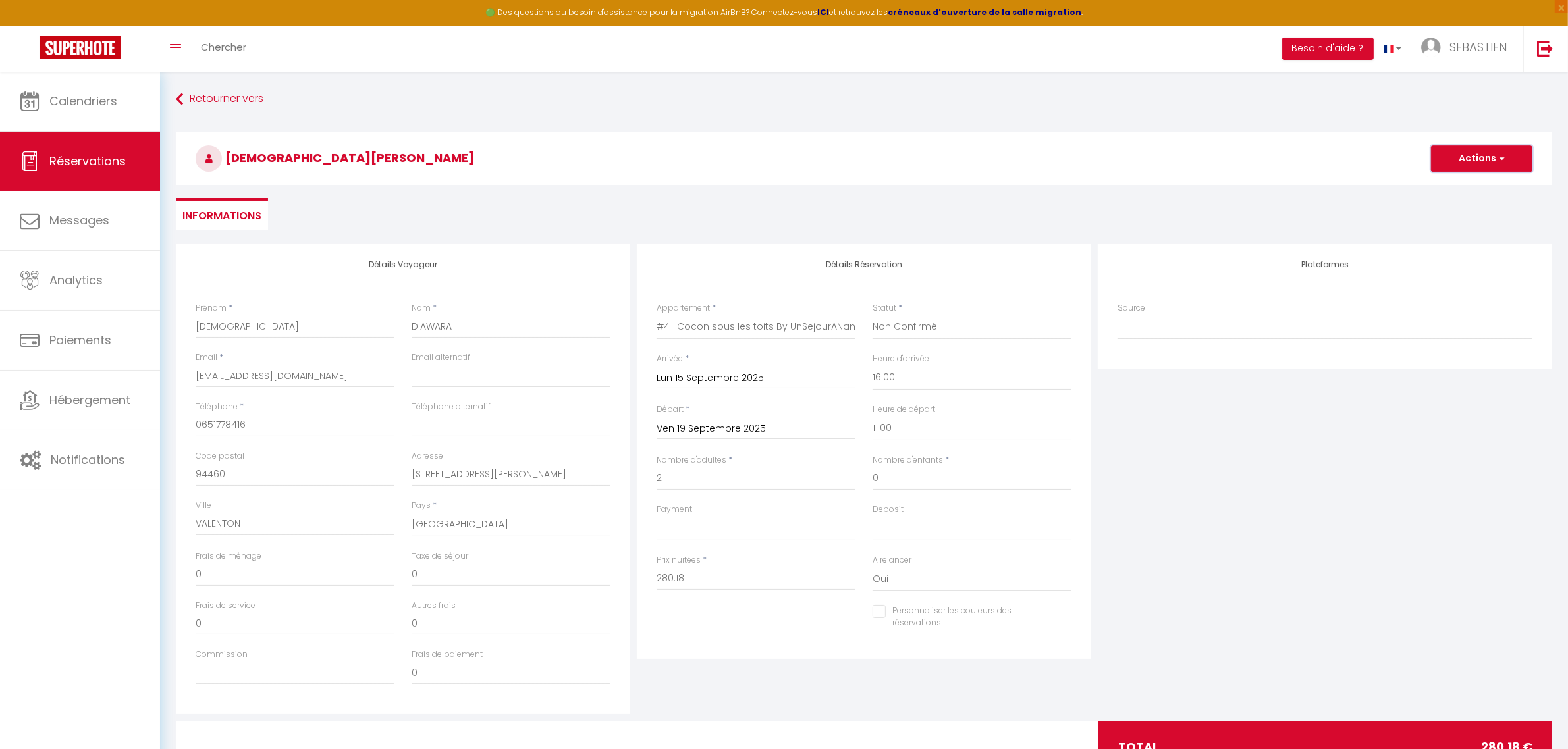
click at [1509, 157] on button "Actions" at bounding box center [1482, 158] width 102 height 26
click at [1484, 186] on link "Enregistrer" at bounding box center [1468, 187] width 104 height 17
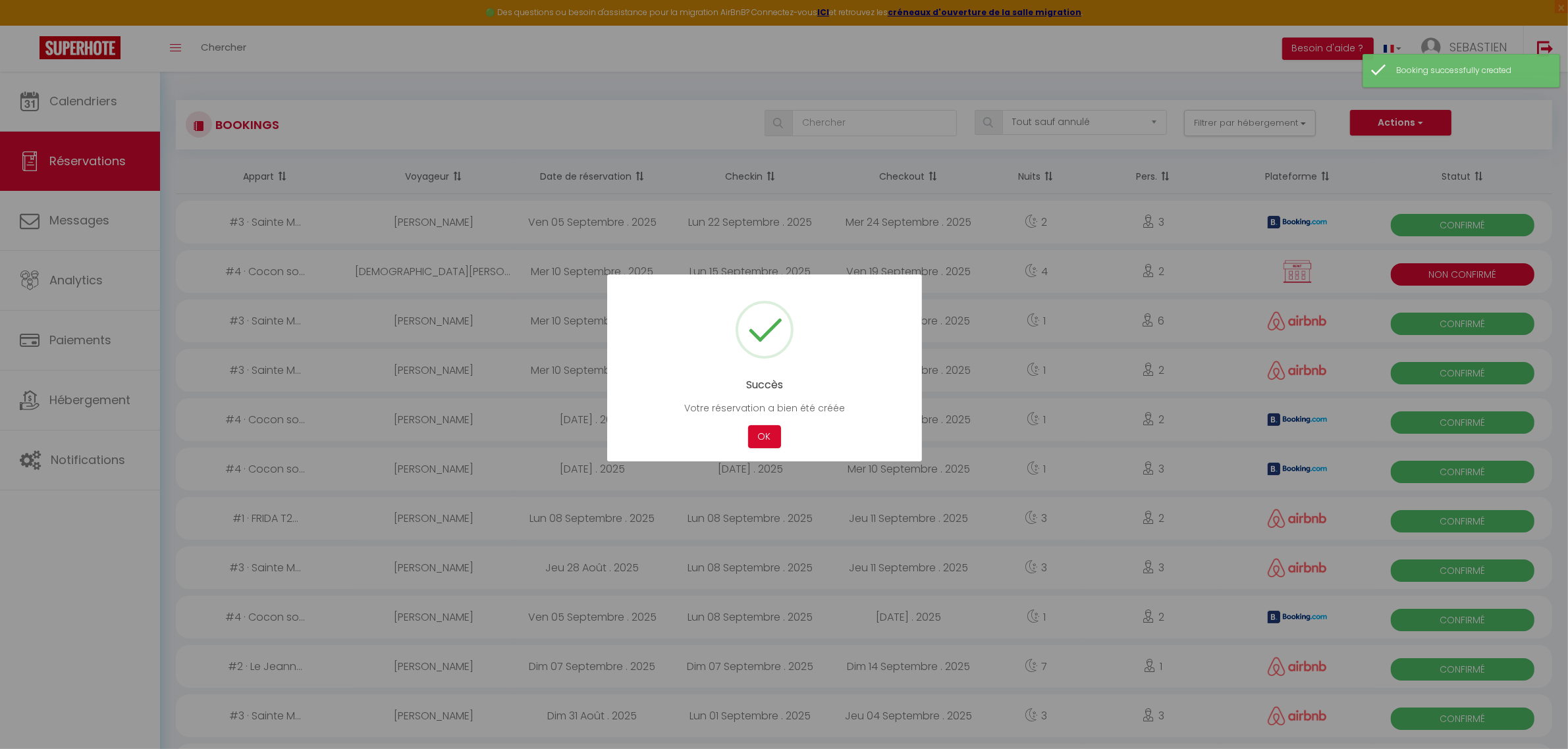
drag, startPoint x: 775, startPoint y: 439, endPoint x: 764, endPoint y: 447, distance: 13.6
click at [774, 442] on button "OK" at bounding box center [764, 436] width 33 height 23
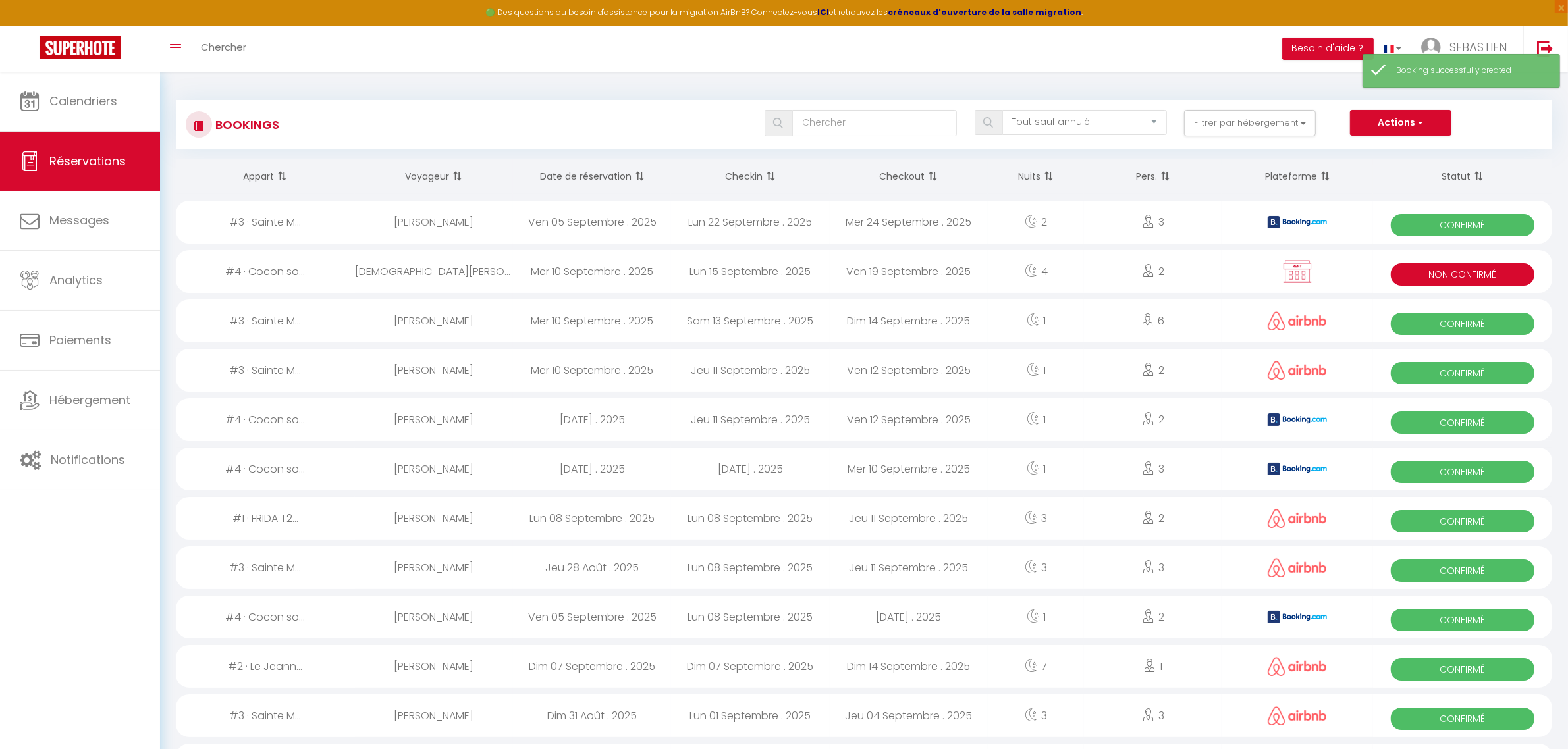
click at [490, 281] on div "[DEMOGRAPHIC_DATA][PERSON_NAME]" at bounding box center [434, 271] width 158 height 43
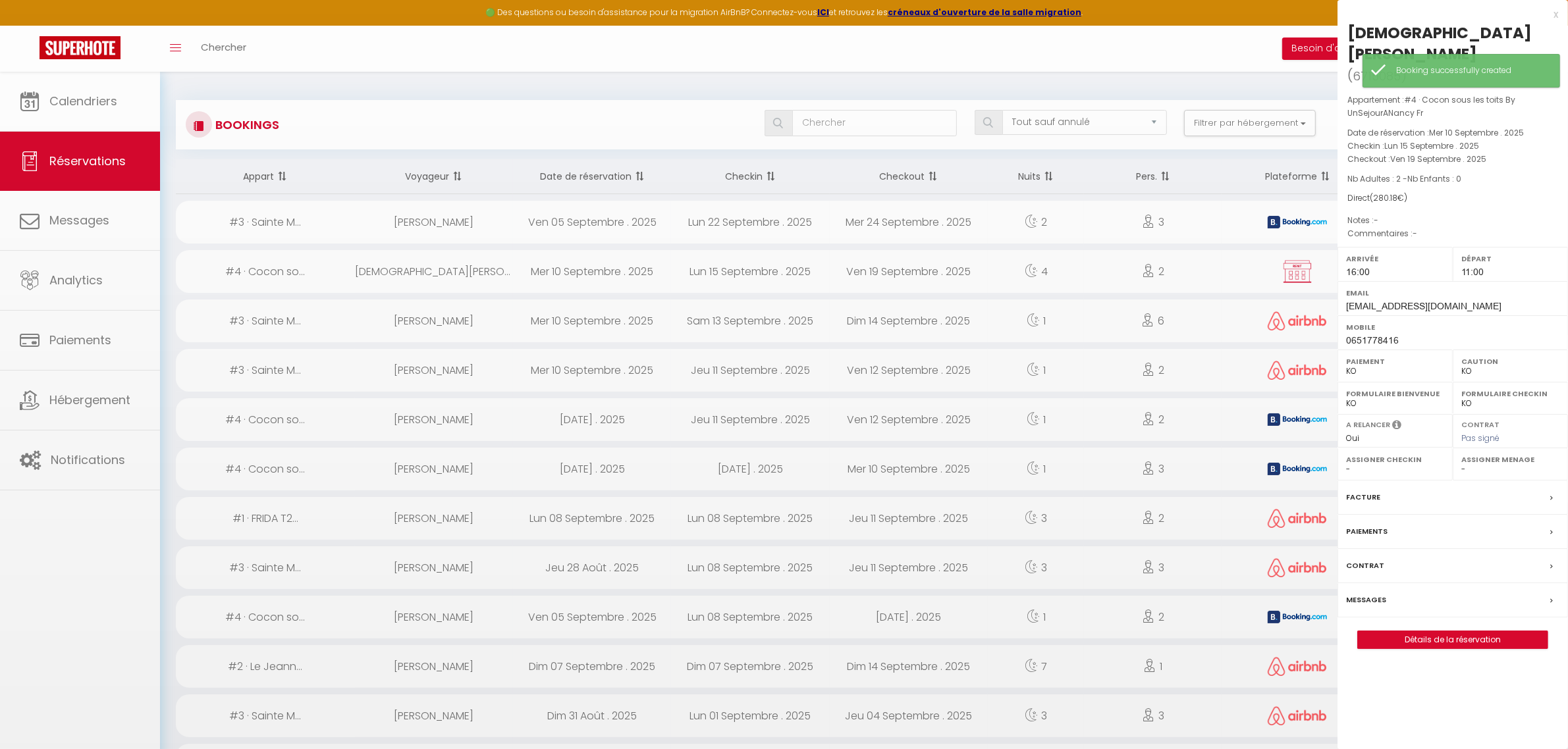
click at [490, 281] on div at bounding box center [784, 374] width 1568 height 749
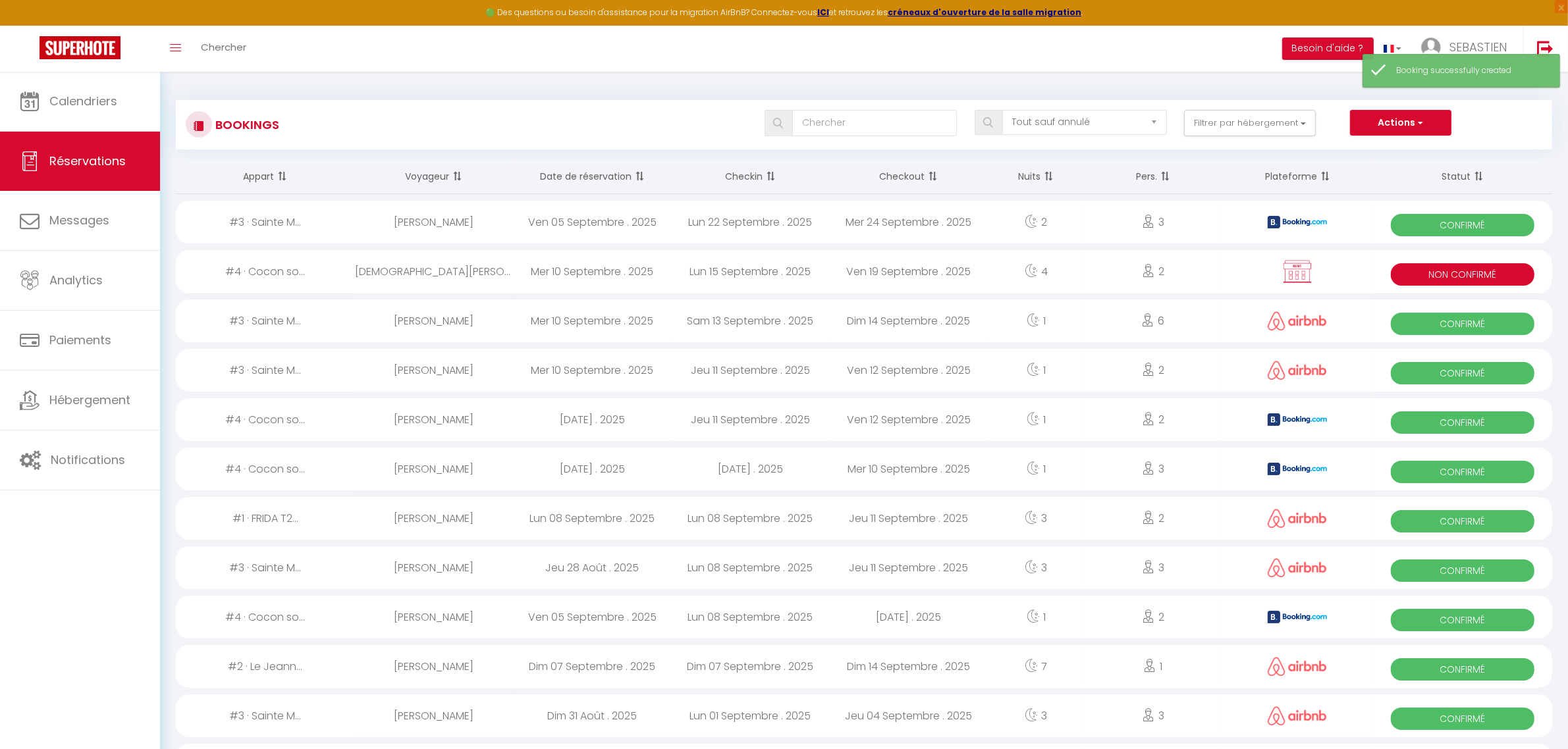
click at [490, 281] on div "[DEMOGRAPHIC_DATA][PERSON_NAME]" at bounding box center [434, 271] width 158 height 43
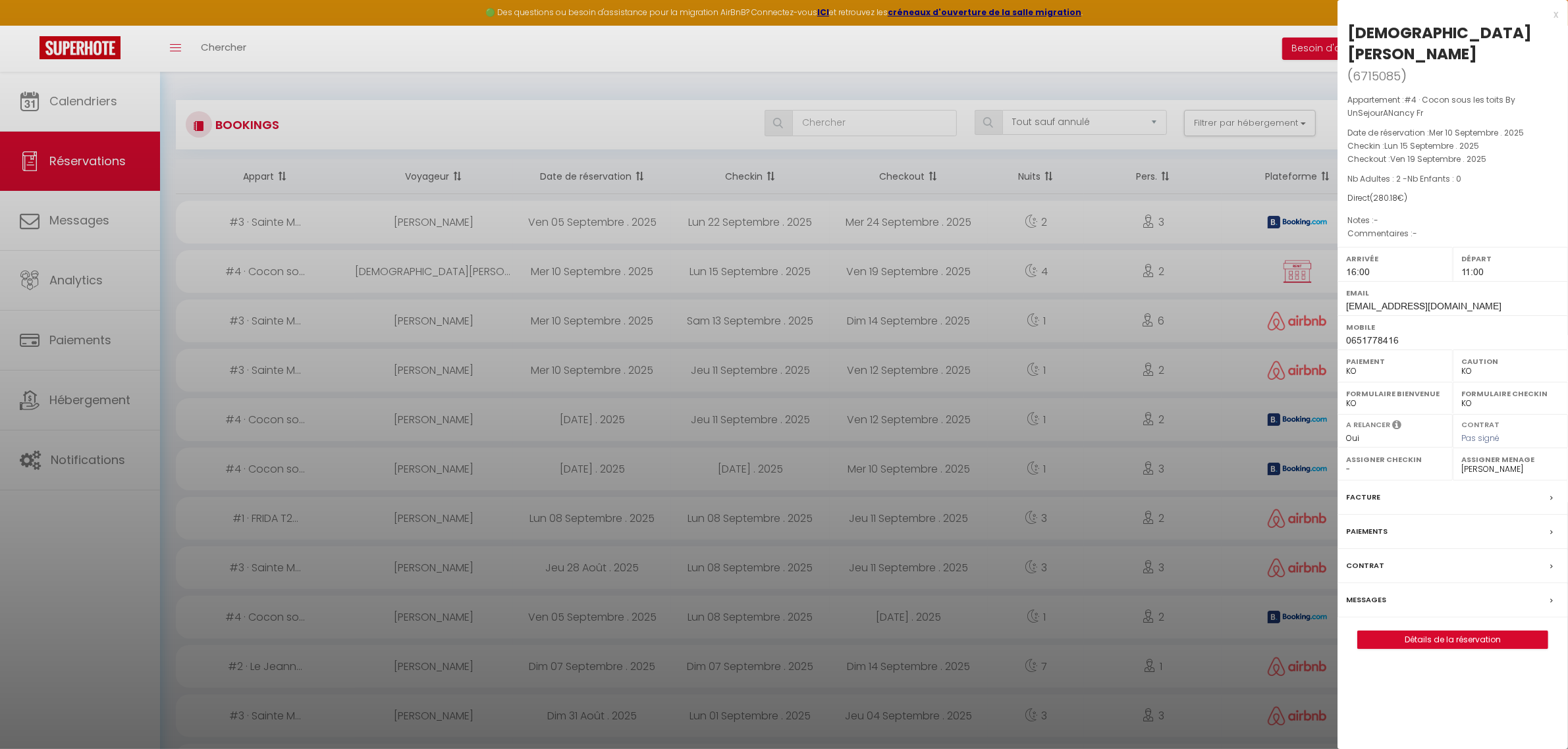
click at [1370, 525] on label "Paiements" at bounding box center [1366, 531] width 42 height 14
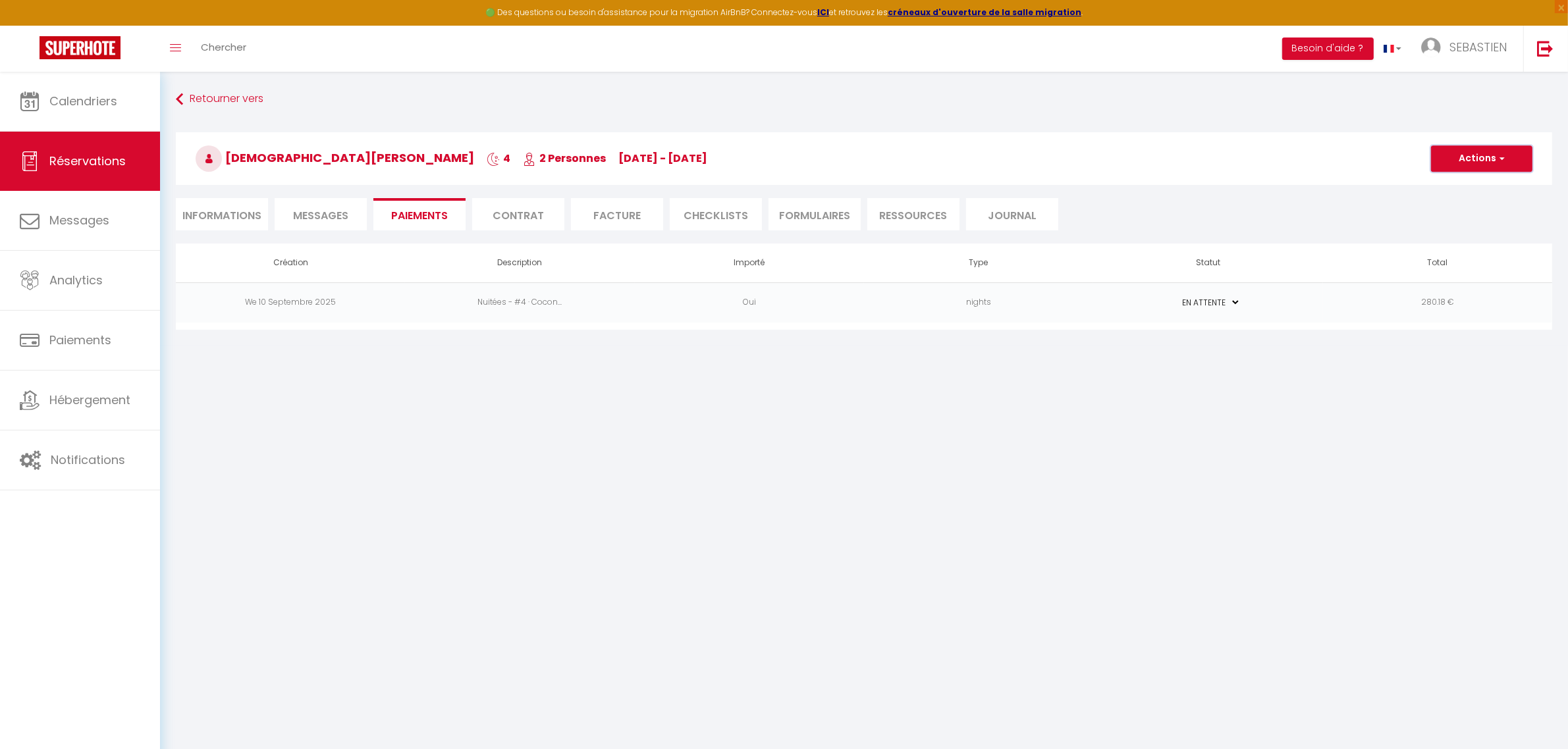
click at [1492, 160] on button "Actions" at bounding box center [1482, 158] width 102 height 26
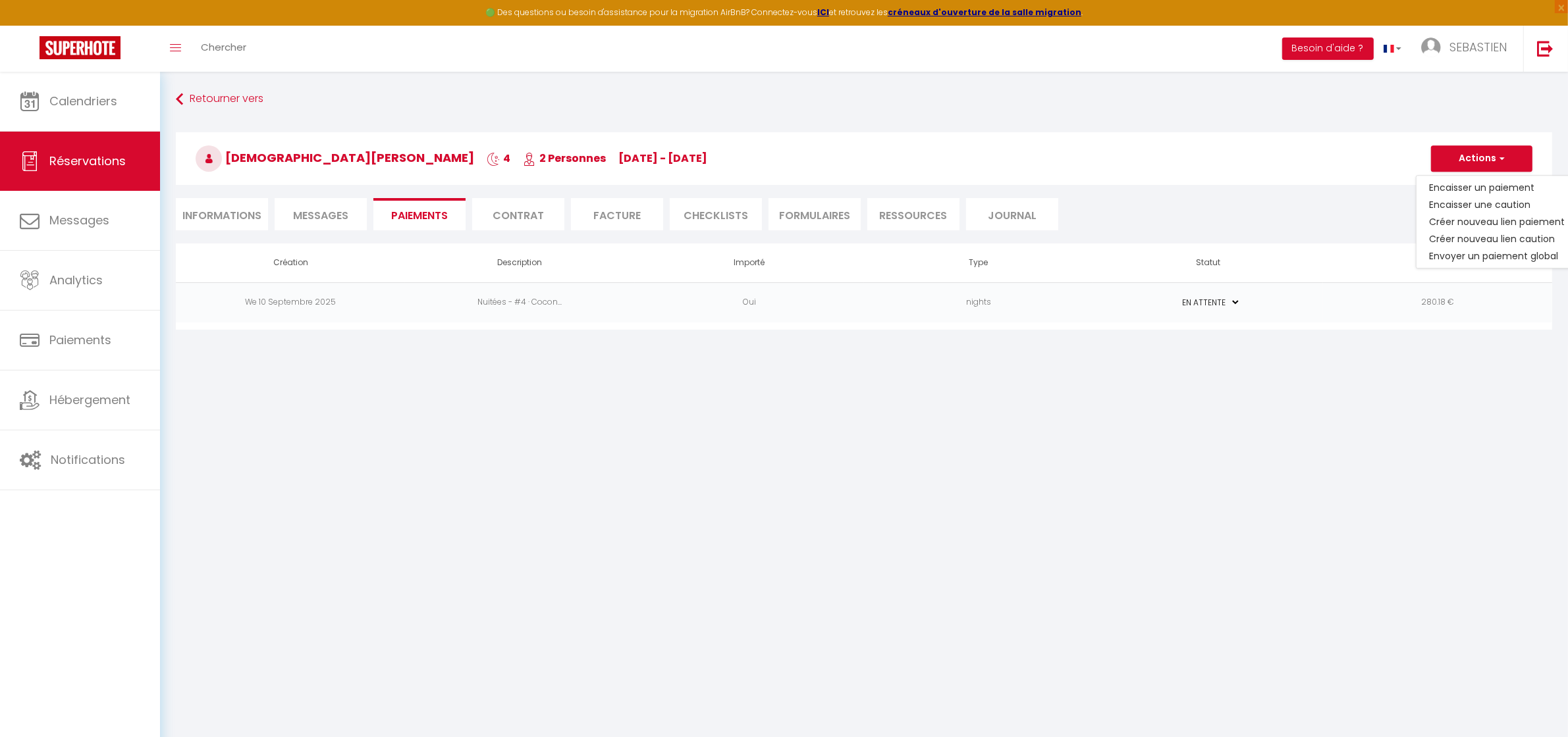
click at [1185, 459] on body "🟢 Des questions ou besoin d'assistance pour la migration AirBnB? Connectez-vous…" at bounding box center [784, 440] width 1568 height 737
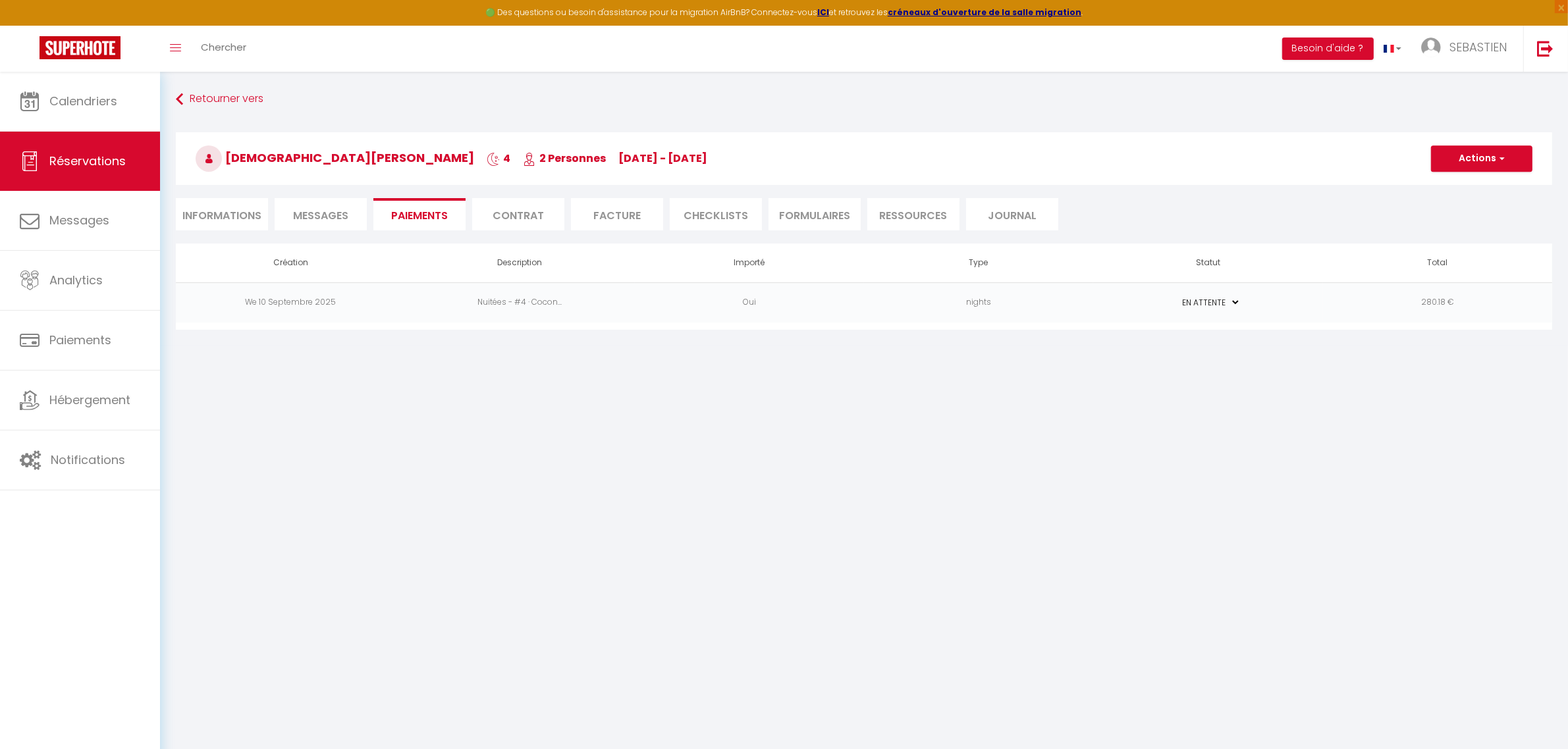
click at [1237, 301] on select "PAYÉ EN ATTENTE" at bounding box center [1208, 302] width 66 height 13
drag, startPoint x: 1365, startPoint y: 442, endPoint x: 1384, endPoint y: 420, distance: 29.1
click at [1368, 443] on body "🟢 Des questions ou besoin d'assistance pour la migration AirBnB? Connectez-vous…" at bounding box center [784, 446] width 1568 height 749
click at [1494, 145] on button "Actions" at bounding box center [1482, 158] width 102 height 26
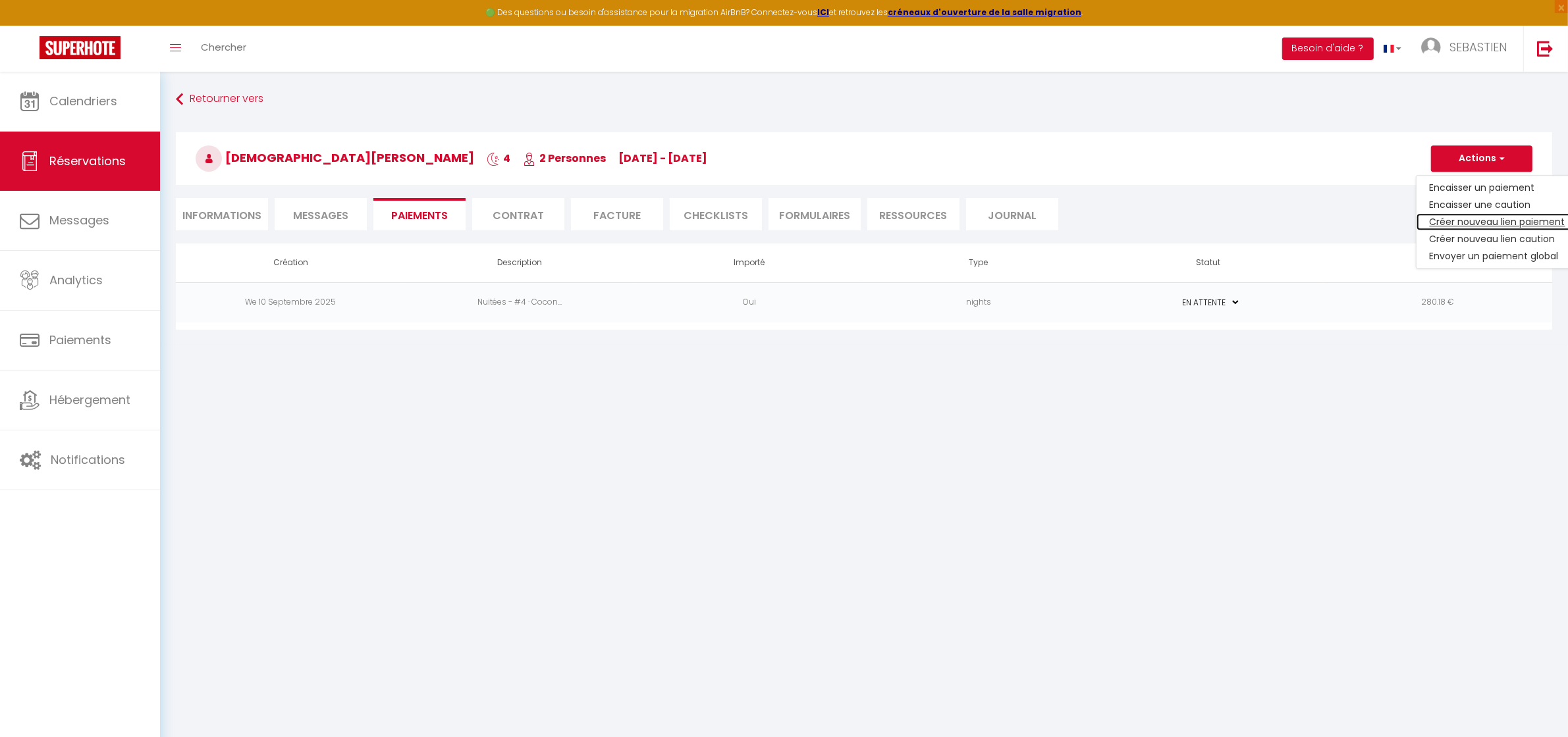
click at [1488, 225] on link "Créer nouveau lien paiement" at bounding box center [1497, 221] width 162 height 17
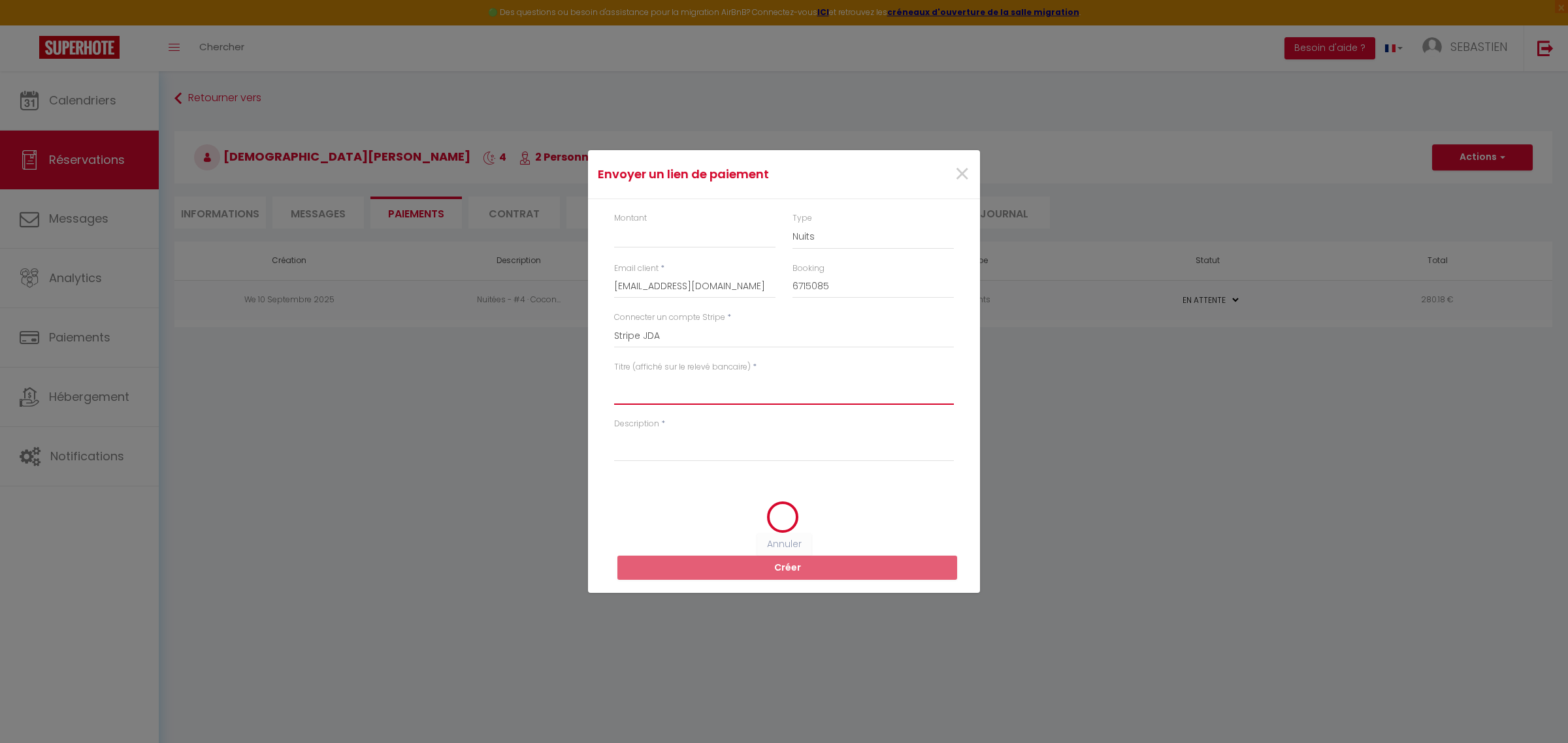
click at [765, 397] on textarea "Titre (affiché sur le relevé bancaire)" at bounding box center [784, 389] width 340 height 32
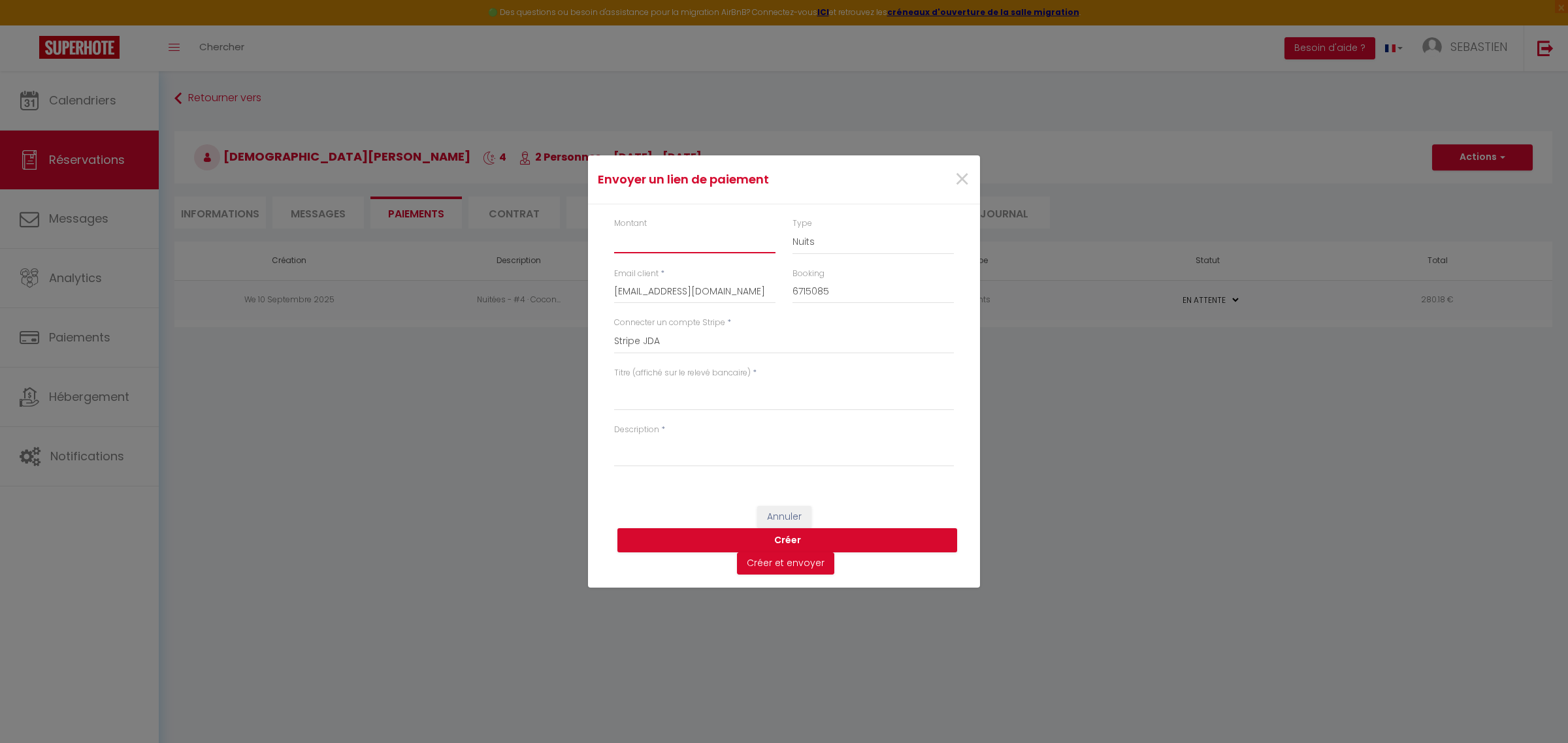
click at [719, 249] on input "Montant" at bounding box center [694, 241] width 161 height 23
drag, startPoint x: 747, startPoint y: 168, endPoint x: 930, endPoint y: 197, distance: 185.3
click at [930, 197] on div "Envoyer un lien de paiement ×" at bounding box center [784, 180] width 392 height 49
click at [658, 242] on input "Montant" at bounding box center [694, 241] width 161 height 23
click at [711, 405] on textarea "Titre (affiché sur le relevé bancaire)" at bounding box center [784, 394] width 340 height 32
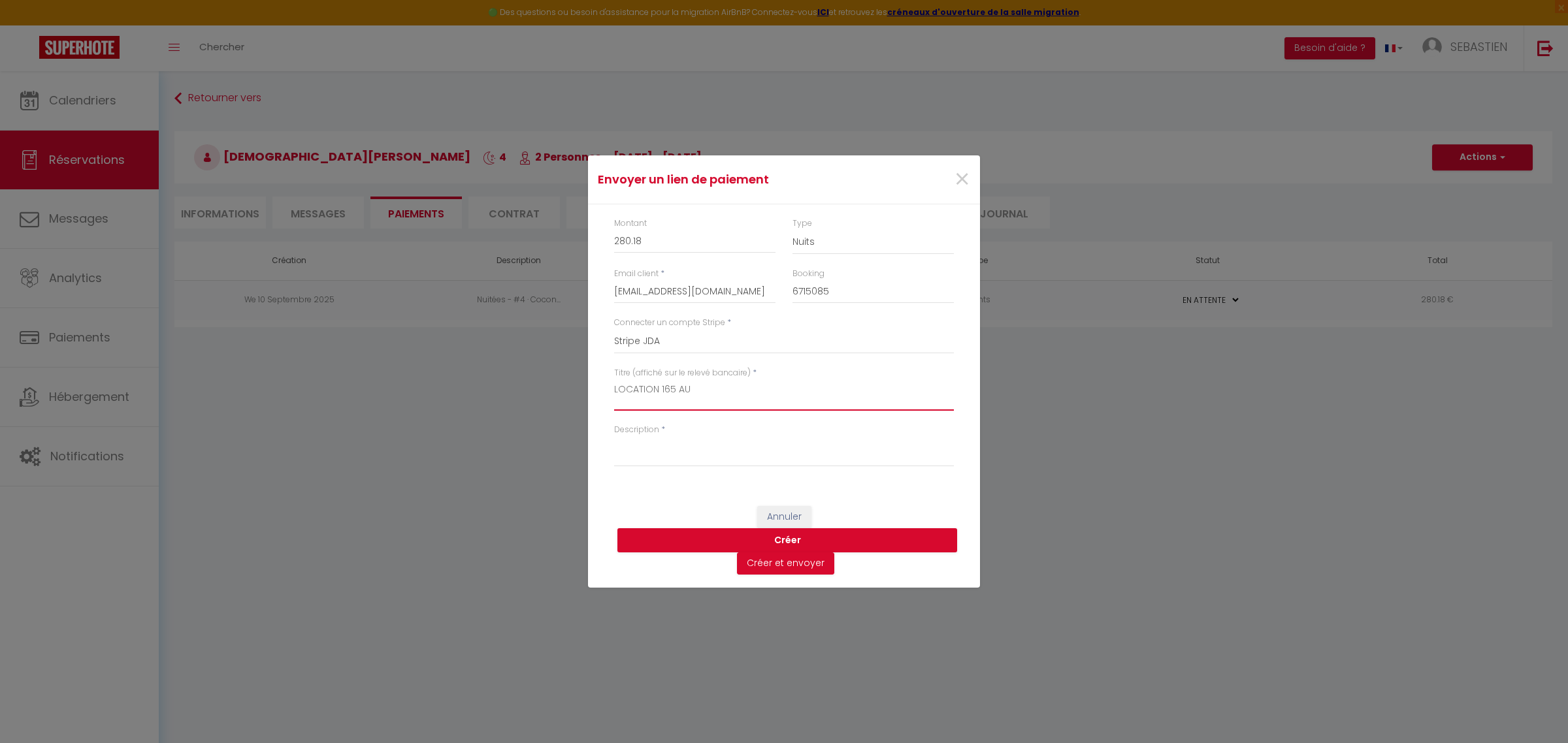
click at [717, 384] on textarea "LOCATION 165 AU" at bounding box center [784, 394] width 340 height 32
click at [670, 386] on textarea "LOCATION 165 AU" at bounding box center [784, 394] width 340 height 32
click at [773, 453] on textarea "Description" at bounding box center [784, 451] width 340 height 32
click at [788, 566] on button "Créer et envoyer" at bounding box center [785, 564] width 97 height 23
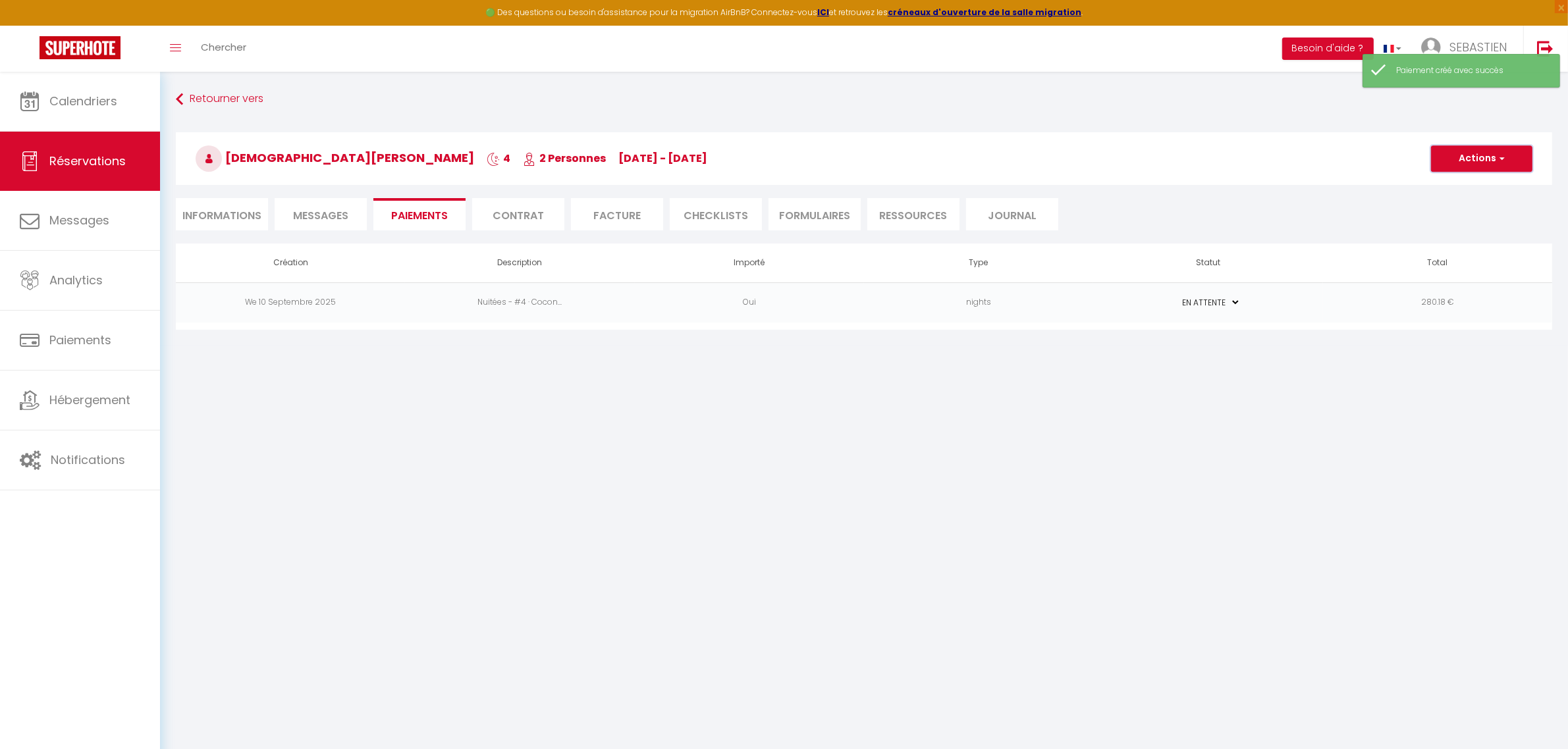
click at [1515, 157] on button "Actions" at bounding box center [1482, 158] width 102 height 26
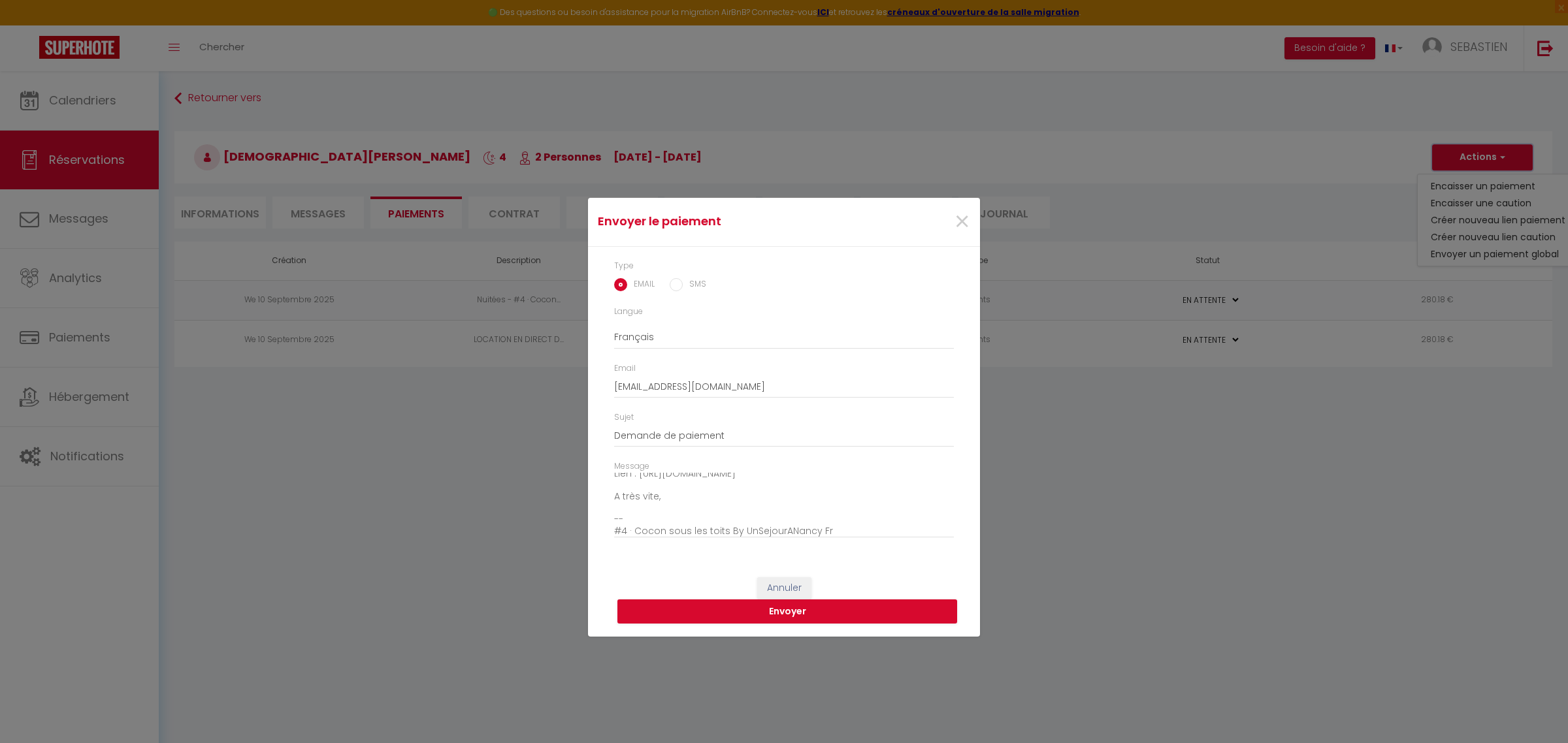
scroll to position [92, 0]
click at [789, 612] on button "Envoyer" at bounding box center [786, 612] width 340 height 25
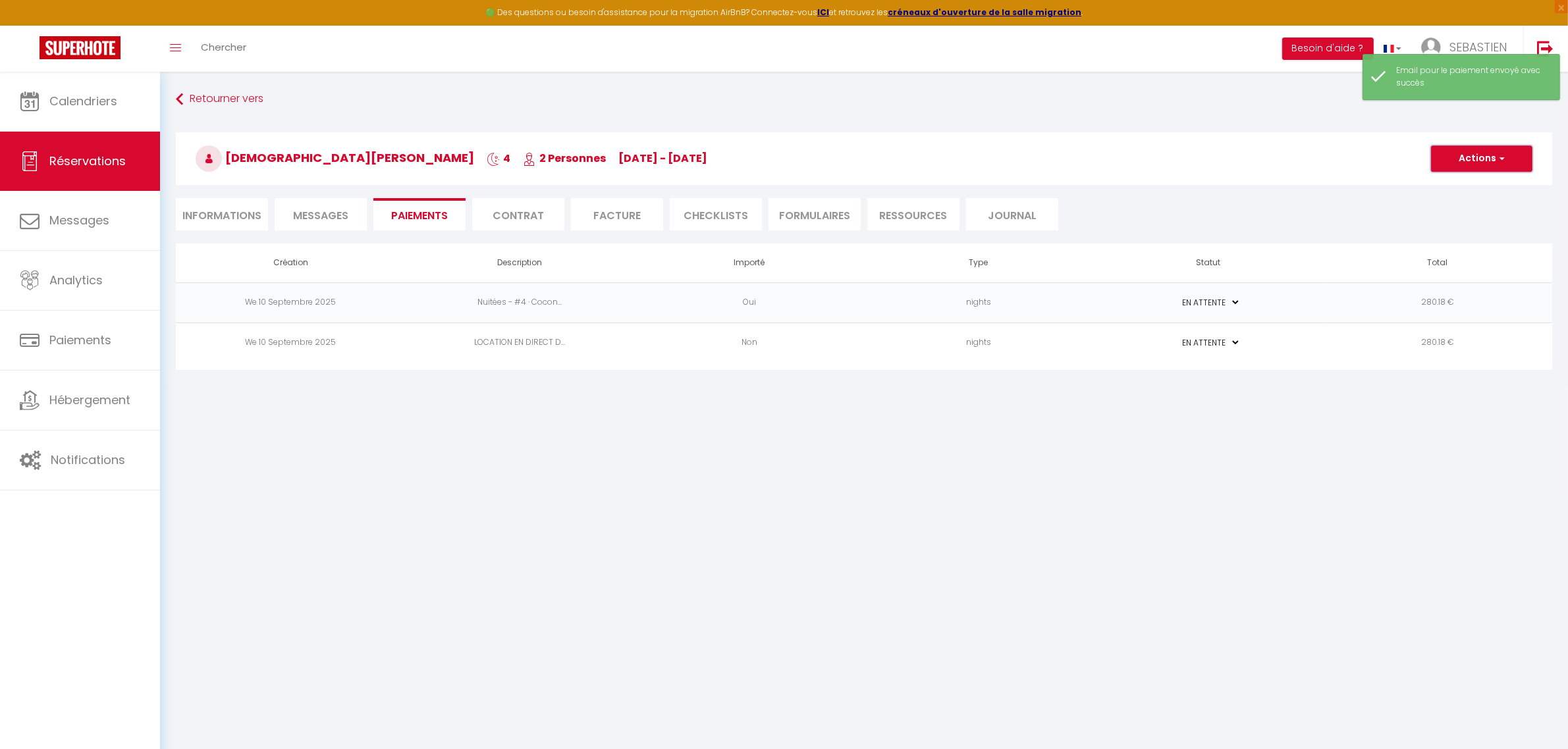
click at [1494, 158] on button "Actions" at bounding box center [1482, 158] width 102 height 26
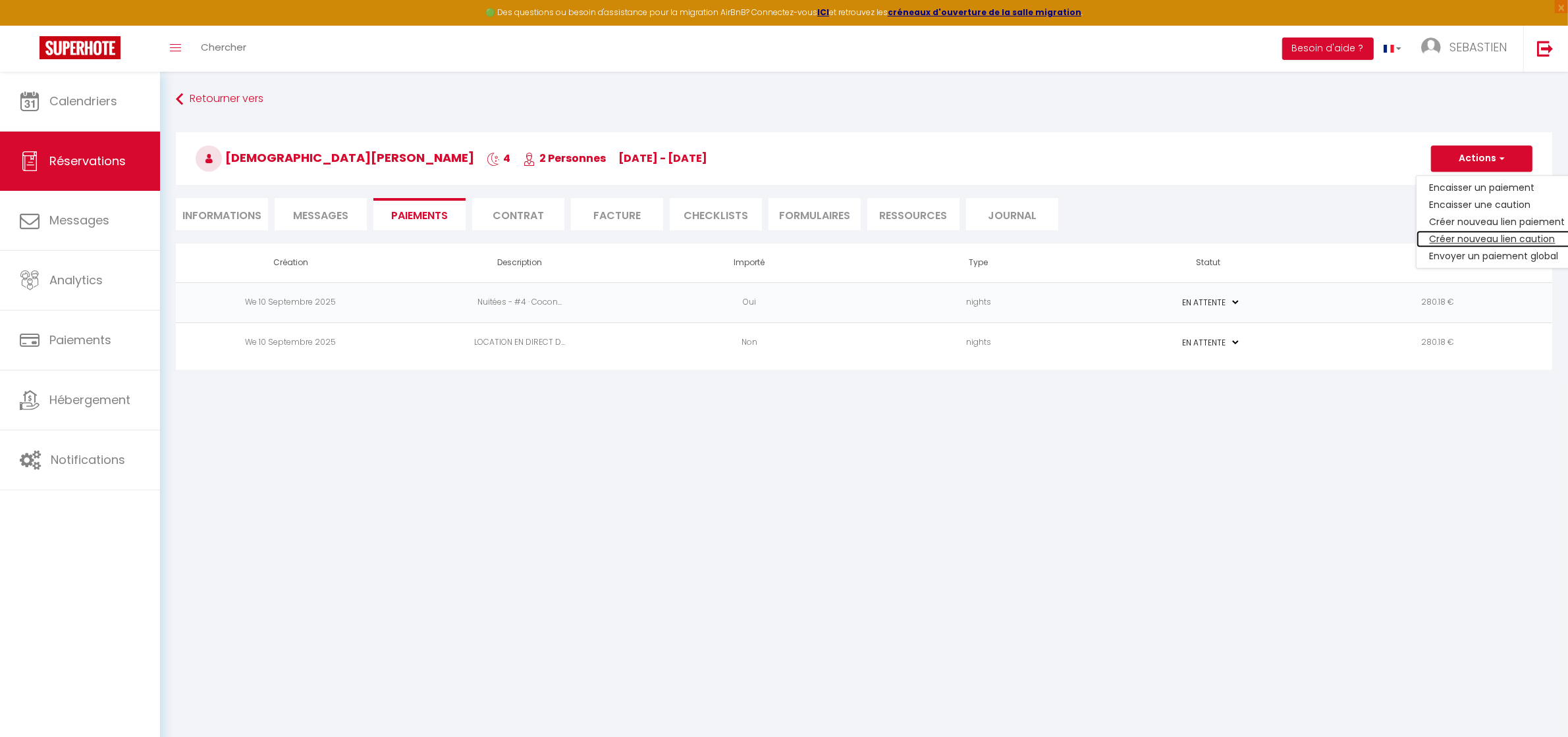
click at [1496, 239] on link "Créer nouveau lien caution" at bounding box center [1497, 239] width 162 height 17
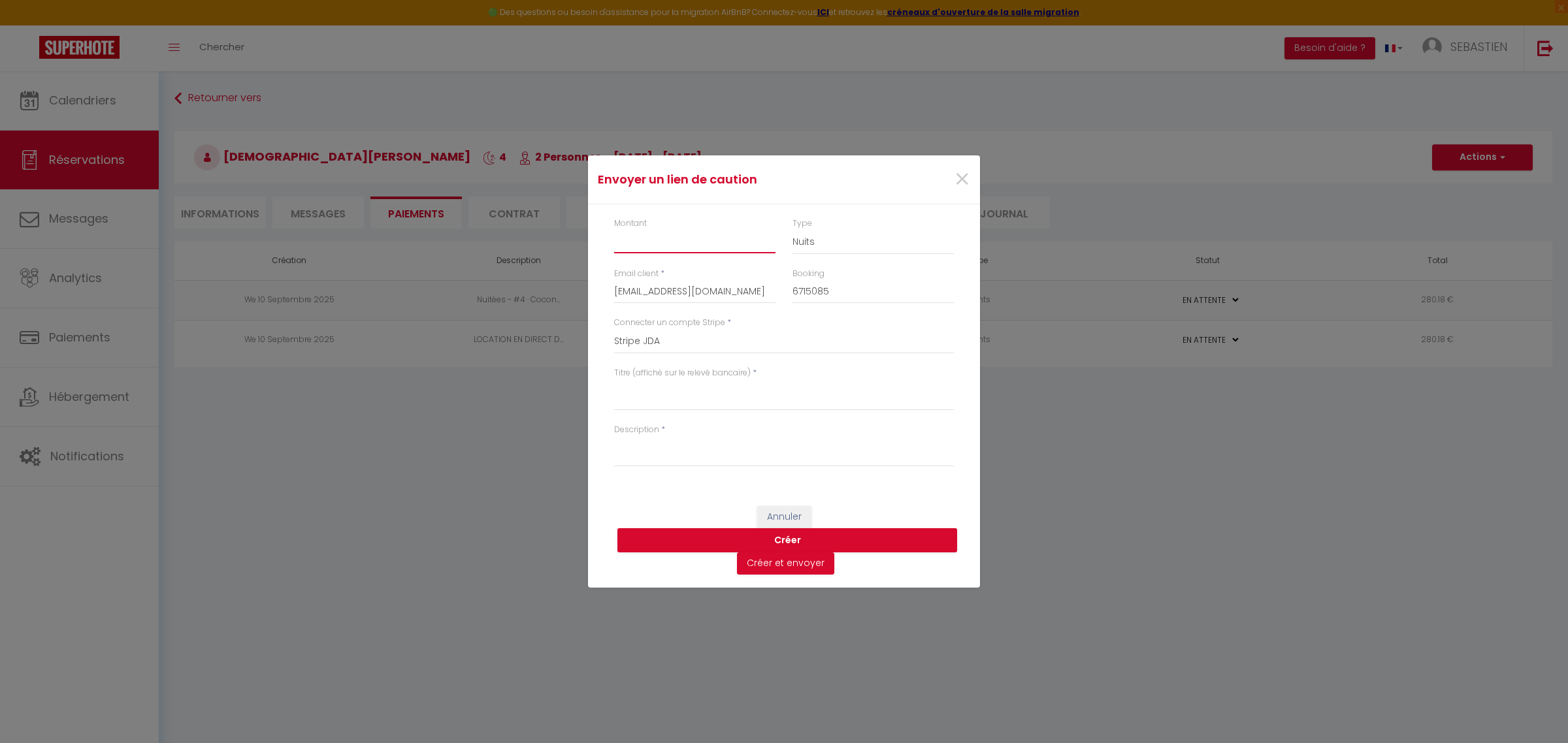
click at [644, 245] on input "Montant" at bounding box center [694, 241] width 161 height 23
click at [657, 395] on textarea "Titre (affiché sur le relevé bancaire)" at bounding box center [784, 394] width 340 height 32
click at [702, 451] on textarea "Description" at bounding box center [784, 451] width 340 height 32
click at [809, 566] on button "Créer et envoyer" at bounding box center [785, 564] width 97 height 23
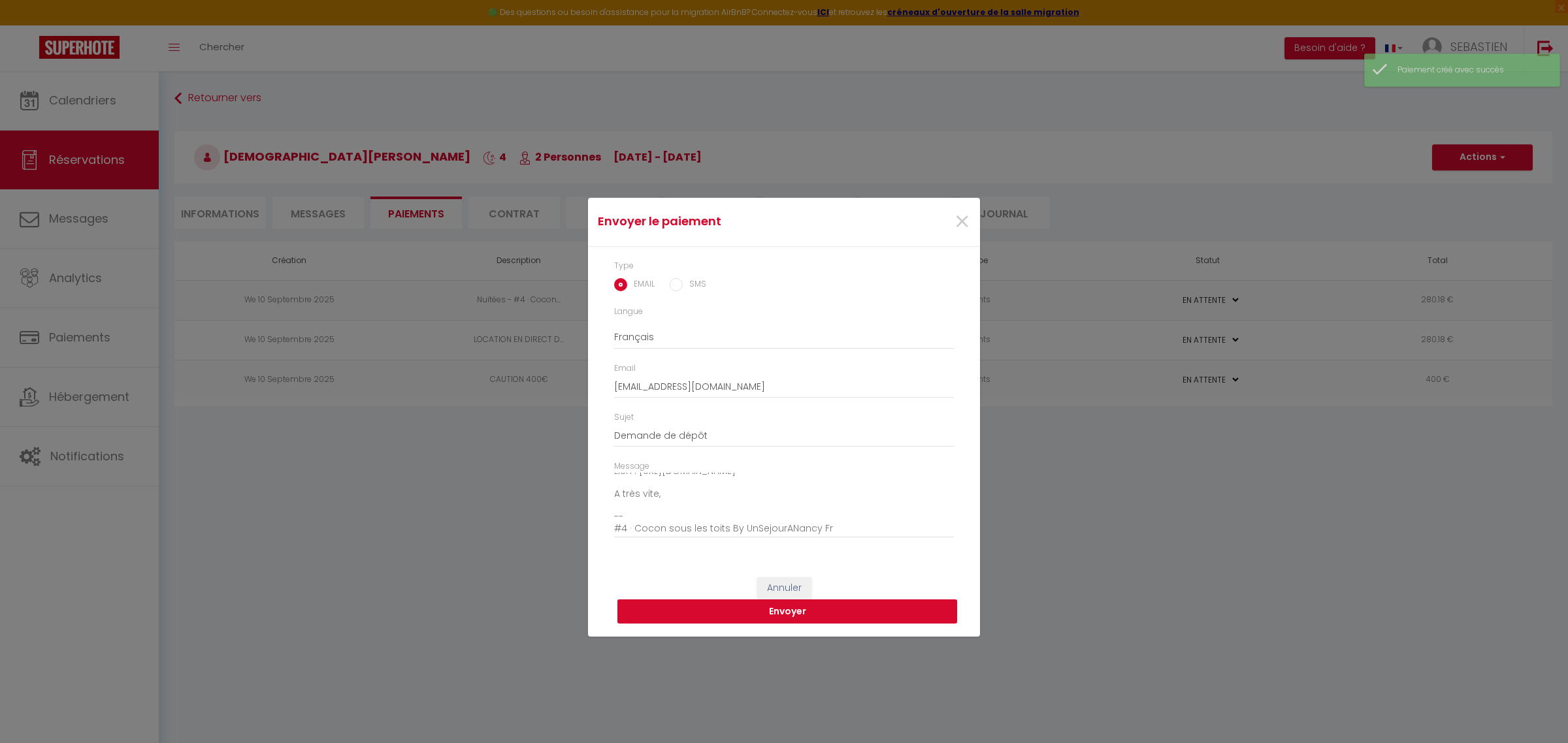
click at [774, 612] on button "Envoyer" at bounding box center [786, 612] width 340 height 25
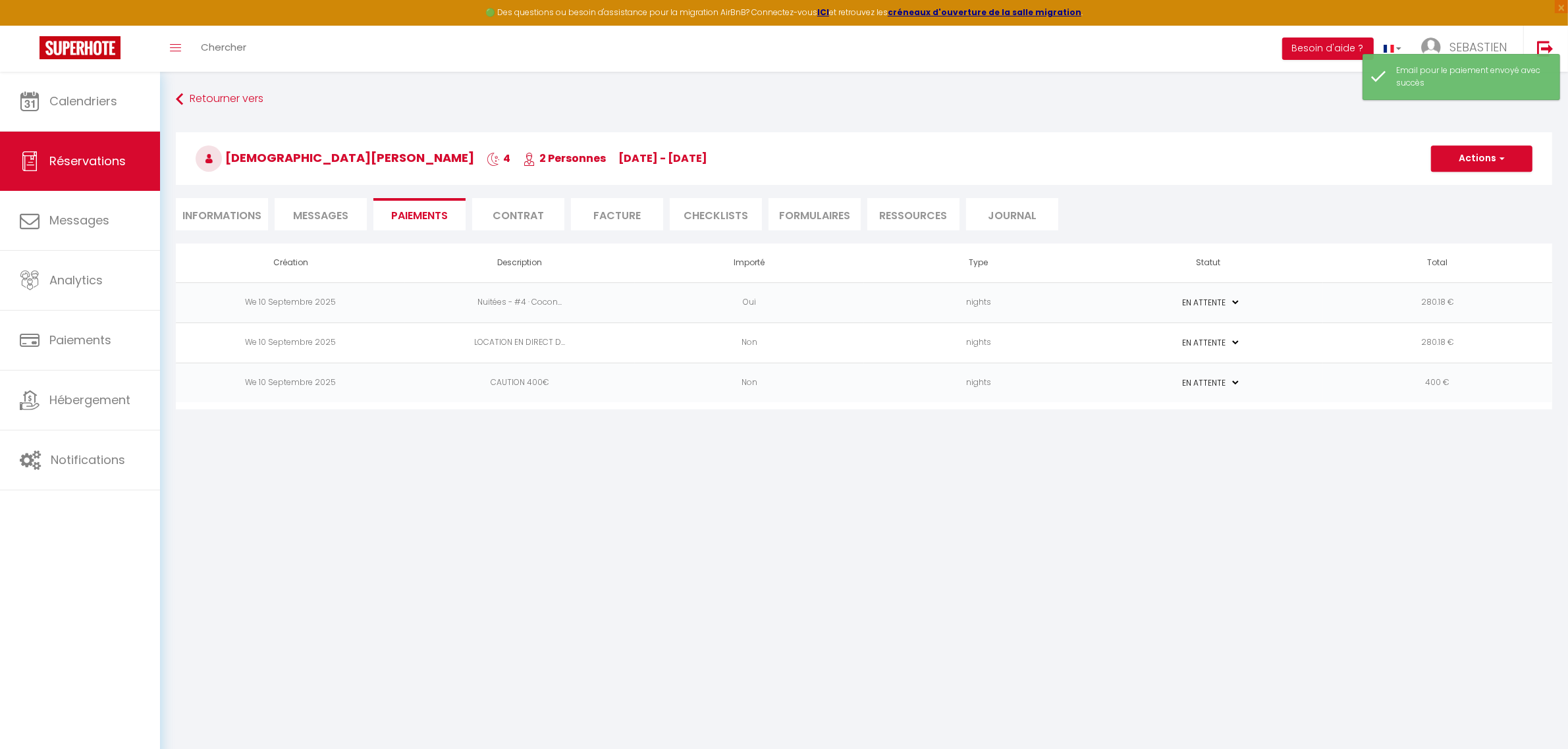
click at [518, 221] on li "Contrat" at bounding box center [518, 214] width 93 height 33
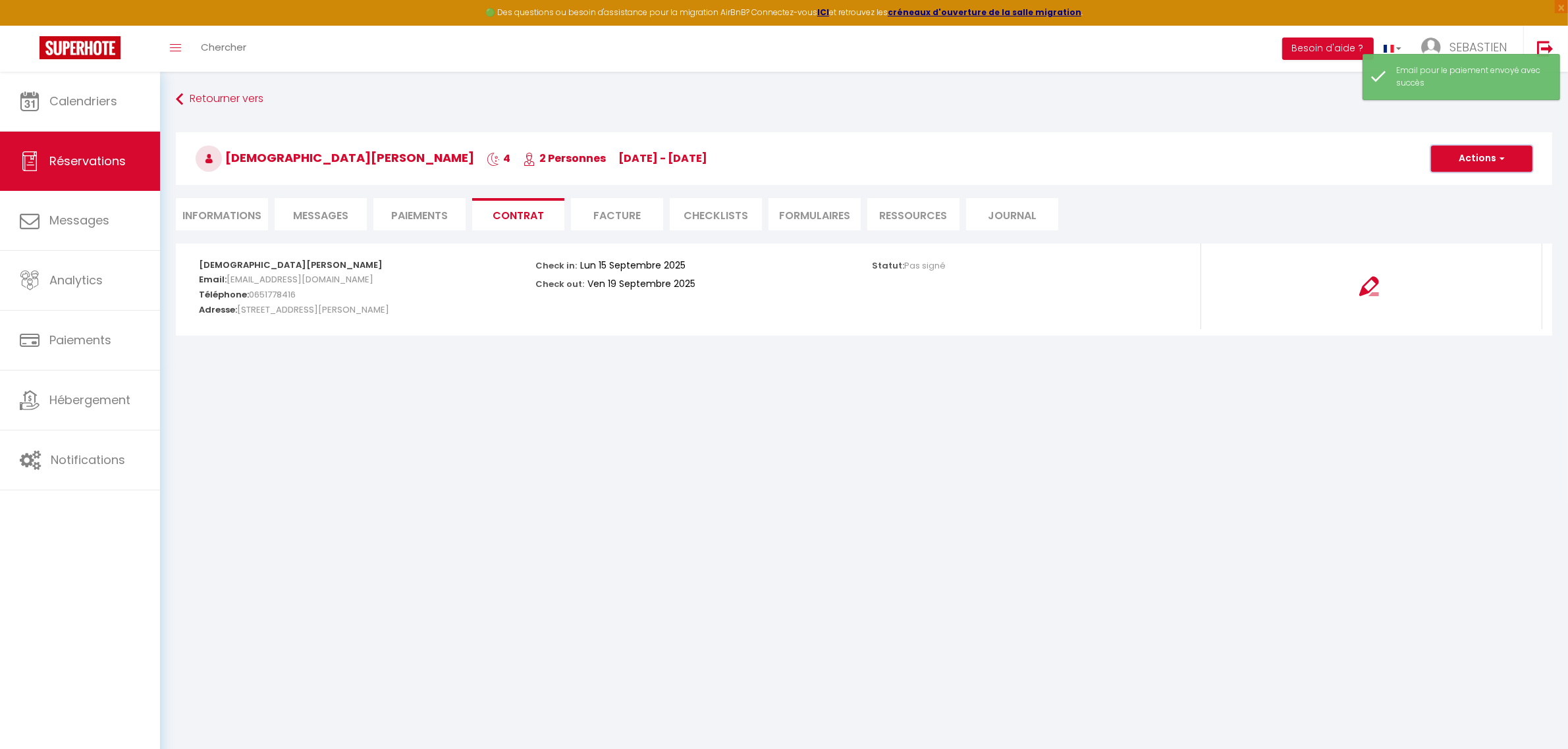
click at [1482, 159] on button "Actions" at bounding box center [1482, 158] width 102 height 26
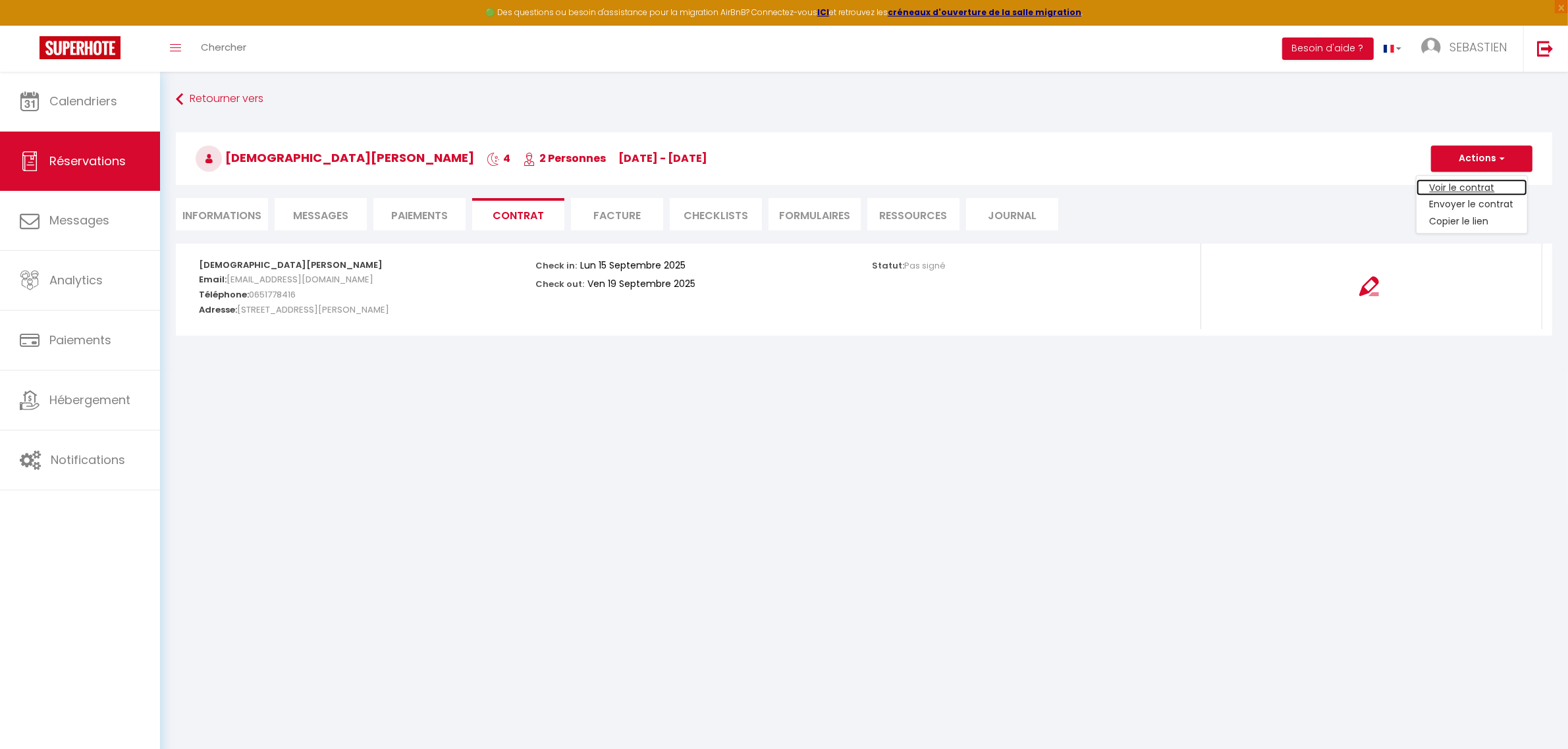
click at [1470, 191] on link "Voir le contrat" at bounding box center [1472, 187] width 111 height 17
click at [1483, 155] on button "Actions" at bounding box center [1482, 158] width 102 height 26
click at [1499, 207] on link "Envoyer le contrat" at bounding box center [1472, 204] width 111 height 17
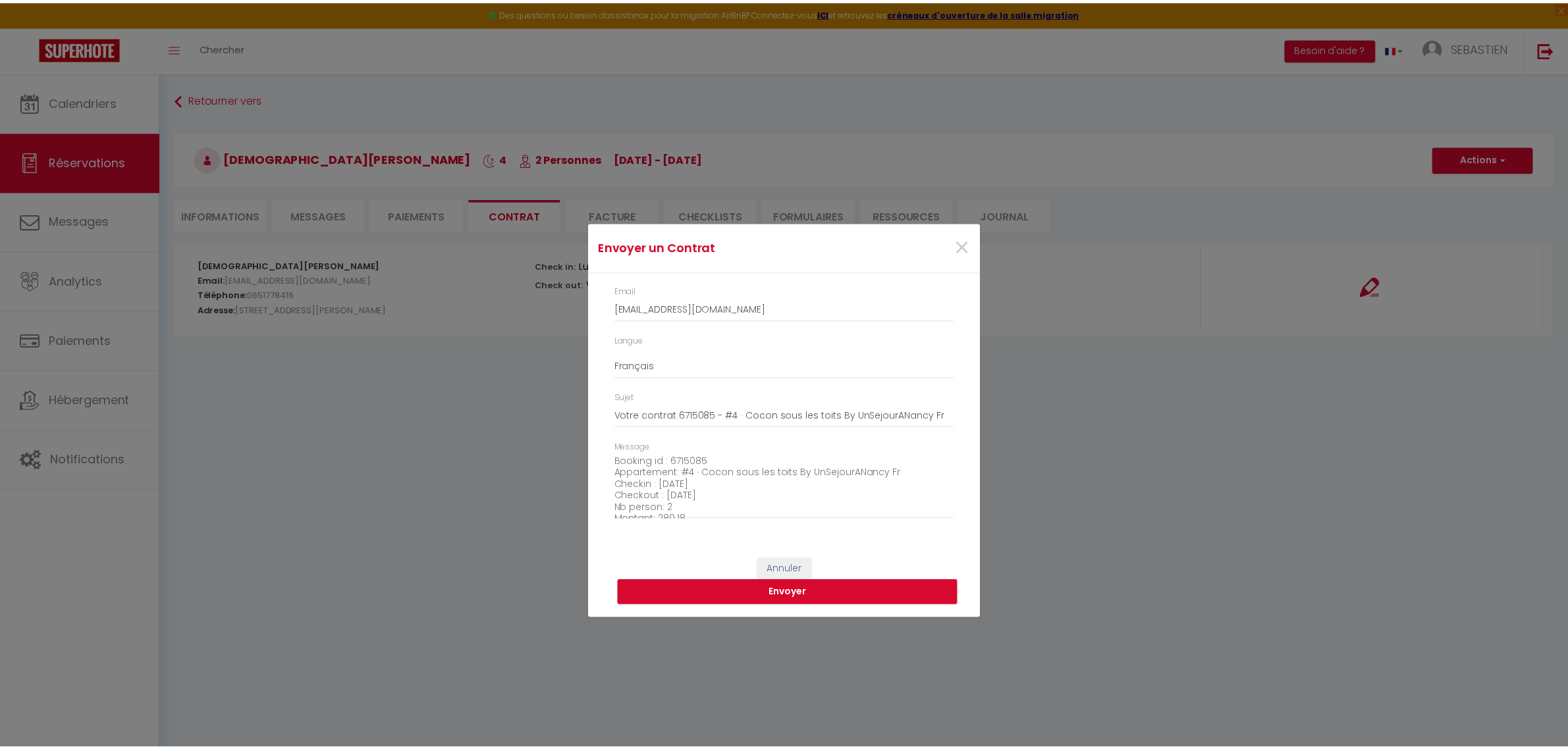
scroll to position [162, 0]
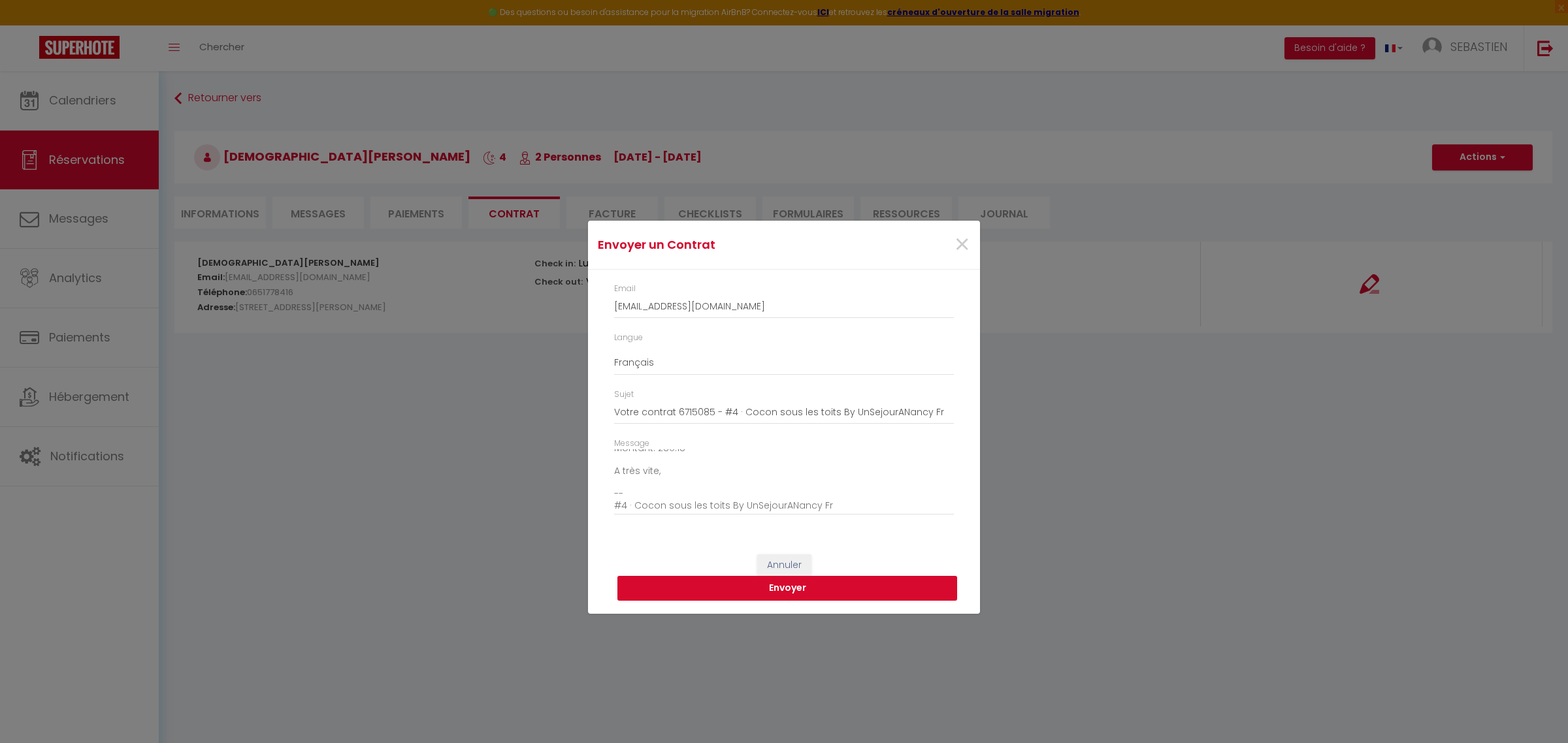
click at [793, 595] on button "Envoyer" at bounding box center [786, 589] width 340 height 25
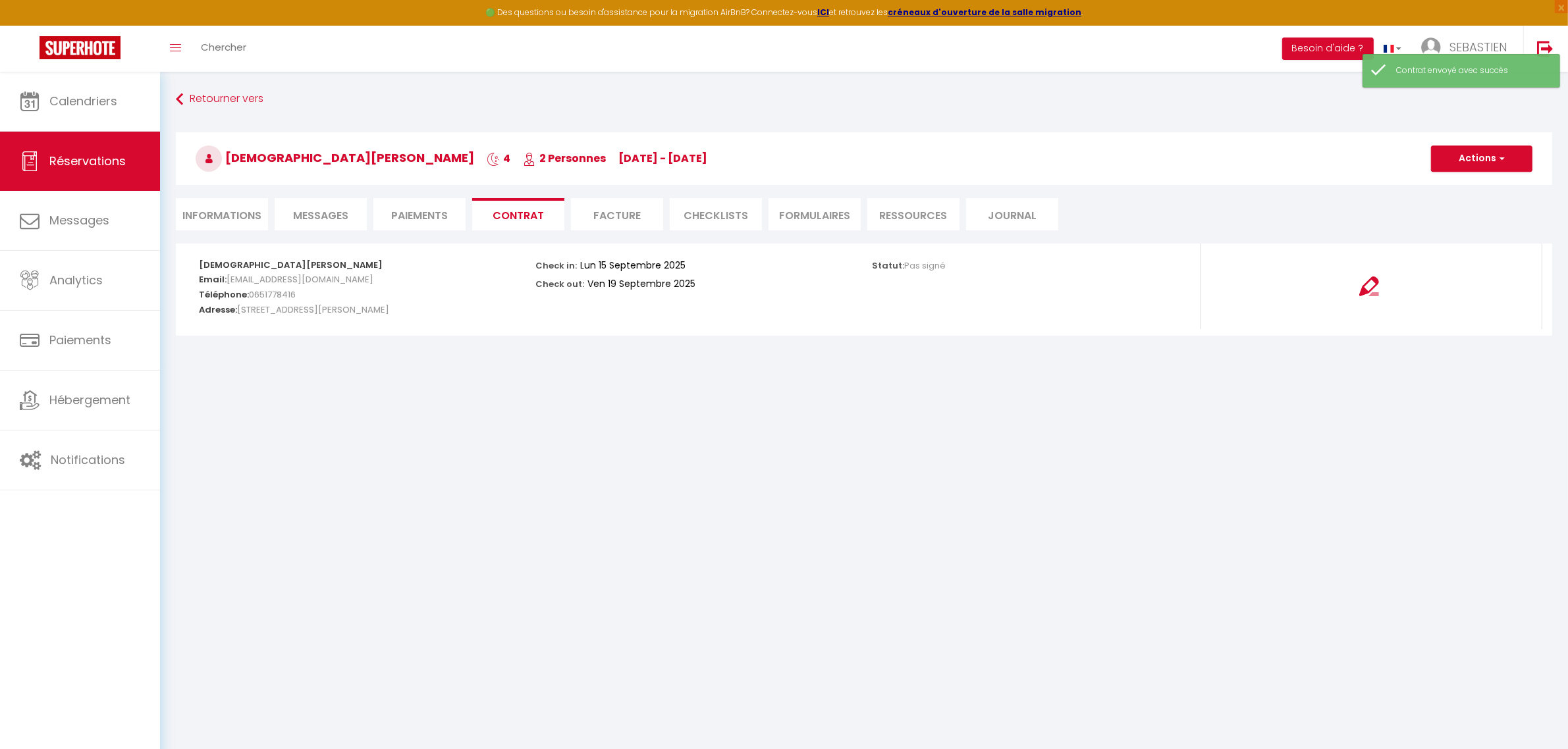
drag, startPoint x: 205, startPoint y: 212, endPoint x: 212, endPoint y: 205, distance: 9.9
click at [205, 212] on li "Informations" at bounding box center [222, 214] width 93 height 33
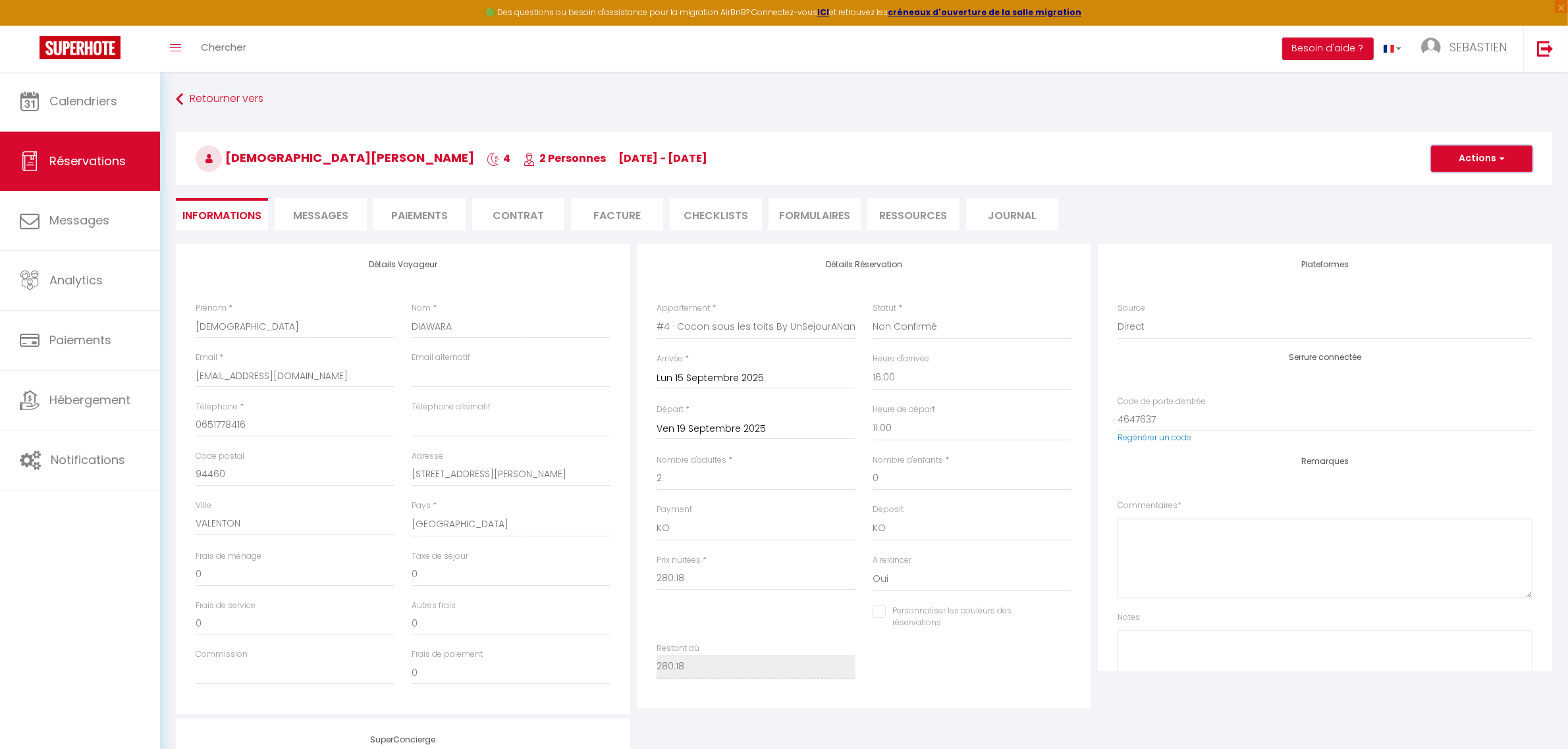
click at [1496, 154] on span "button" at bounding box center [1500, 158] width 8 height 12
click at [1463, 186] on link "Enregistrer" at bounding box center [1468, 187] width 104 height 17
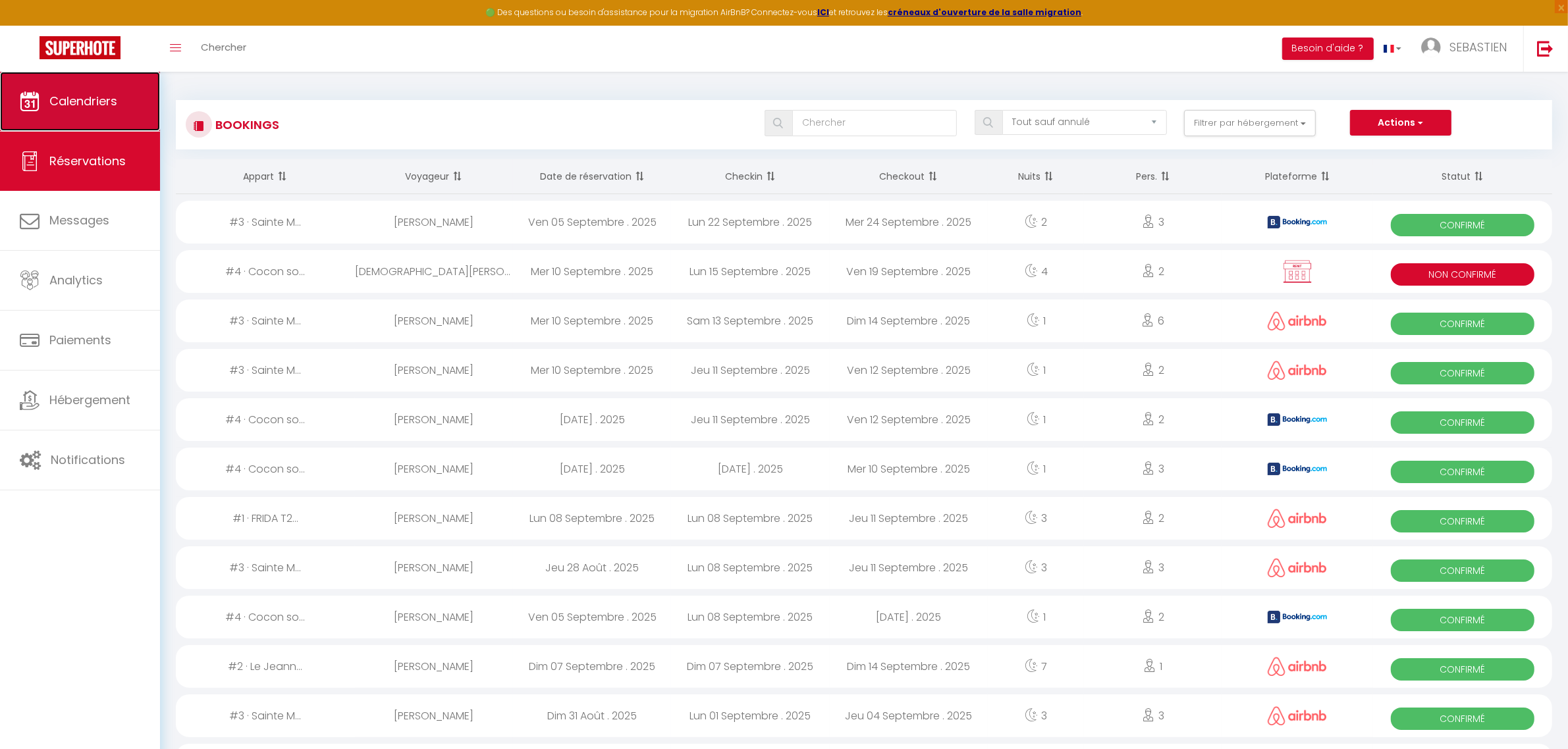
click at [74, 97] on span "Calendriers" at bounding box center [83, 101] width 68 height 16
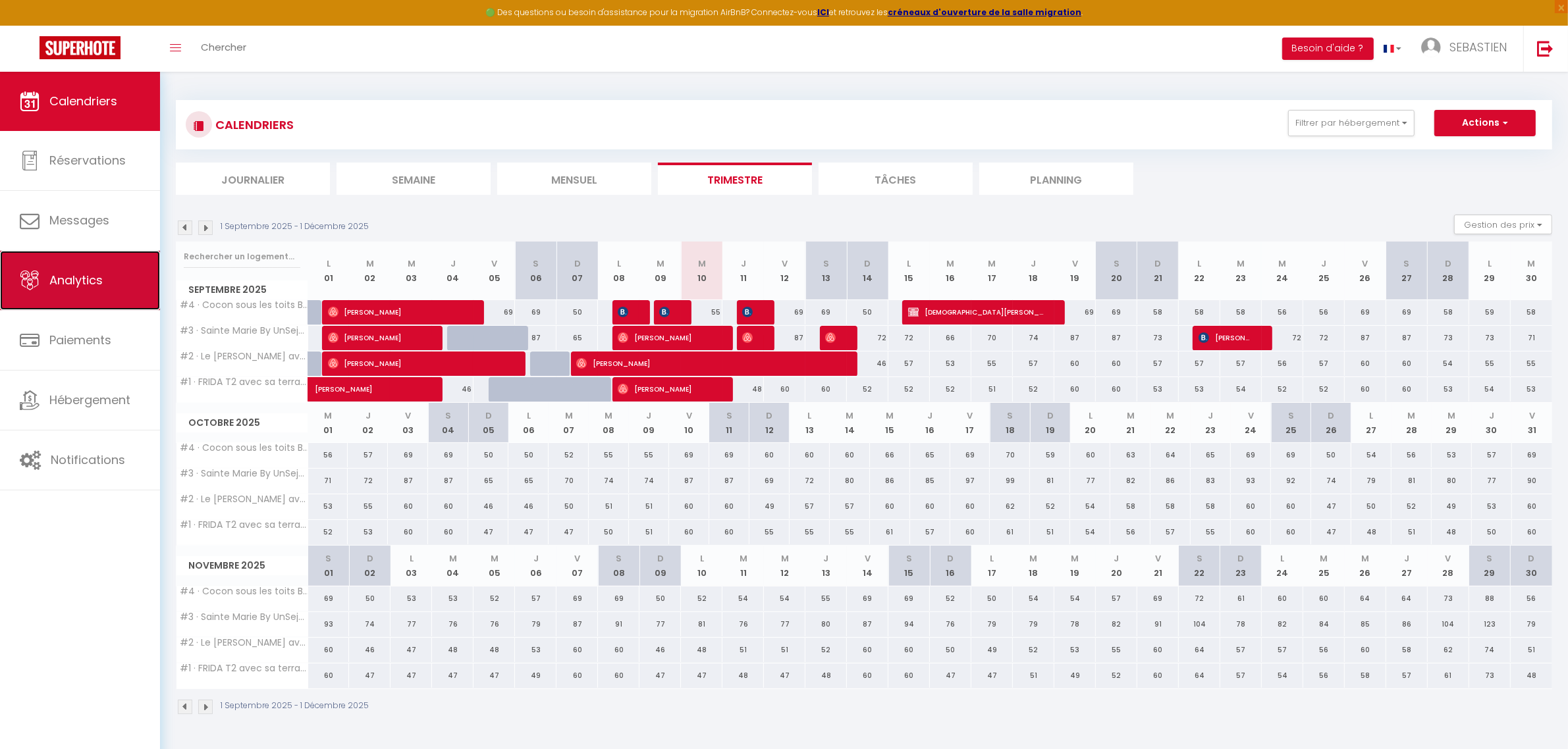
click at [84, 284] on span "Analytics" at bounding box center [75, 281] width 54 height 16
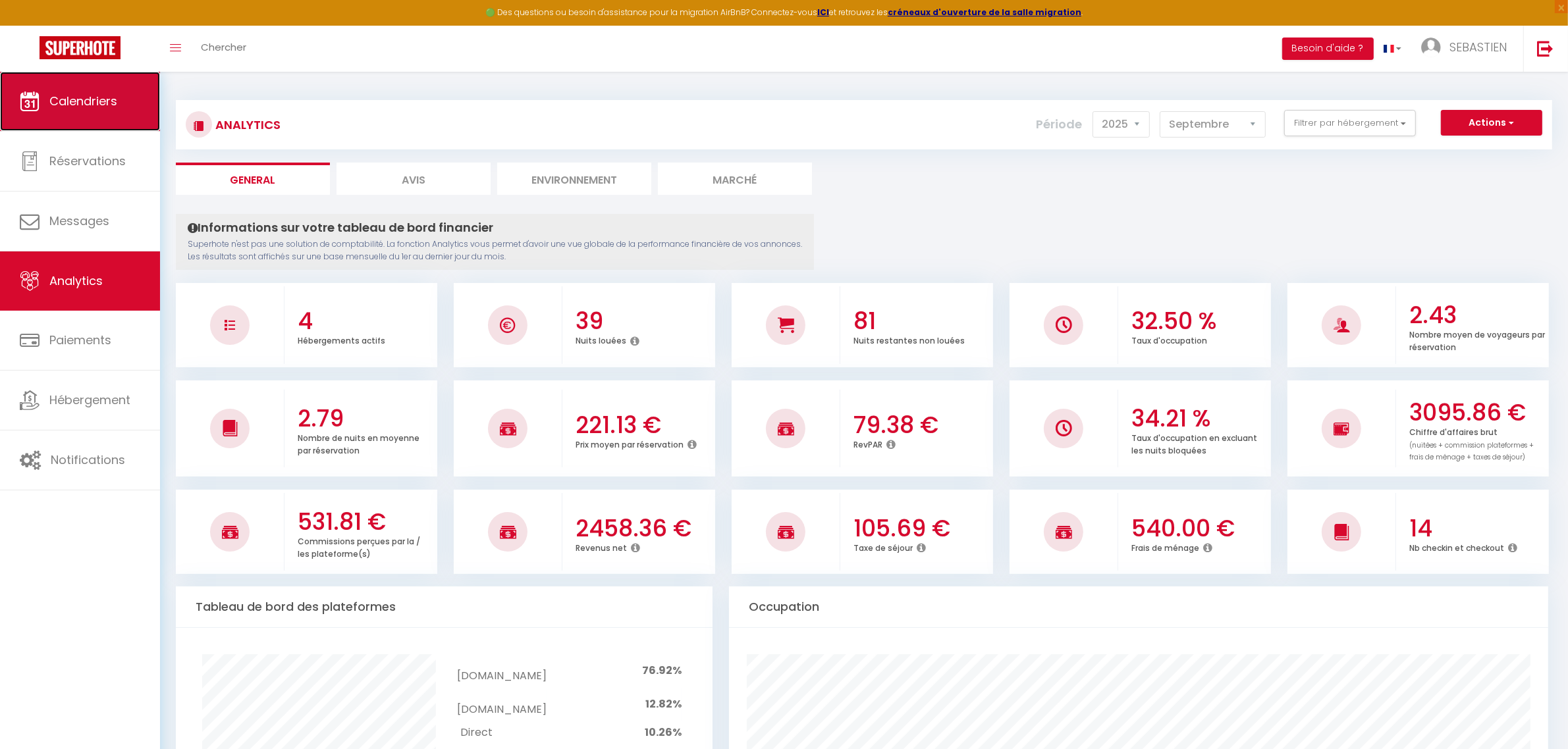
click at [84, 96] on span "Calendriers" at bounding box center [83, 101] width 68 height 16
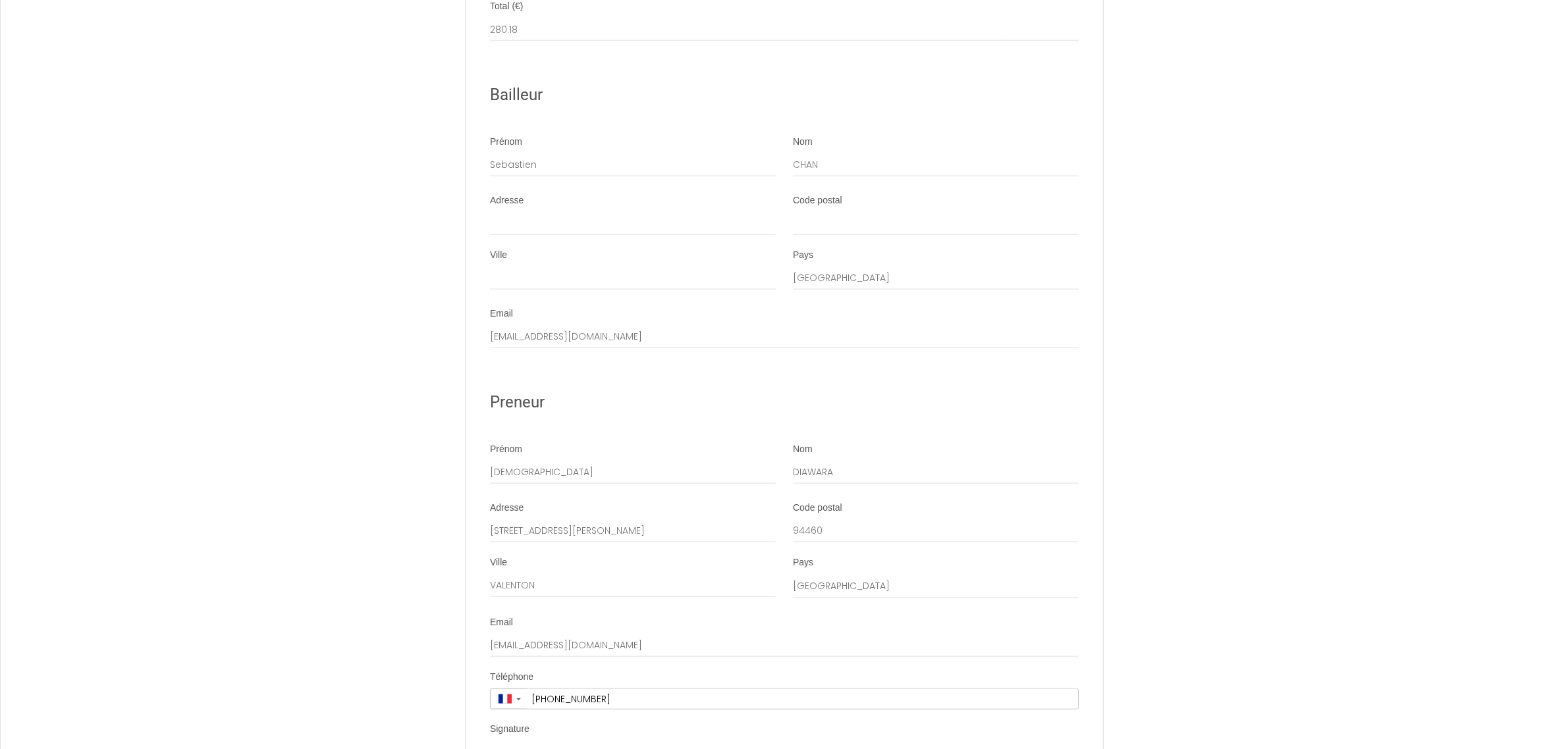
scroll to position [2078, 0]
click at [688, 281] on input "Ville" at bounding box center [633, 277] width 286 height 24
type input "[PERSON_NAME]"
type input "SEBASTIEN CHAN"
type input "SEBASTIEN"
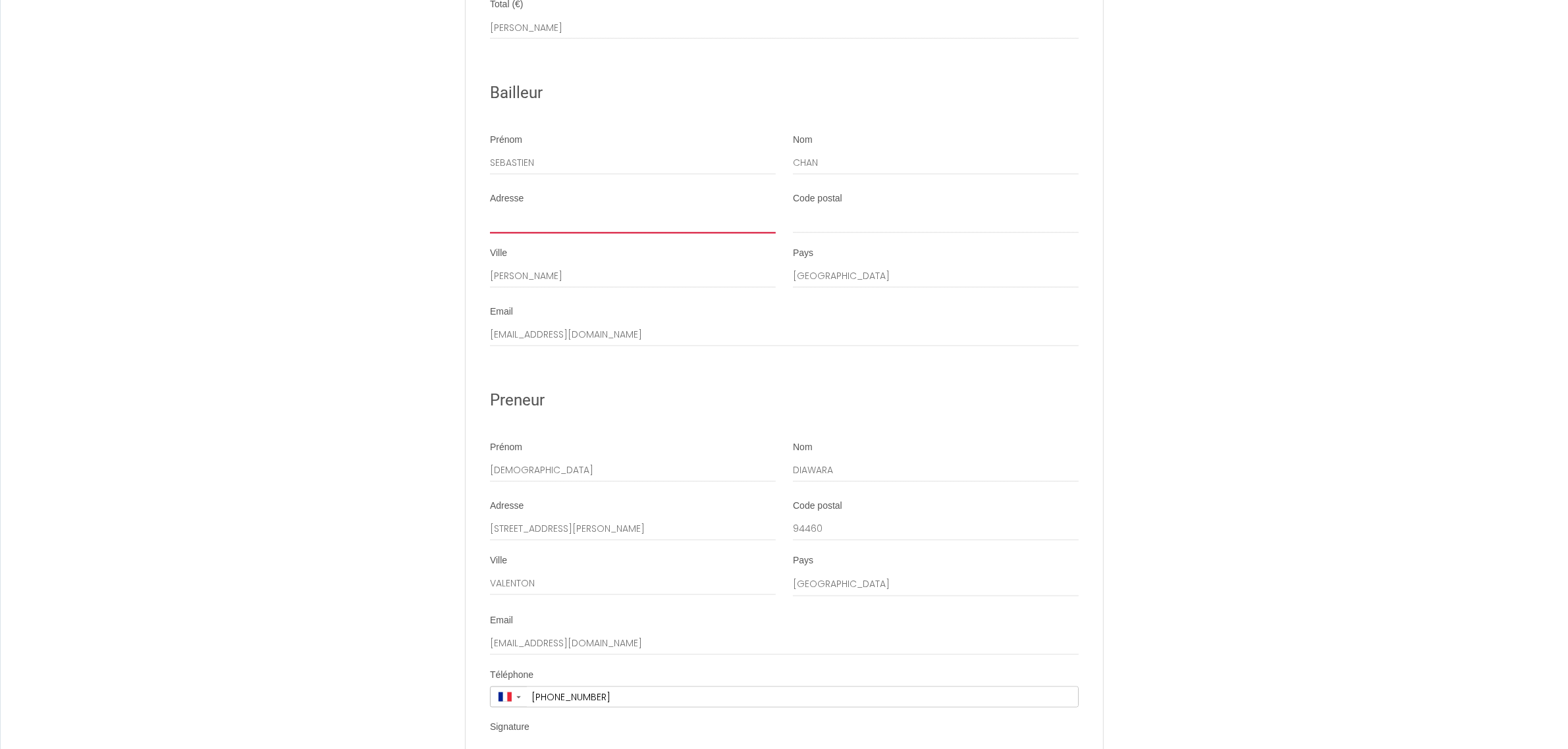
type input "111 RUE JEANNE D'ARC"
type input "54000"
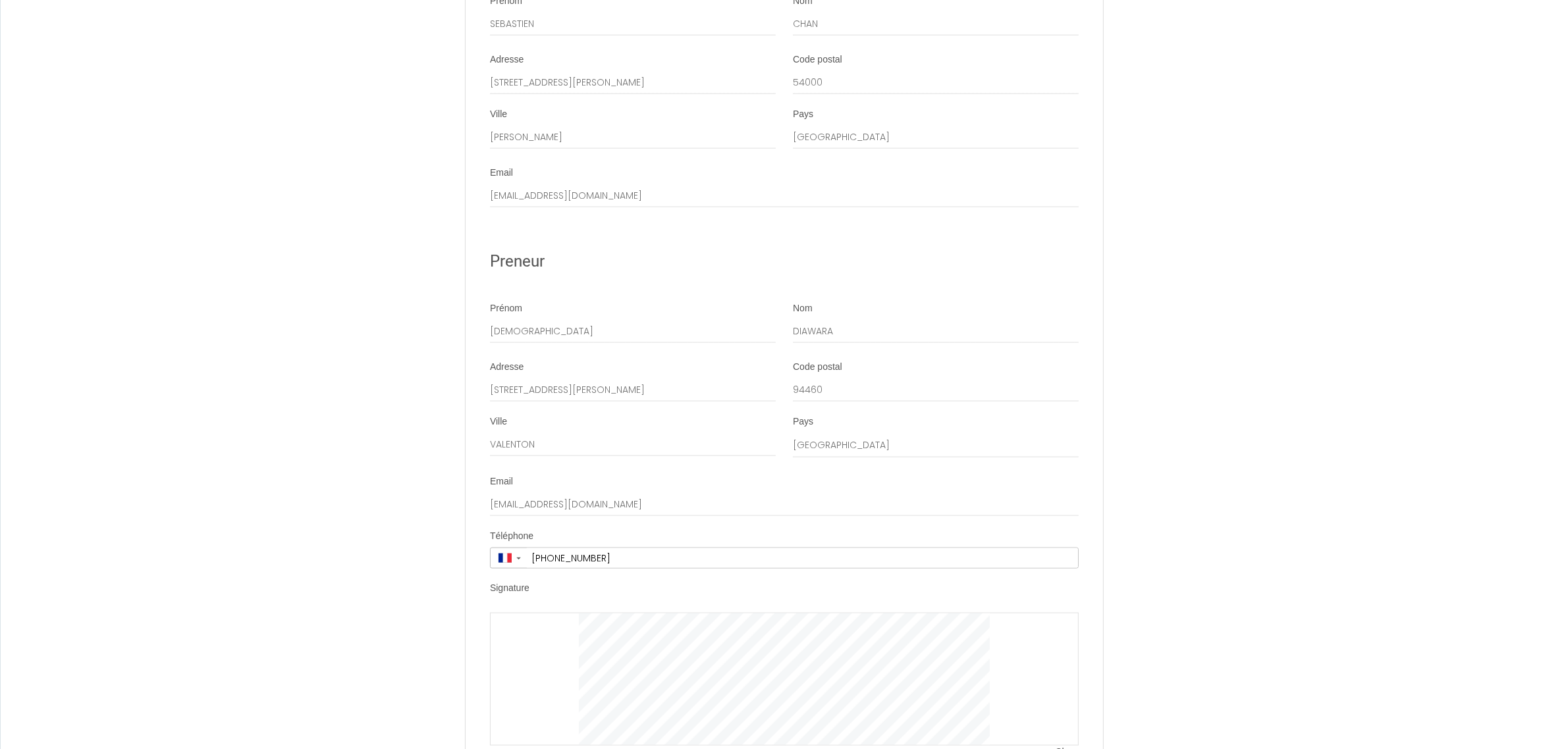
scroll to position [2325, 0]
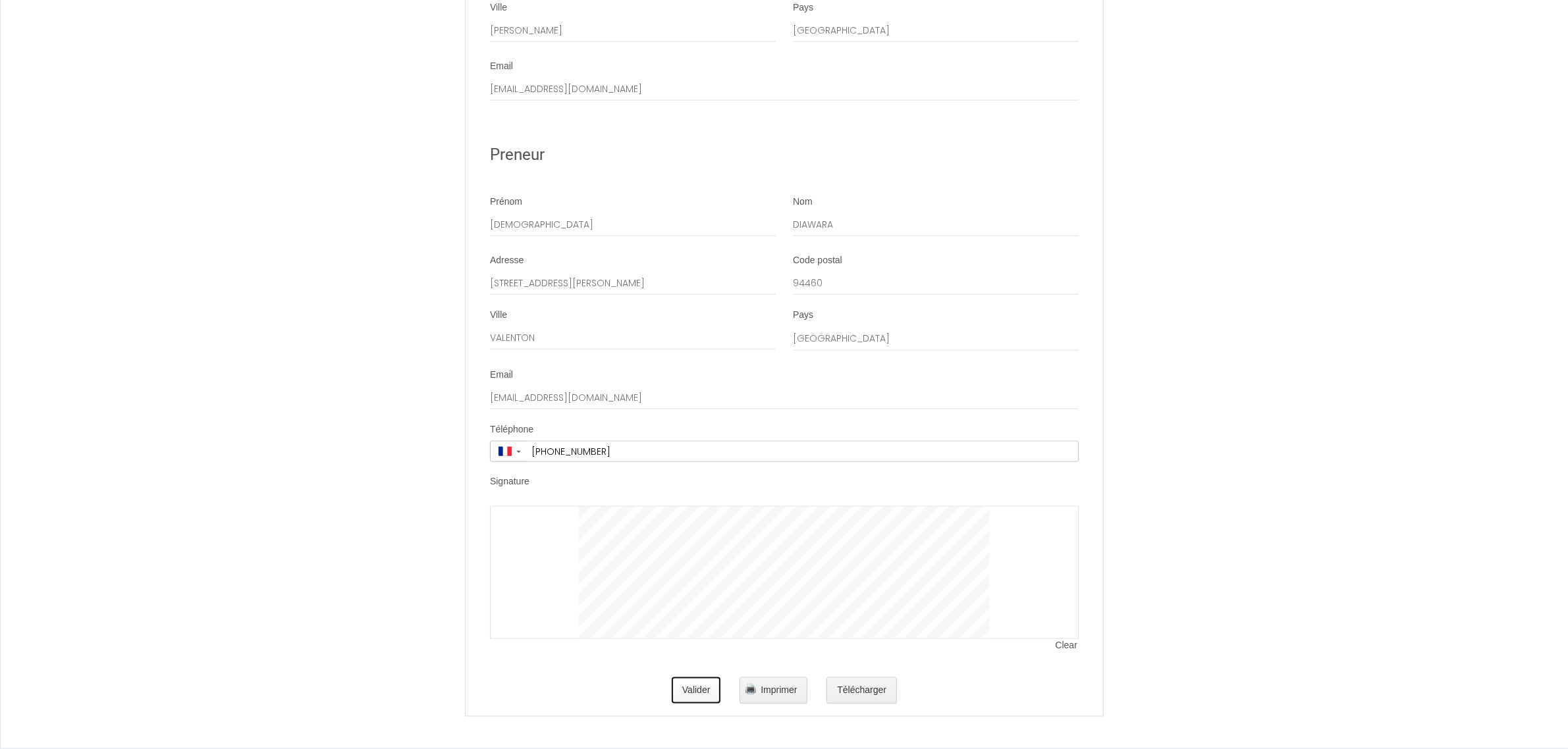
click at [680, 691] on button "Valider" at bounding box center [696, 690] width 49 height 26
click at [691, 686] on button "Valider" at bounding box center [696, 690] width 49 height 26
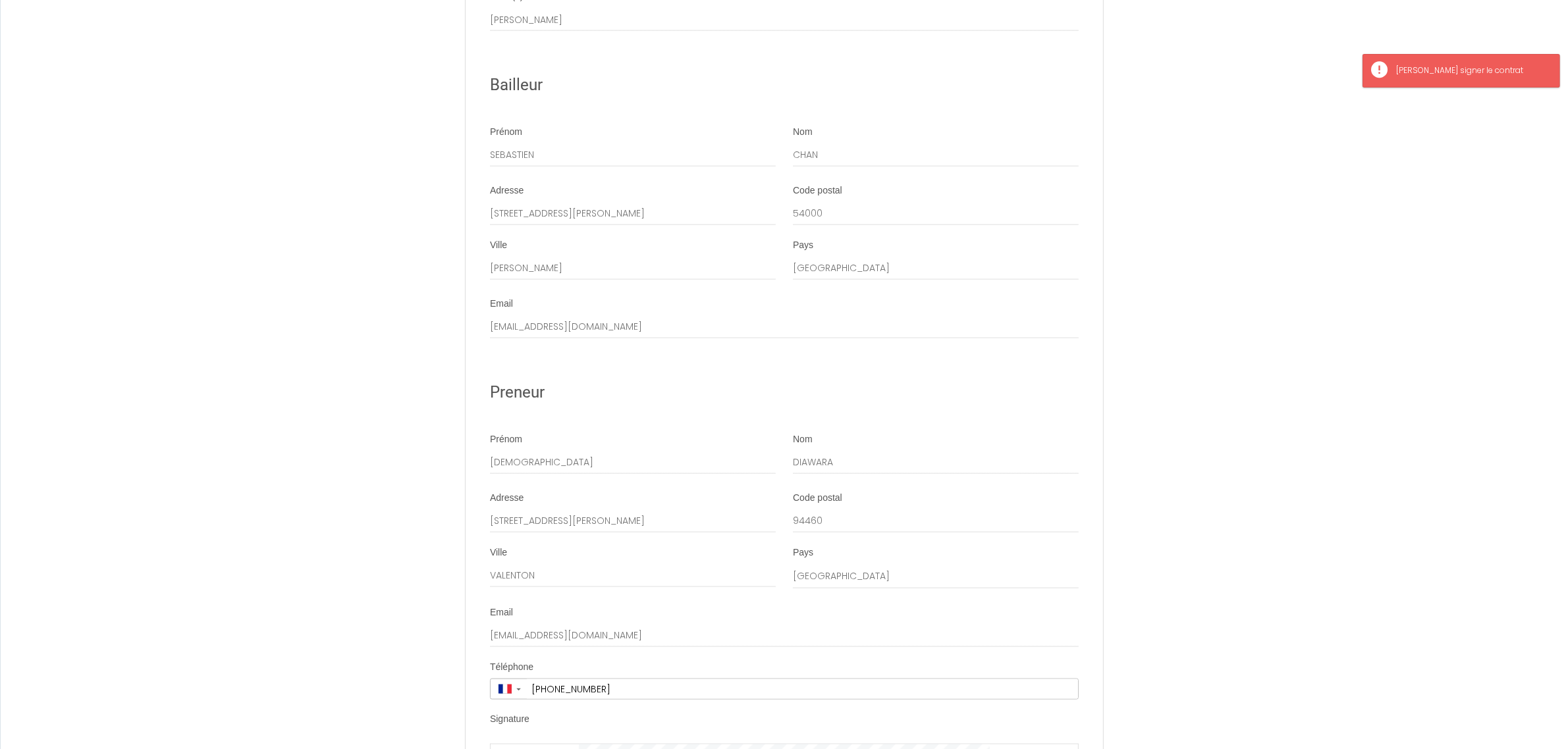
scroll to position [1667, 0]
